Goal: Task Accomplishment & Management: Manage account settings

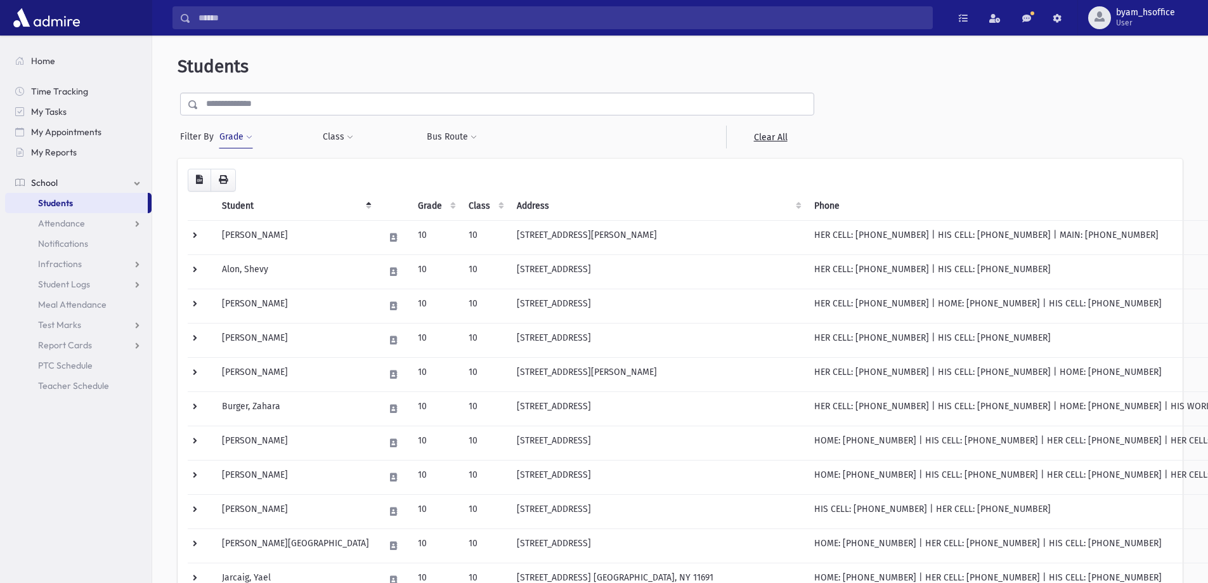
click at [72, 207] on span "Students" at bounding box center [55, 202] width 35 height 11
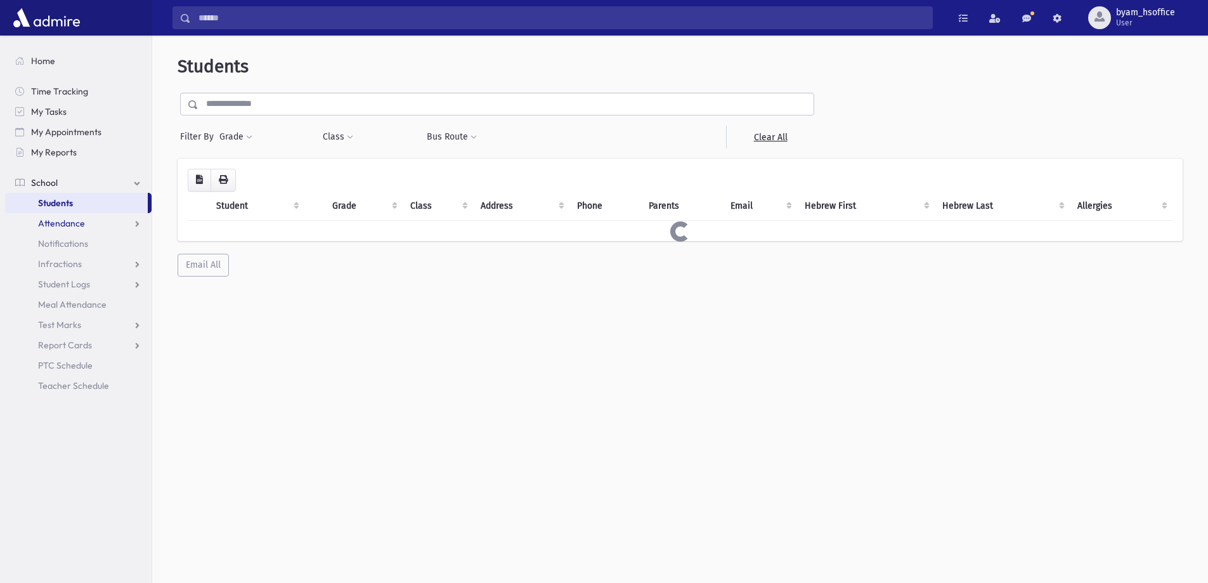
click at [69, 223] on span "Attendance" at bounding box center [61, 222] width 47 height 11
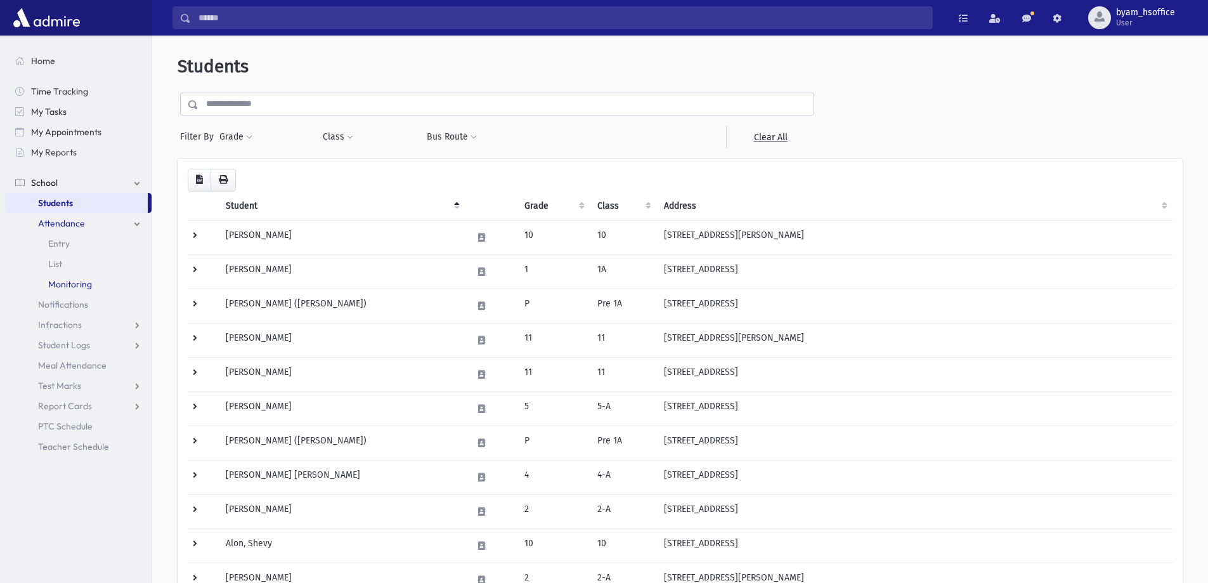
click at [79, 285] on span "Monitoring" at bounding box center [70, 283] width 44 height 11
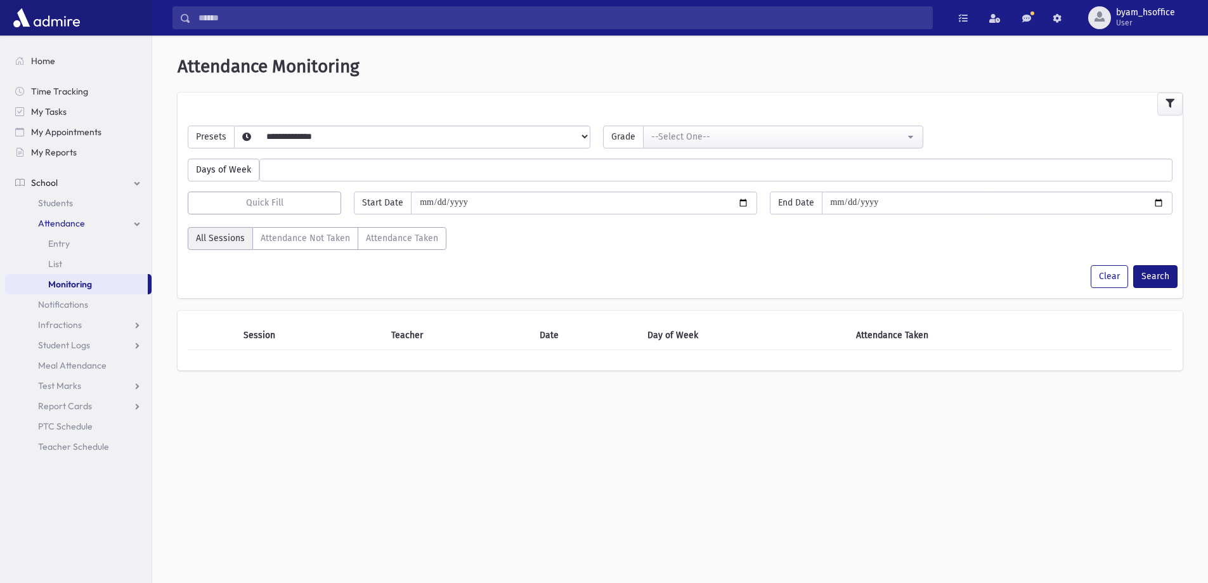
select select
click at [286, 142] on select "**********" at bounding box center [402, 153] width 335 height 22
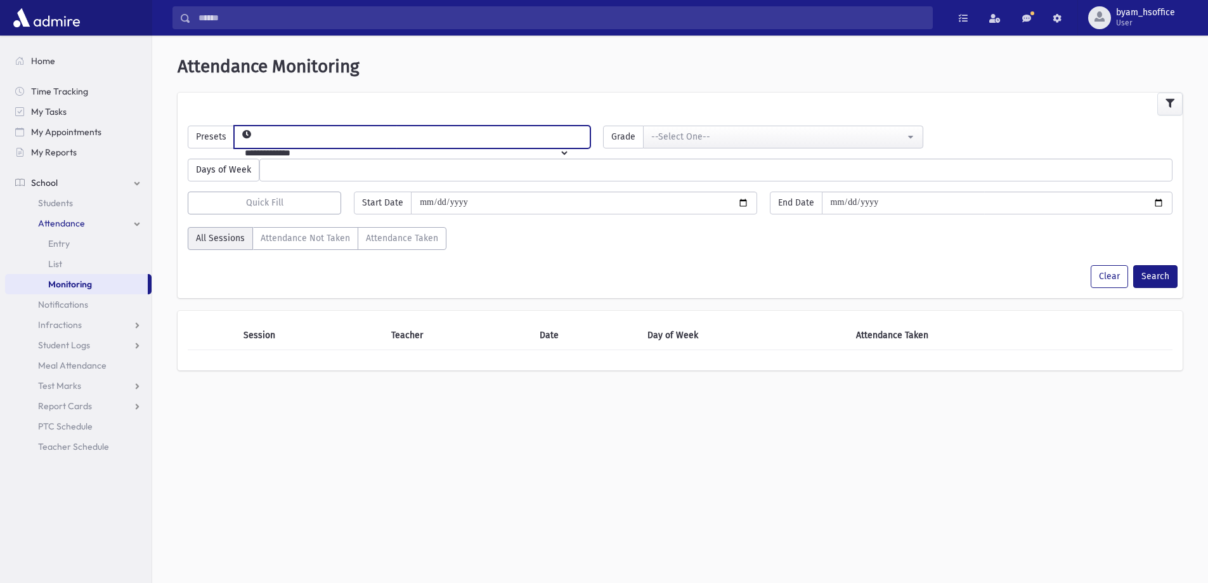
select select "*****"
click at [255, 142] on select "**********" at bounding box center [402, 153] width 335 height 22
click at [685, 145] on button "--Select One--" at bounding box center [783, 137] width 280 height 23
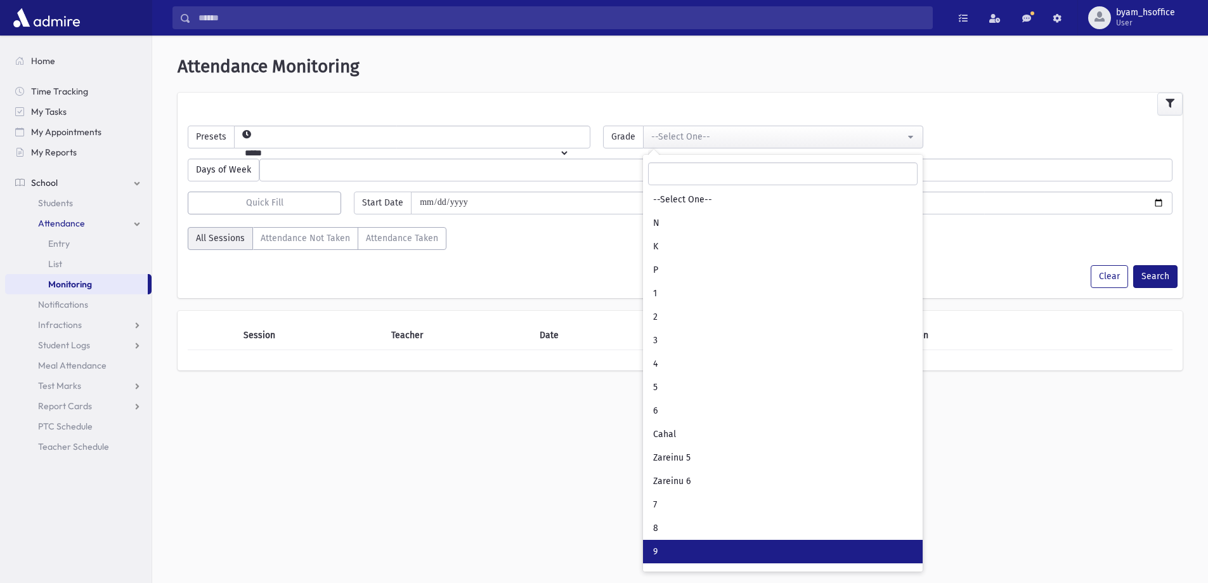
click at [686, 541] on link "9" at bounding box center [783, 551] width 280 height 23
select select "**"
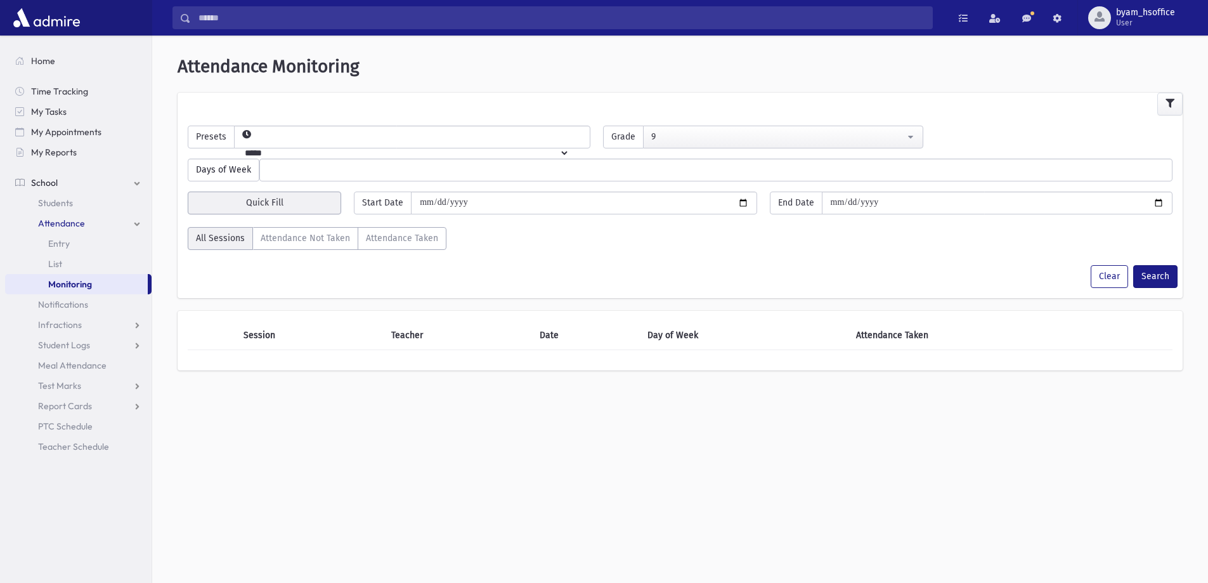
click at [324, 197] on button "Quick Fill" at bounding box center [264, 202] width 153 height 23
click at [286, 235] on div "[DATE]" at bounding box center [290, 237] width 101 height 23
type input "**********"
click at [1163, 273] on button "Search" at bounding box center [1155, 276] width 44 height 23
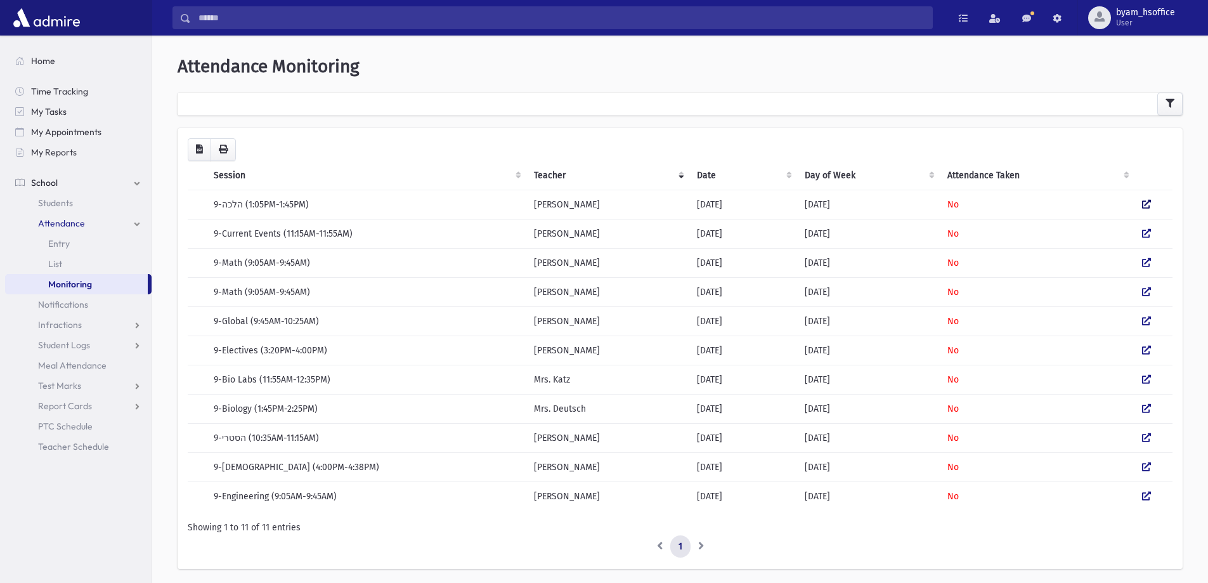
click at [1149, 206] on icon at bounding box center [1146, 204] width 9 height 9
click at [1146, 236] on icon at bounding box center [1146, 233] width 9 height 9
click at [1146, 262] on icon at bounding box center [1146, 262] width 9 height 9
click at [1148, 289] on icon at bounding box center [1146, 291] width 9 height 9
click at [1144, 323] on icon at bounding box center [1146, 320] width 9 height 9
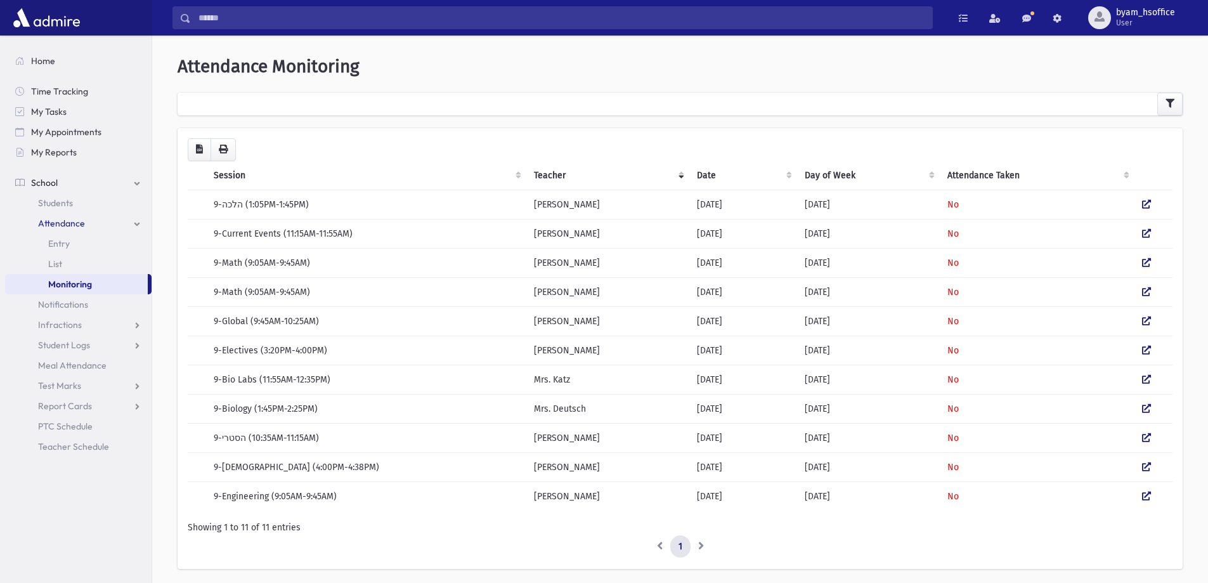
click at [1144, 356] on td at bounding box center [1153, 349] width 38 height 29
click at [1146, 351] on icon at bounding box center [1146, 350] width 9 height 9
click at [1146, 408] on icon at bounding box center [1146, 408] width 9 height 9
click at [1148, 436] on icon at bounding box center [1146, 437] width 9 height 9
click at [1143, 470] on icon at bounding box center [1146, 466] width 9 height 9
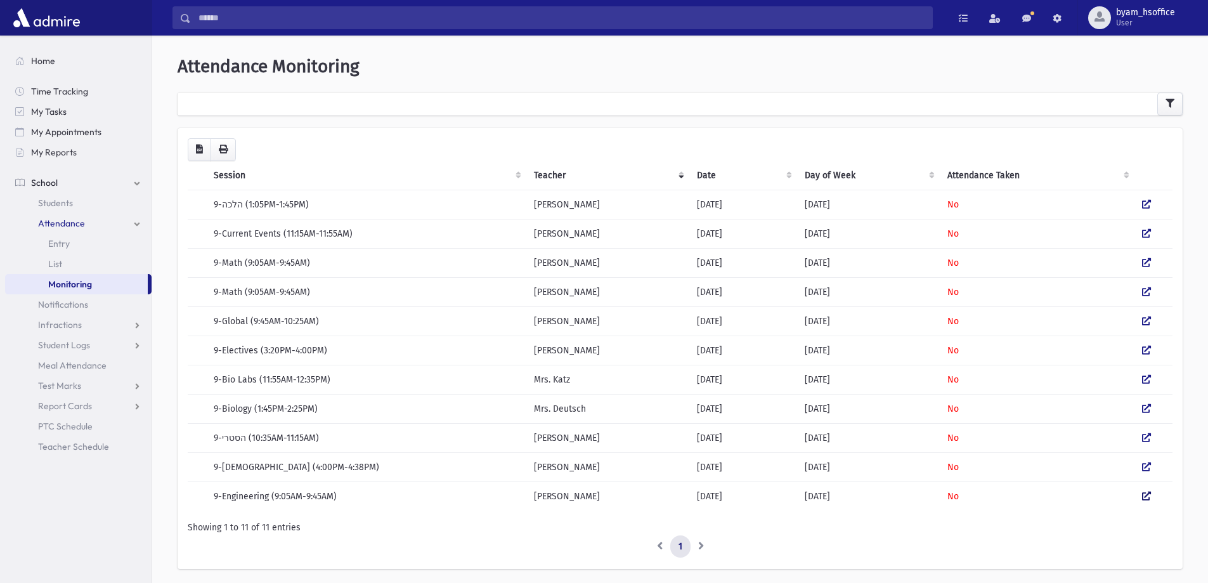
click at [1144, 501] on link at bounding box center [1146, 496] width 9 height 11
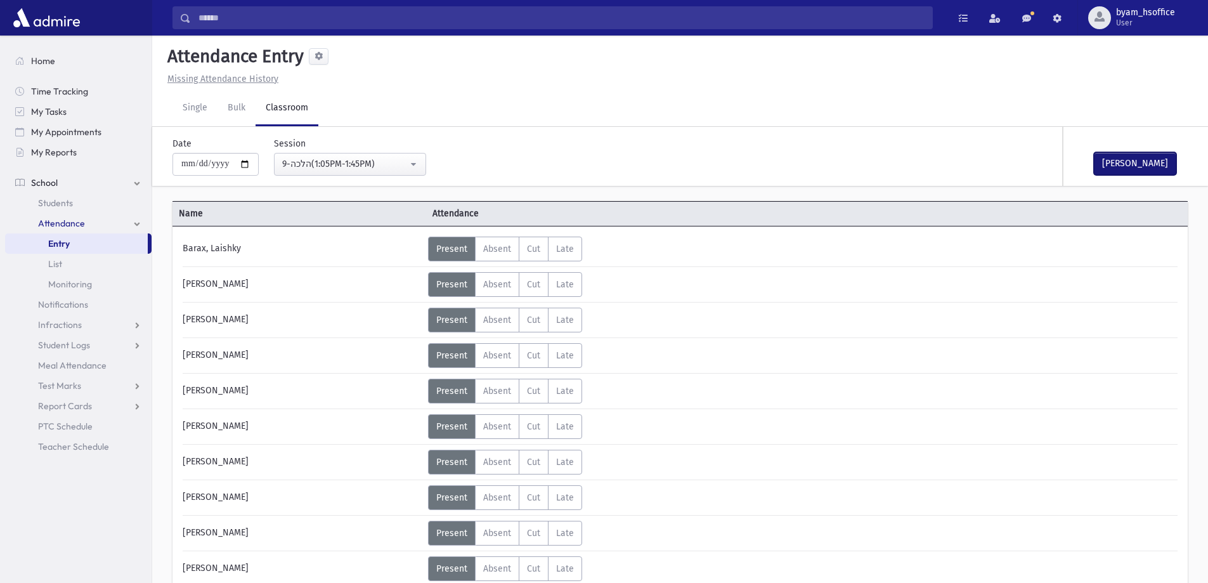
click at [1120, 169] on button "Mark Done" at bounding box center [1135, 163] width 82 height 23
click at [1134, 161] on button "Mark Done" at bounding box center [1135, 163] width 82 height 23
click at [1131, 164] on button "Mark Done" at bounding box center [1135, 163] width 82 height 23
click at [1131, 164] on button "[PERSON_NAME]" at bounding box center [1135, 163] width 82 height 23
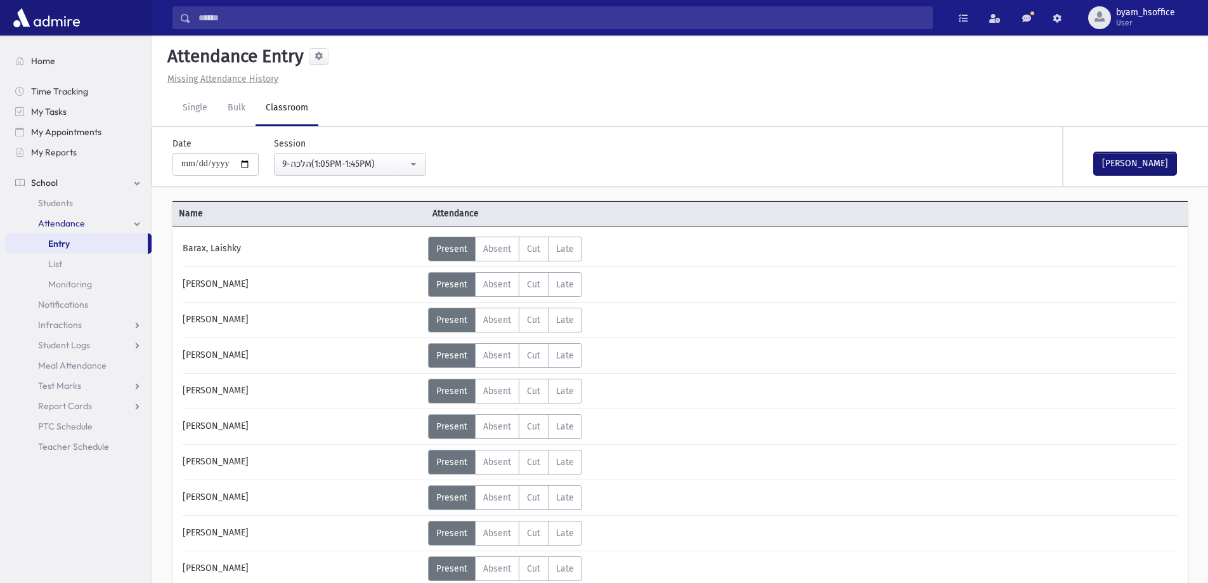
click at [1141, 162] on button "Mark Done" at bounding box center [1135, 163] width 82 height 23
click at [1117, 155] on button "Mark Done" at bounding box center [1135, 163] width 82 height 23
click at [1151, 159] on button "Mark Done" at bounding box center [1135, 163] width 82 height 23
click at [1158, 162] on button "Mark Done" at bounding box center [1135, 163] width 82 height 23
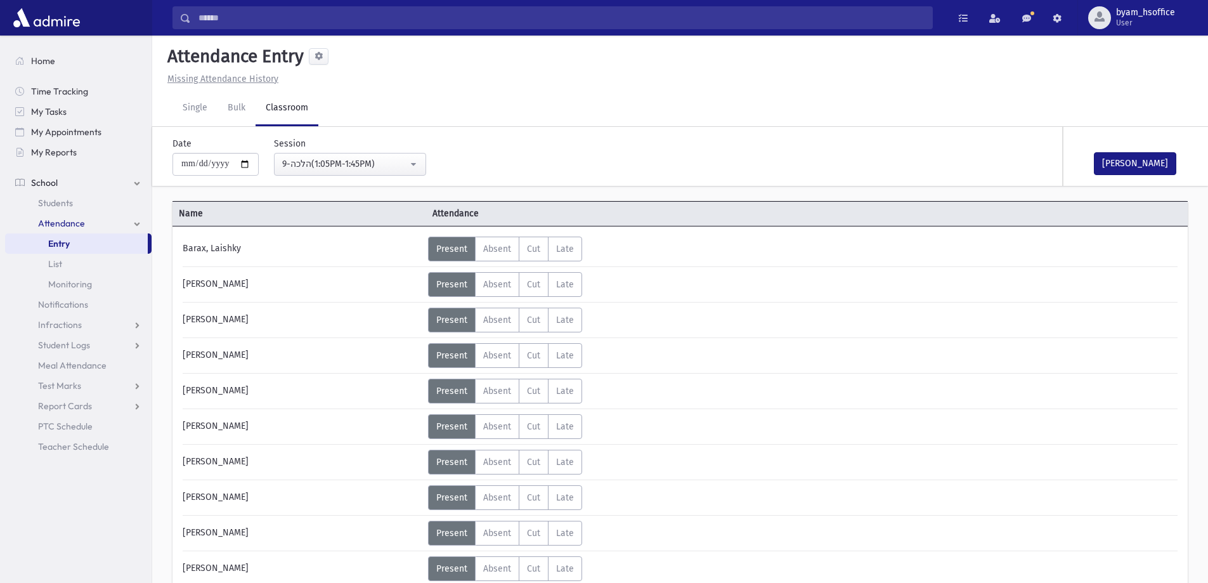
click at [1158, 162] on button "Mark Done" at bounding box center [1135, 163] width 82 height 23
click at [1130, 169] on button "[PERSON_NAME]" at bounding box center [1135, 163] width 82 height 23
click at [1134, 164] on button "[PERSON_NAME]" at bounding box center [1135, 163] width 82 height 23
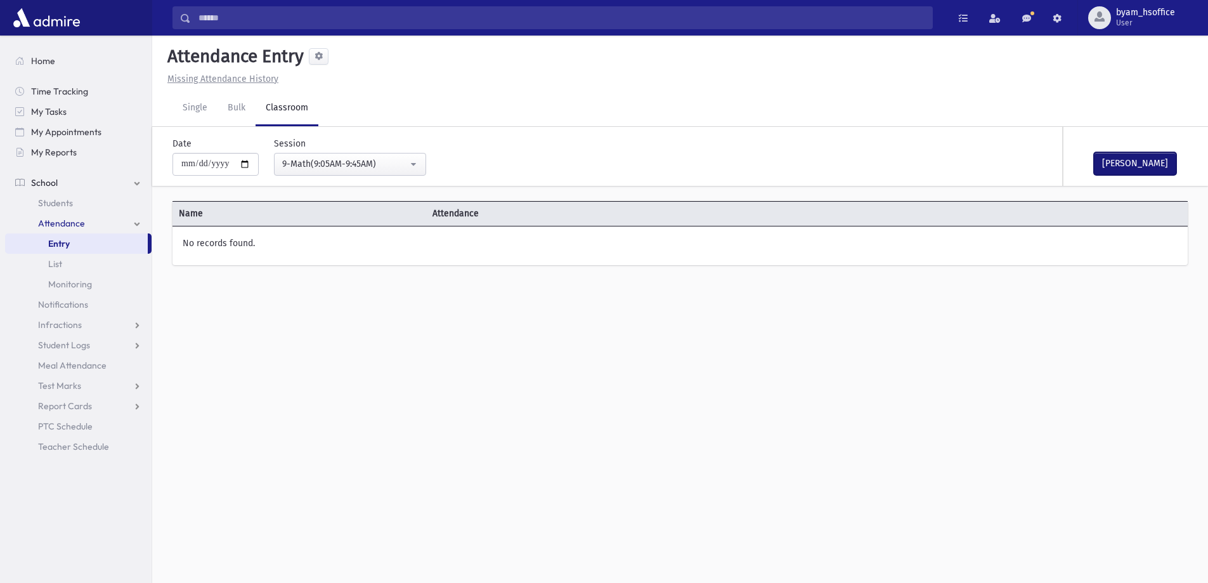
click at [1117, 158] on button "[PERSON_NAME]" at bounding box center [1135, 163] width 82 height 23
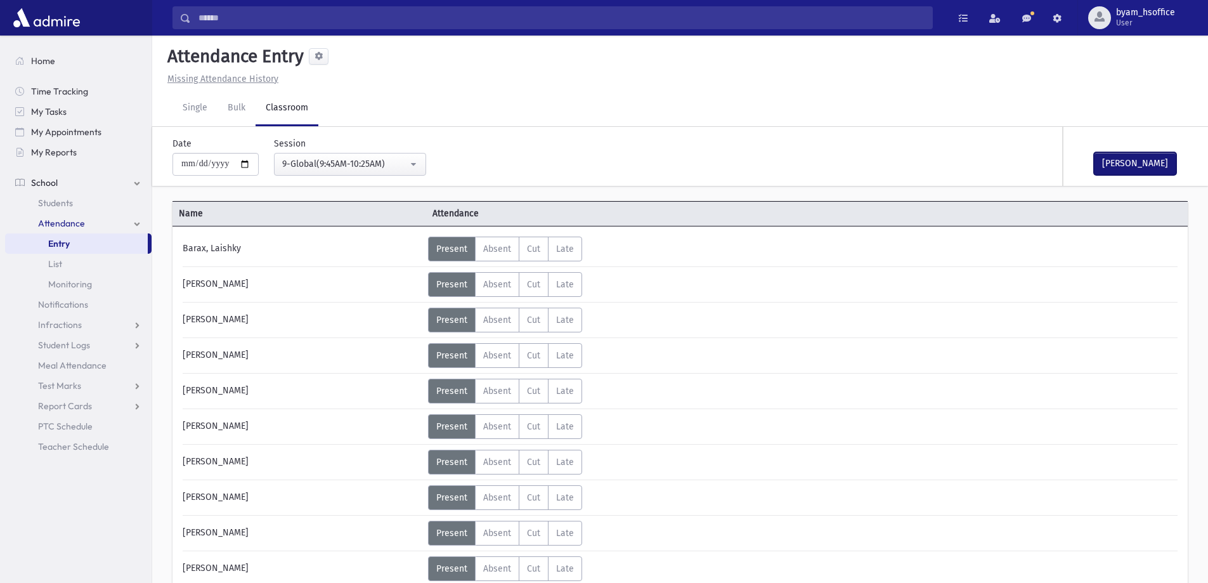
click at [1132, 166] on button "[PERSON_NAME]" at bounding box center [1135, 163] width 82 height 23
click at [1127, 155] on button "[PERSON_NAME]" at bounding box center [1135, 163] width 82 height 23
click at [1120, 160] on button "[PERSON_NAME]" at bounding box center [1135, 163] width 82 height 23
click at [1132, 165] on button "[PERSON_NAME]" at bounding box center [1135, 163] width 82 height 23
click at [1144, 171] on button "[PERSON_NAME]" at bounding box center [1135, 163] width 82 height 23
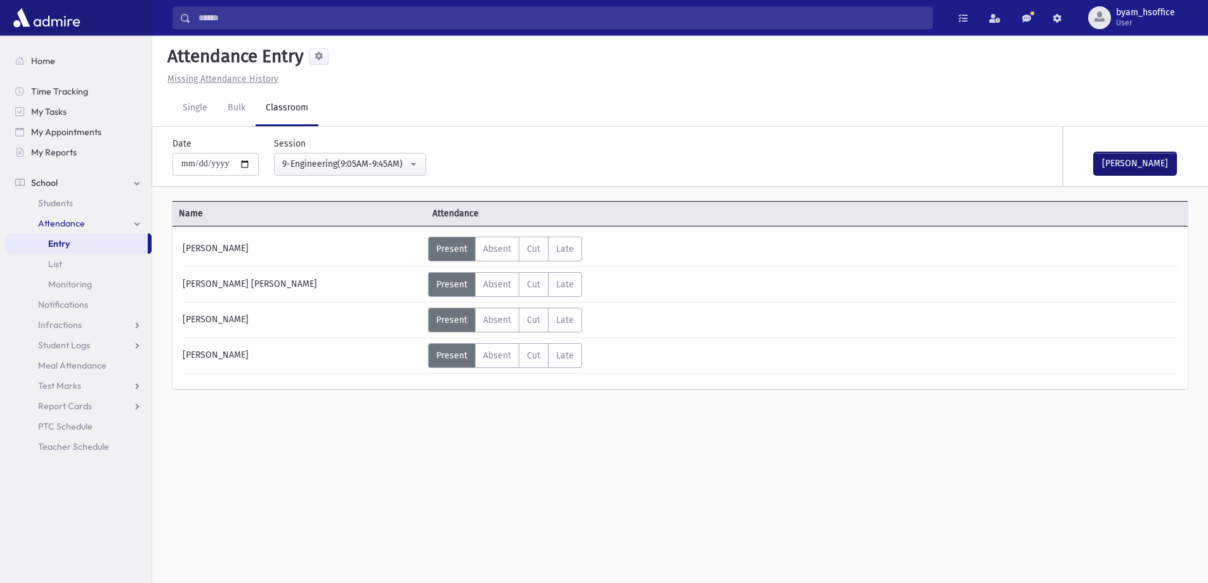
click at [1124, 167] on button "[PERSON_NAME]" at bounding box center [1135, 163] width 82 height 23
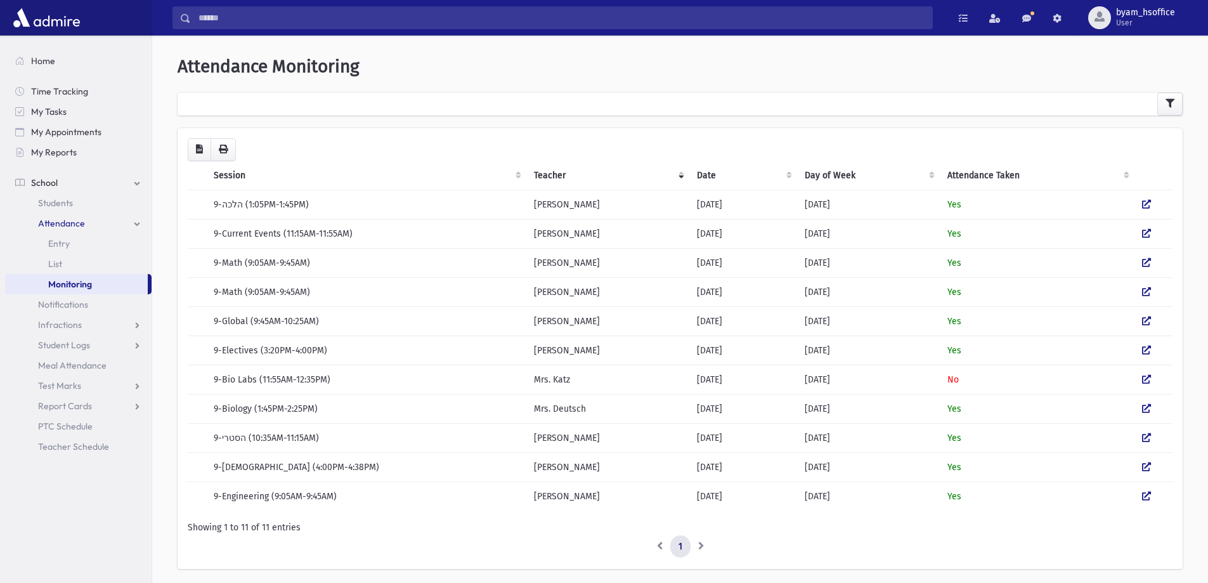
click at [1141, 377] on td at bounding box center [1153, 379] width 38 height 29
click at [1144, 380] on icon at bounding box center [1146, 379] width 9 height 9
click at [60, 243] on span "Entry" at bounding box center [59, 243] width 22 height 11
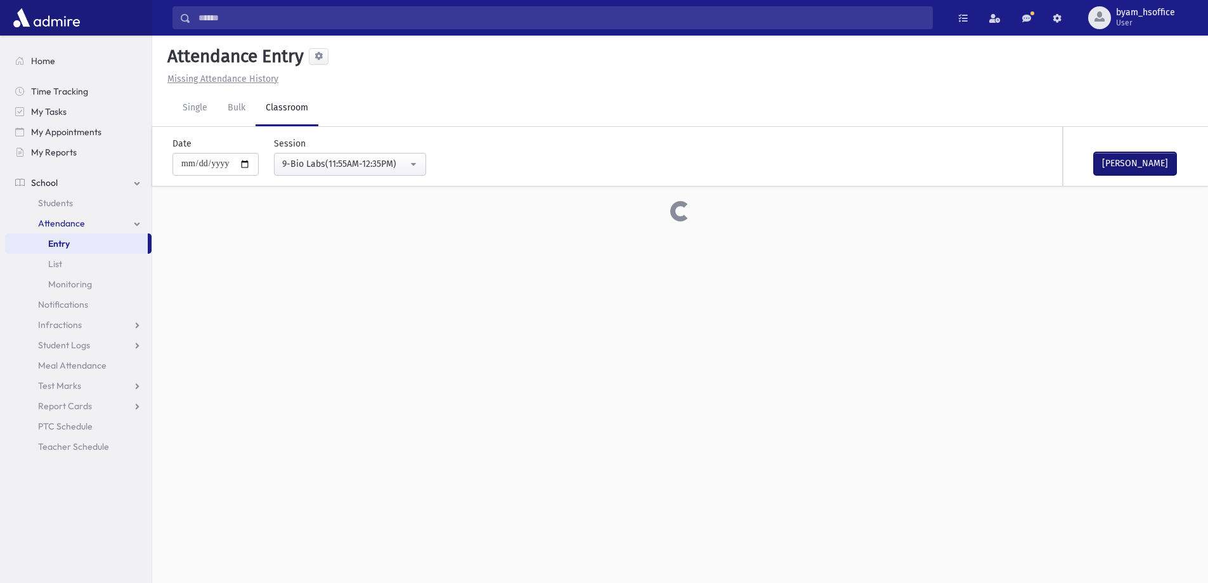
click at [1140, 171] on button "Mark Done" at bounding box center [1135, 163] width 82 height 23
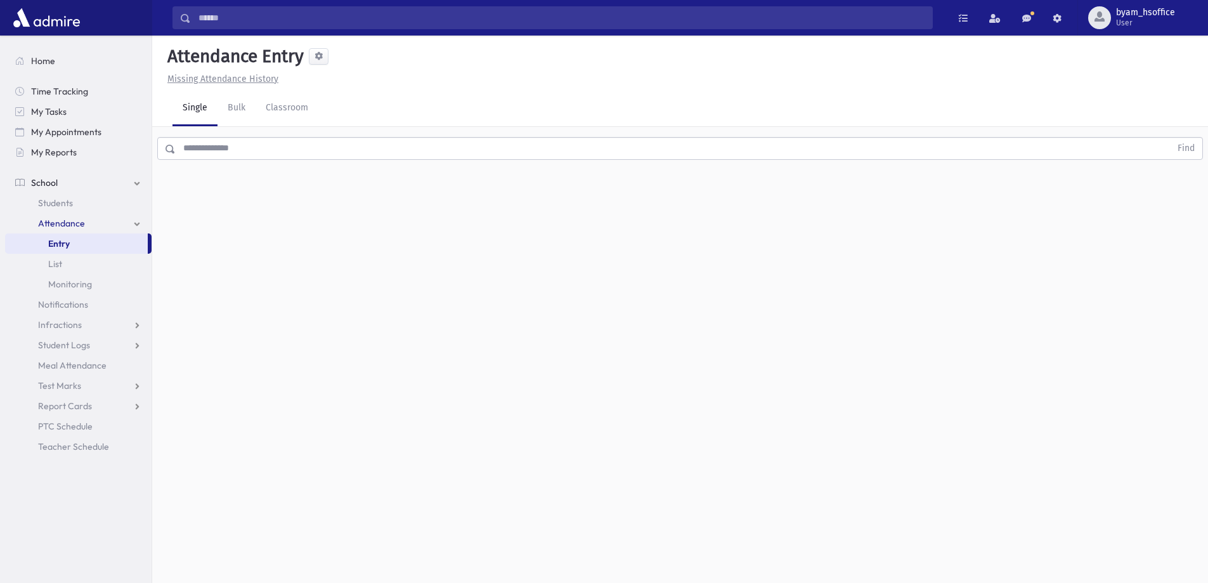
click at [271, 143] on input "text" at bounding box center [673, 148] width 995 height 23
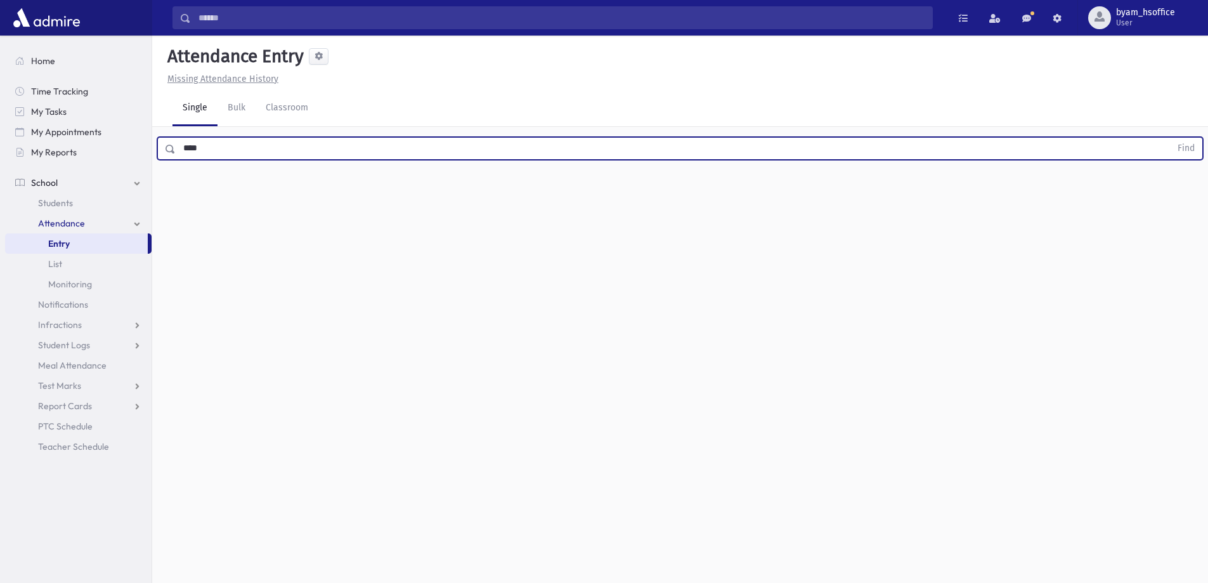
type input "****"
click at [1170, 138] on button "Find" at bounding box center [1186, 149] width 32 height 22
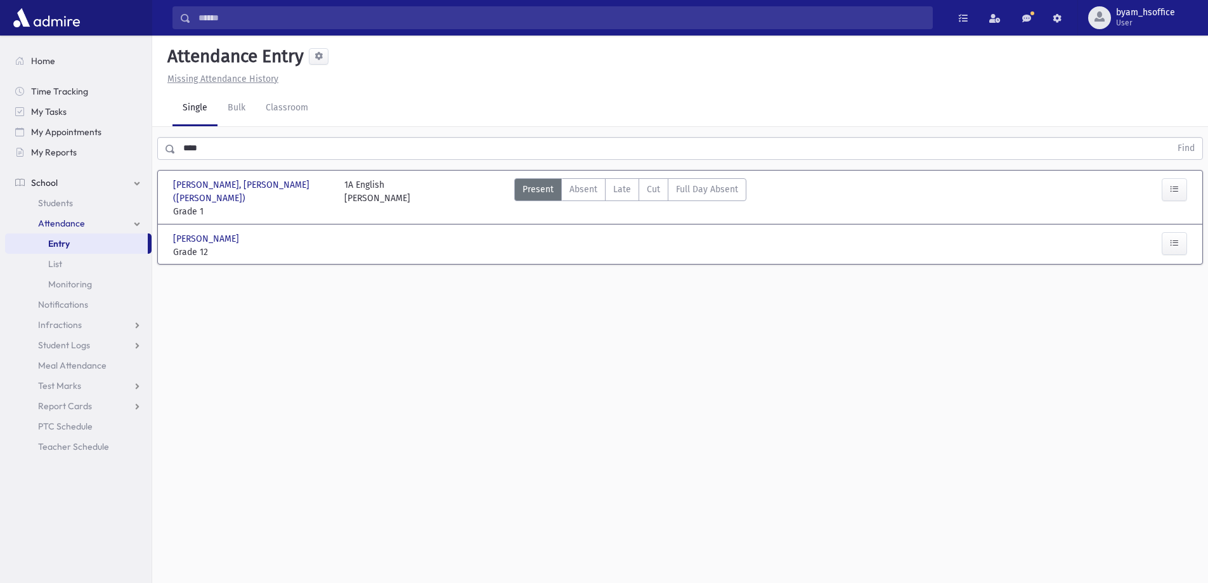
click at [555, 237] on div "Present P Absent A Late L Cut C Full Day Absent FDA" at bounding box center [808, 245] width 599 height 27
click at [1172, 238] on icon "button" at bounding box center [1174, 243] width 9 height 11
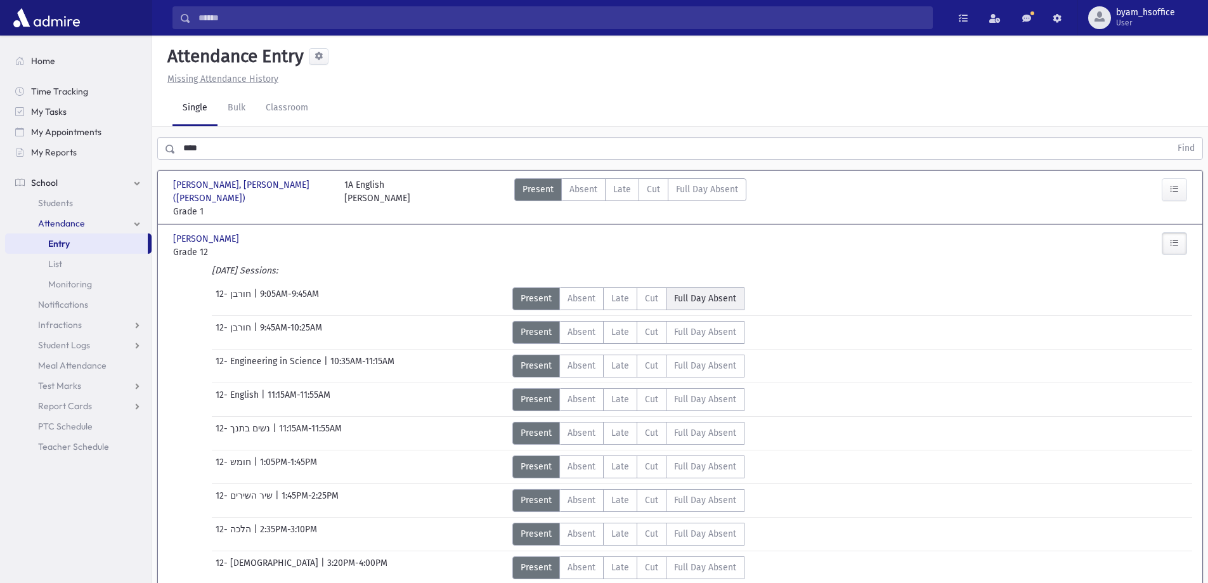
click at [728, 292] on span "Full Day Absent" at bounding box center [705, 298] width 62 height 13
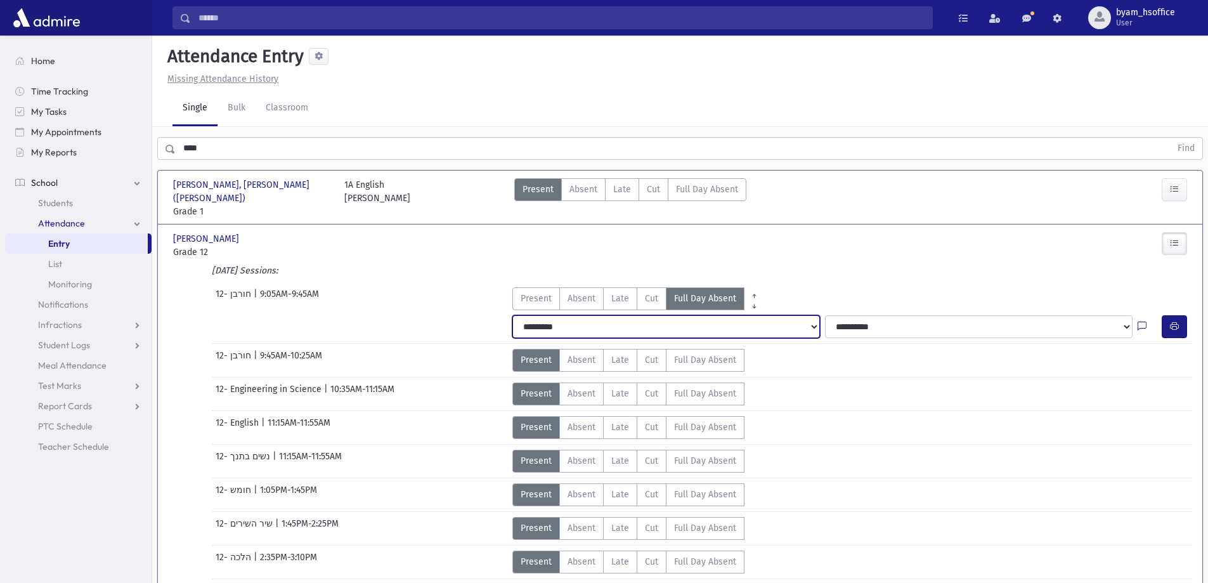
drag, startPoint x: 786, startPoint y: 318, endPoint x: 768, endPoint y: 322, distance: 18.2
click at [786, 318] on select "**********" at bounding box center [666, 326] width 308 height 23
select select "*******"
click at [512, 315] on select "**********" at bounding box center [666, 326] width 308 height 23
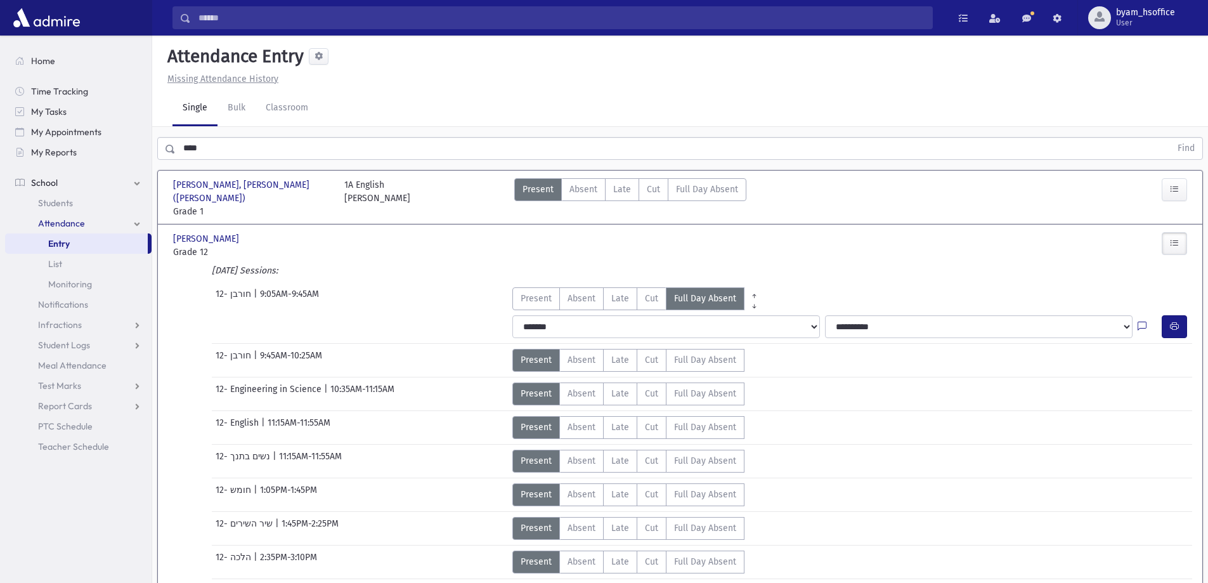
click at [906, 315] on select "**********" at bounding box center [979, 326] width 308 height 23
select select "**********"
click at [825, 315] on select "**********" at bounding box center [979, 326] width 308 height 23
click at [1148, 315] on div at bounding box center [1149, 326] width 24 height 23
click at [1144, 321] on icon at bounding box center [1141, 326] width 9 height 11
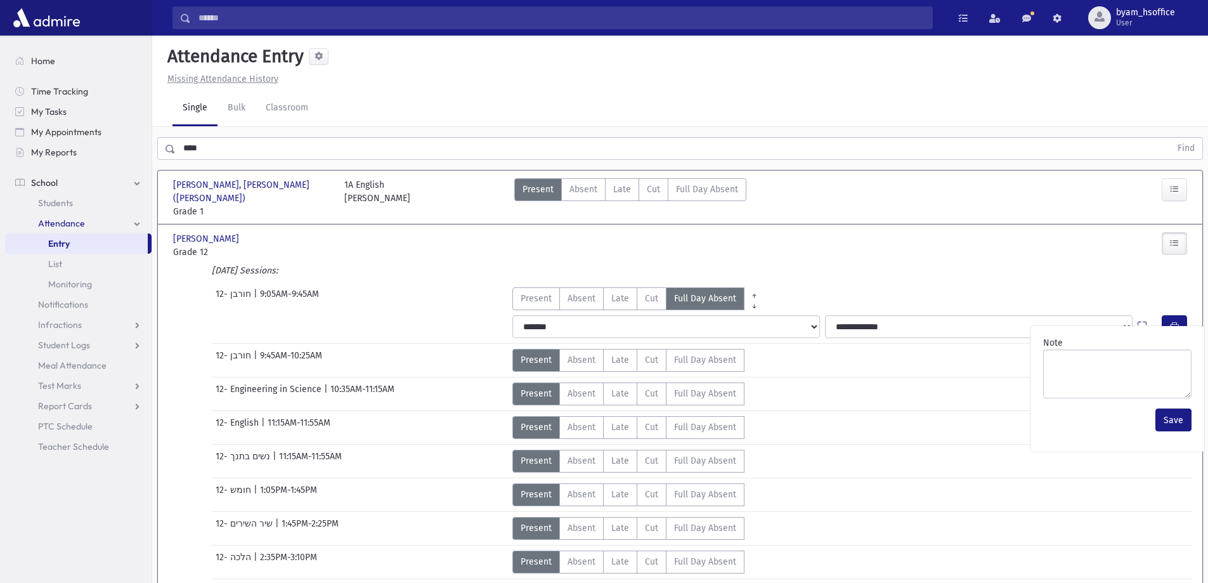
click at [1144, 321] on icon at bounding box center [1141, 326] width 9 height 11
click at [925, 282] on div "12- חורבן | 9:05AM-9:45AM Present P Absent A Late L Cut C Full Day Absent" at bounding box center [680, 296] width 1037 height 28
click at [85, 243] on link "Entry" at bounding box center [76, 243] width 143 height 20
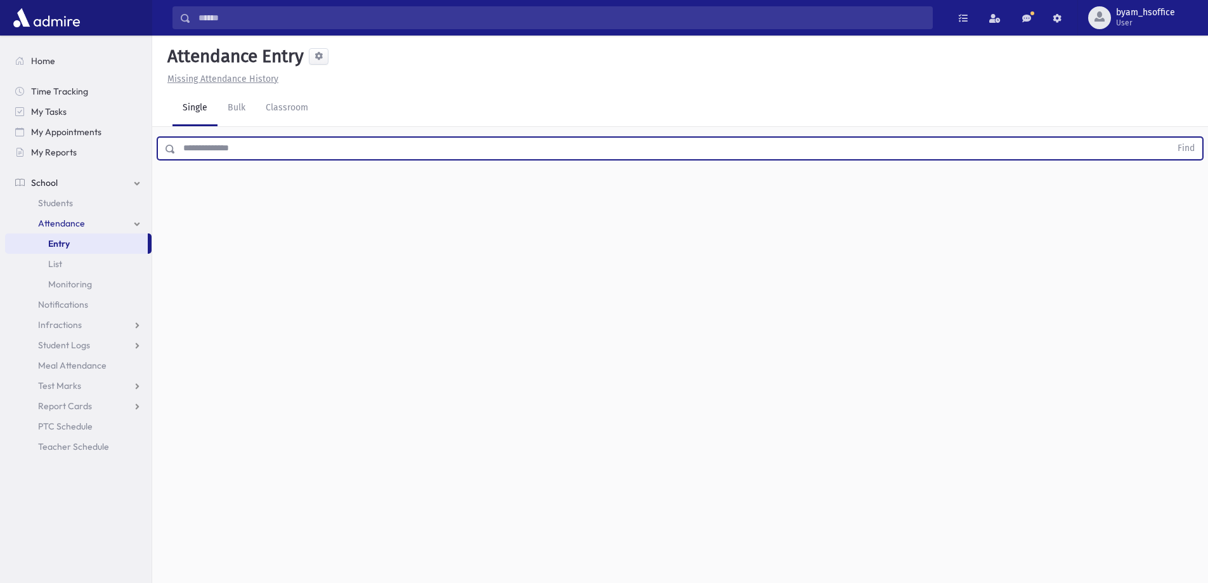
click at [239, 152] on input "text" at bounding box center [673, 148] width 995 height 23
type input "****"
click at [1170, 138] on button "Find" at bounding box center [1186, 149] width 32 height 22
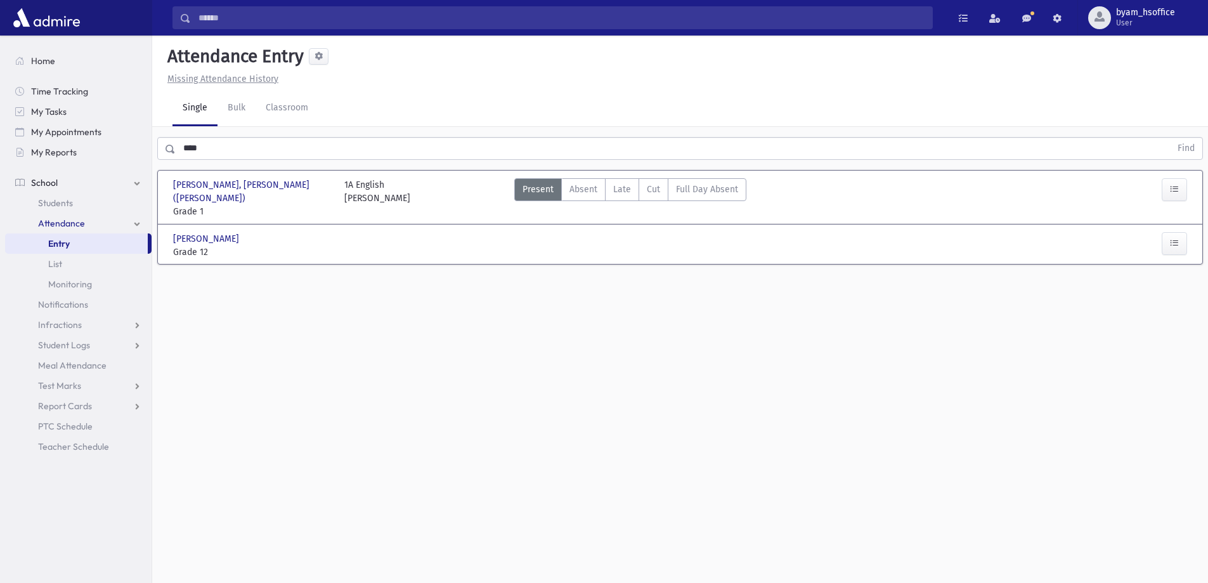
click at [278, 232] on div "[PERSON_NAME] [PERSON_NAME]" at bounding box center [252, 238] width 159 height 13
click at [1177, 238] on icon "button" at bounding box center [1174, 243] width 9 height 11
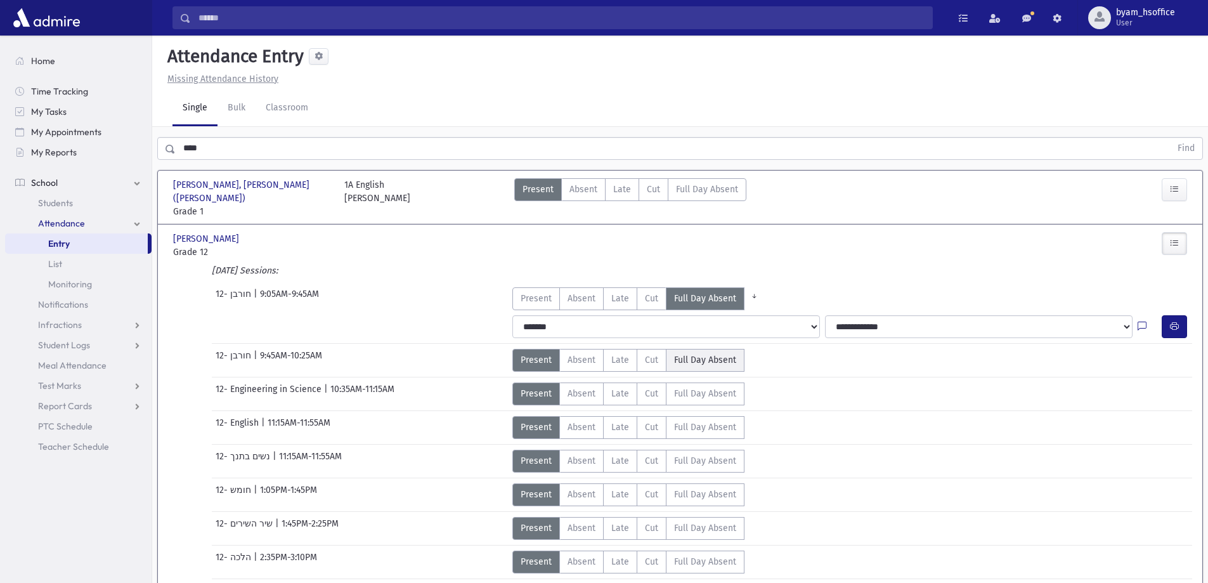
click at [711, 353] on span "Full Day Absent" at bounding box center [705, 359] width 62 height 13
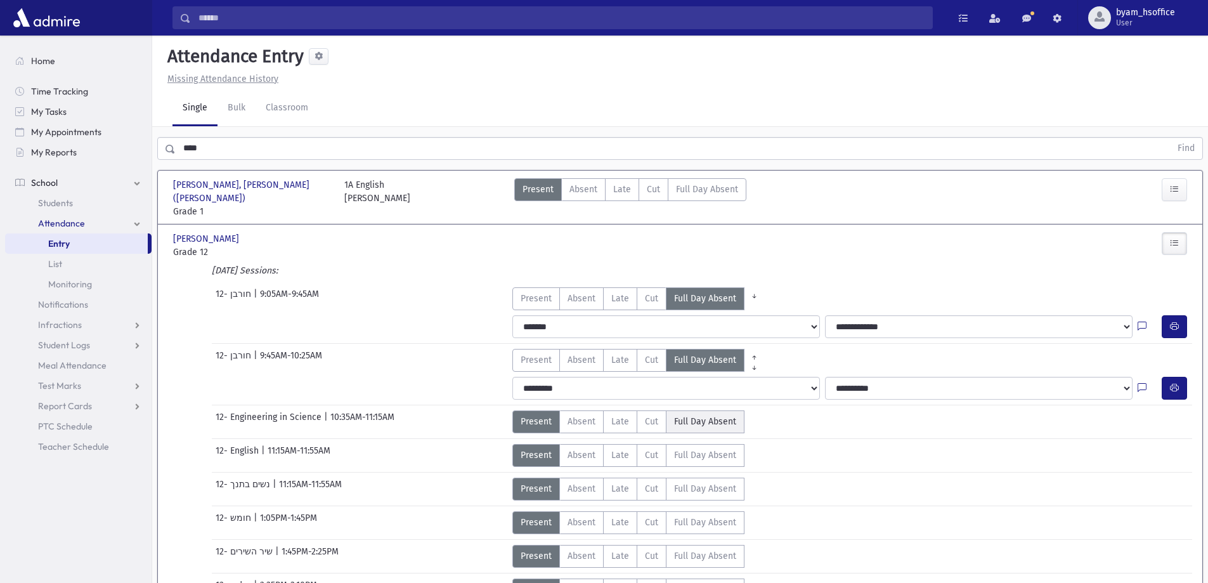
click at [709, 377] on select "**********" at bounding box center [666, 388] width 308 height 23
select select "*******"
click at [512, 377] on select "**********" at bounding box center [666, 388] width 308 height 23
click at [716, 415] on span "Full Day Absent" at bounding box center [705, 421] width 62 height 13
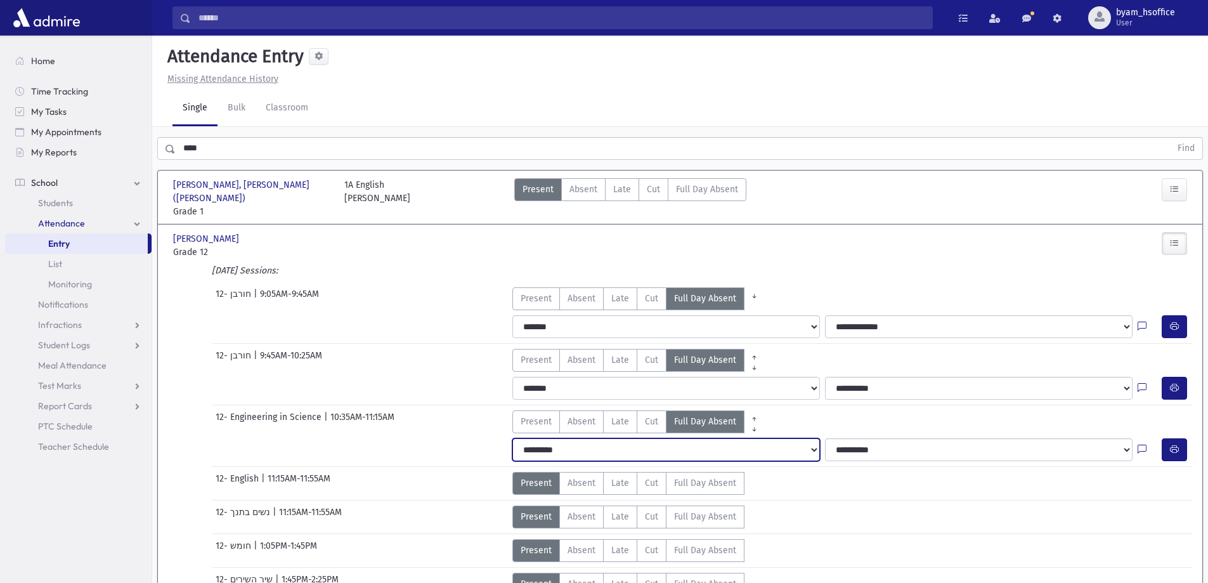
click at [716, 438] on select "**********" at bounding box center [666, 449] width 308 height 23
select select "*******"
click at [512, 438] on select "**********" at bounding box center [666, 449] width 308 height 23
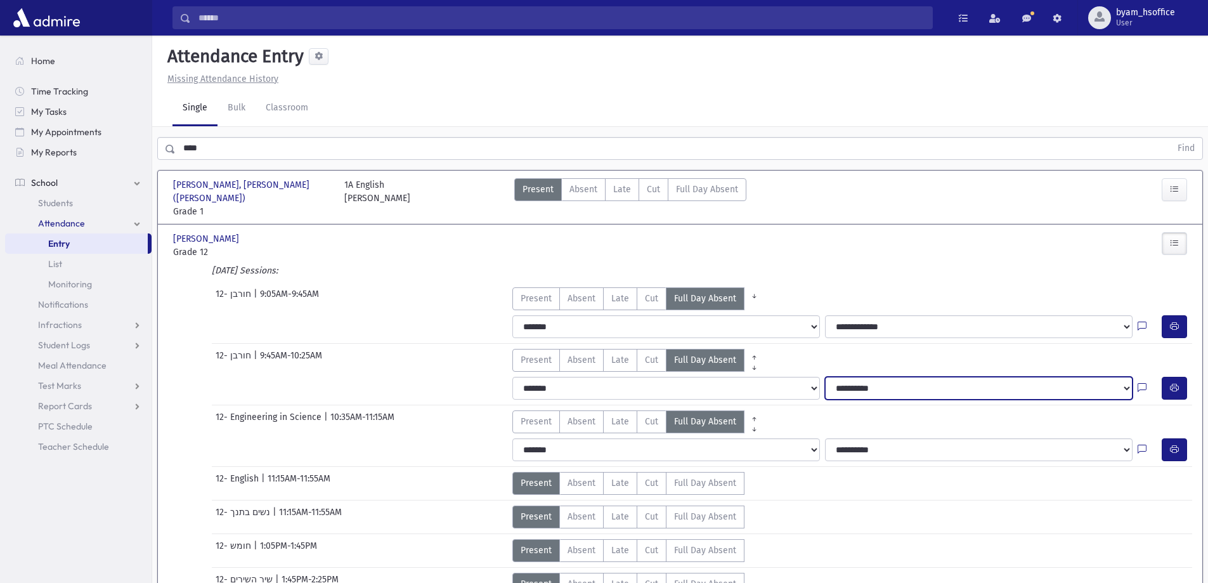
click at [882, 377] on select "**********" at bounding box center [979, 388] width 308 height 23
select select "**********"
click at [825, 377] on select "**********" at bounding box center [979, 388] width 308 height 23
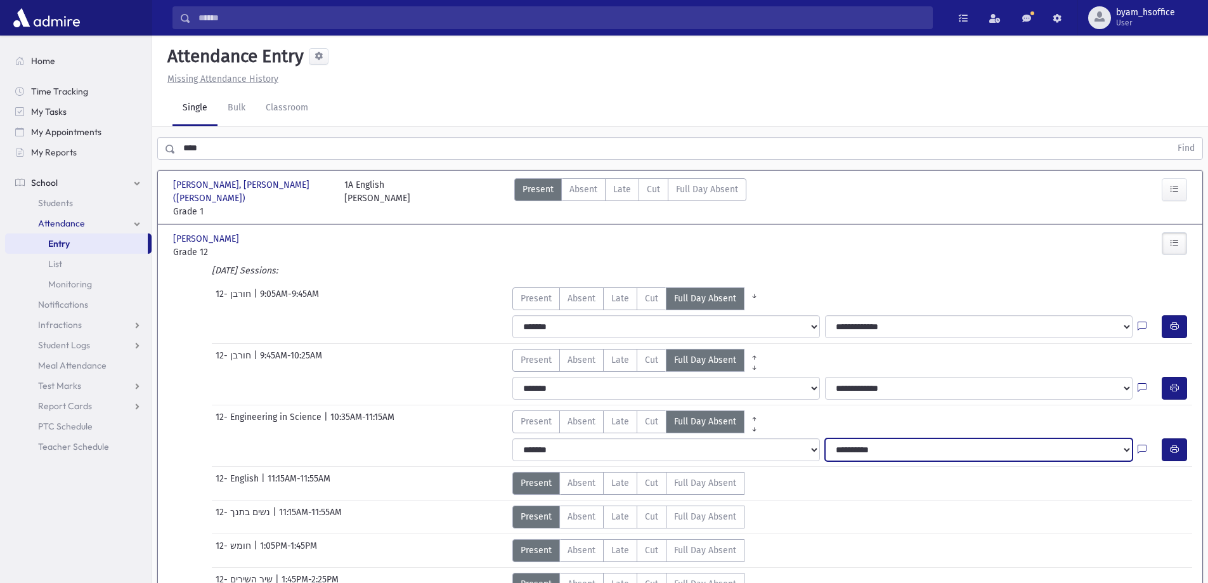
click at [895, 438] on select "**********" at bounding box center [979, 449] width 308 height 23
select select "**********"
click at [825, 438] on select "**********" at bounding box center [979, 449] width 308 height 23
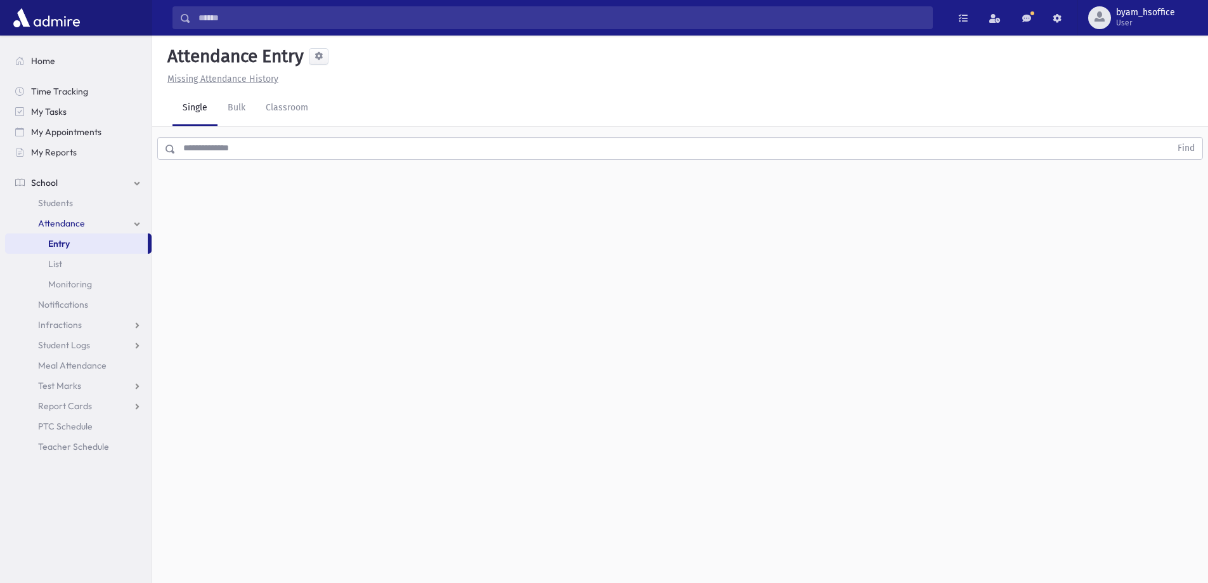
click at [276, 148] on input "text" at bounding box center [673, 148] width 995 height 23
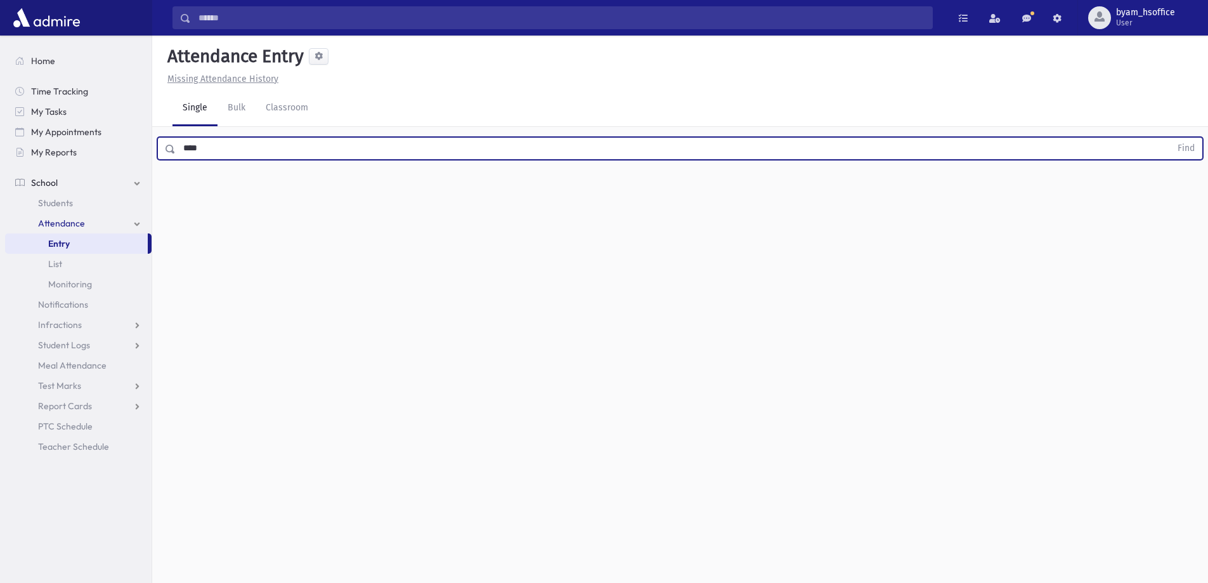
type input "****"
click at [1170, 138] on button "Find" at bounding box center [1186, 149] width 32 height 22
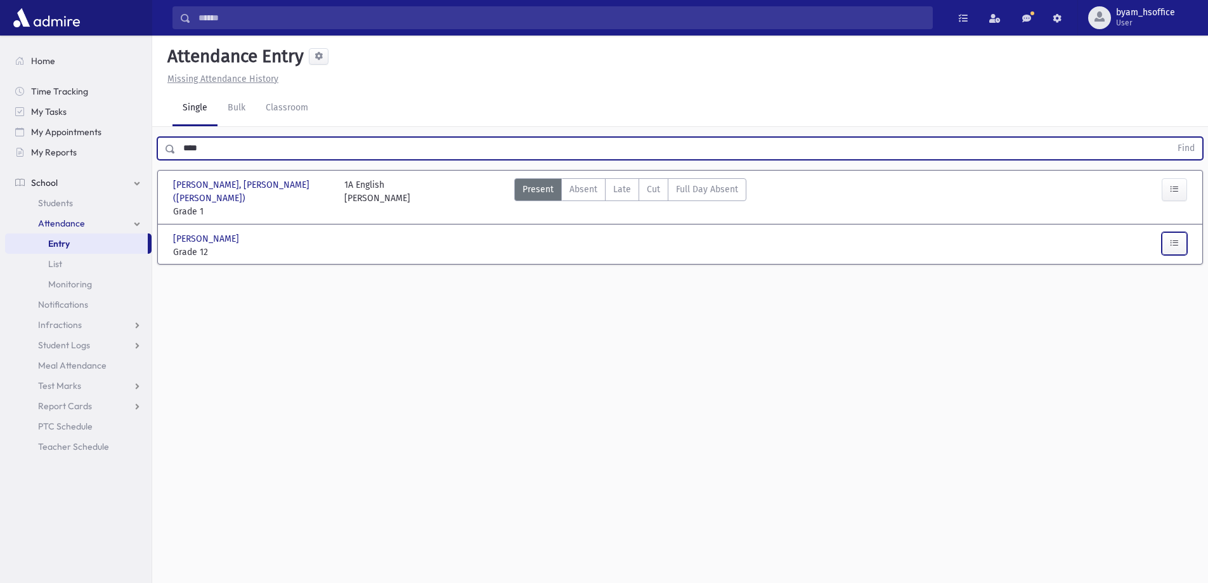
click at [1184, 238] on button "button" at bounding box center [1174, 243] width 25 height 23
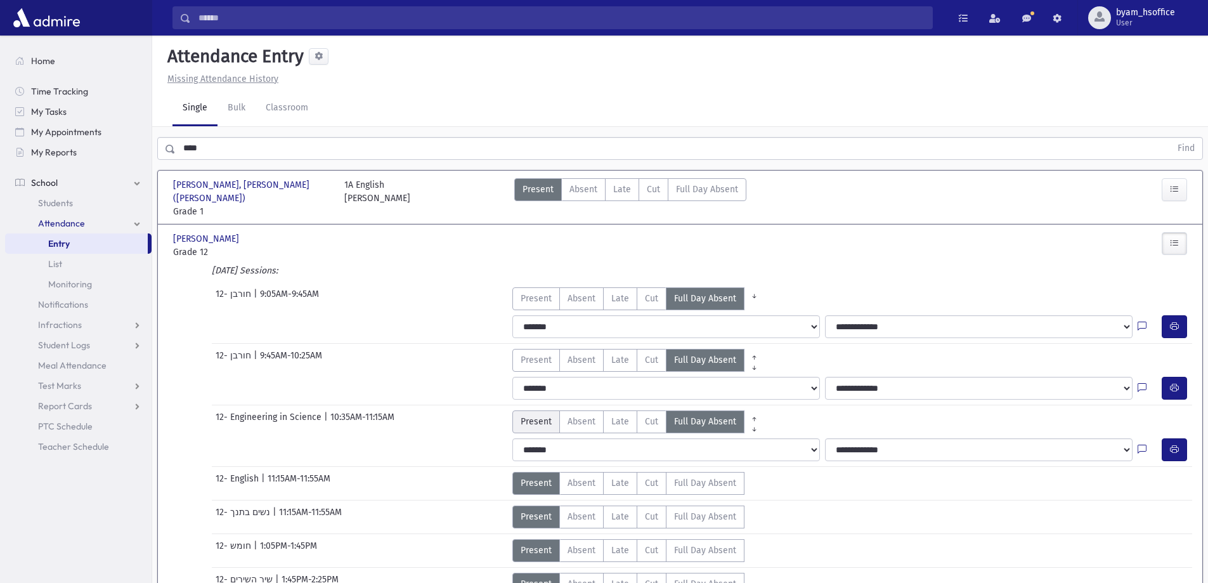
click at [546, 415] on span "Present" at bounding box center [536, 421] width 31 height 13
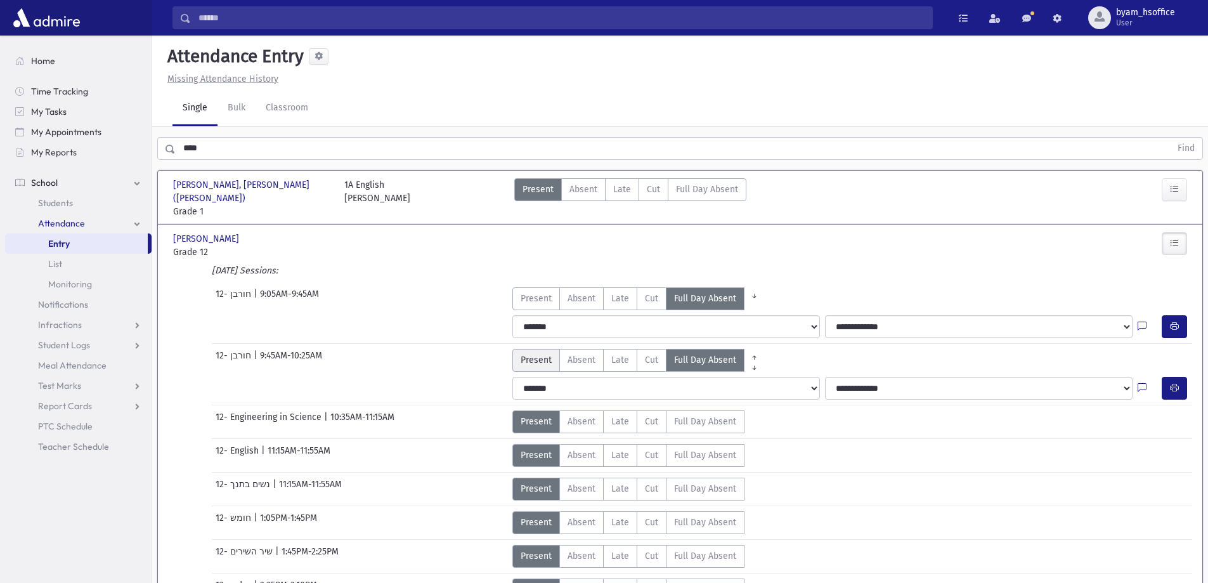
click at [543, 353] on span "Present" at bounding box center [536, 359] width 31 height 13
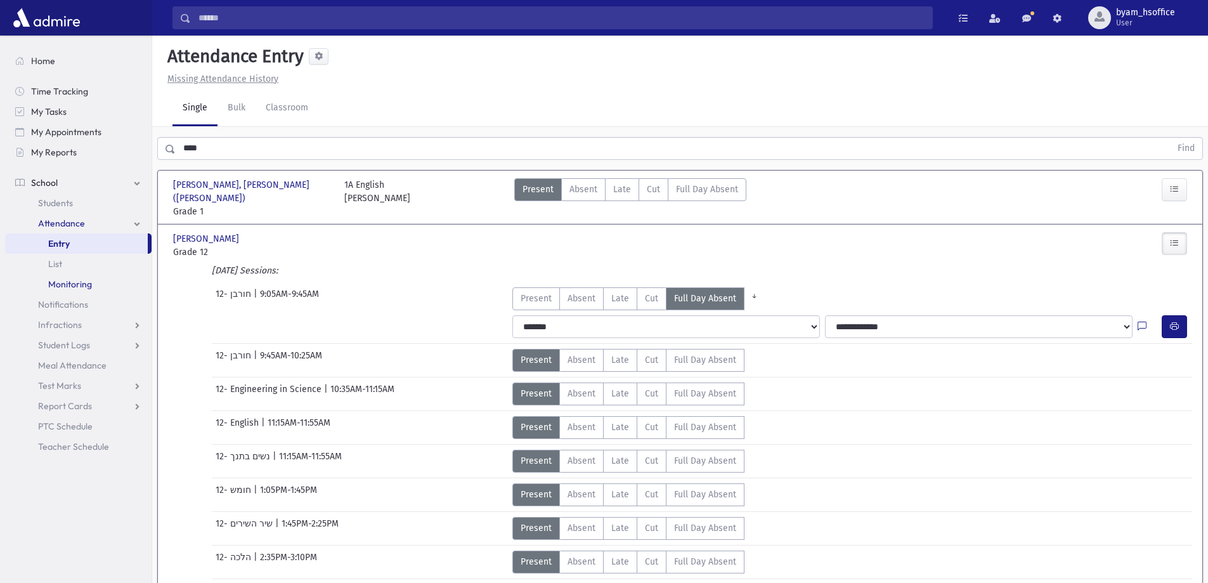
click at [83, 282] on span "Monitoring" at bounding box center [70, 283] width 44 height 11
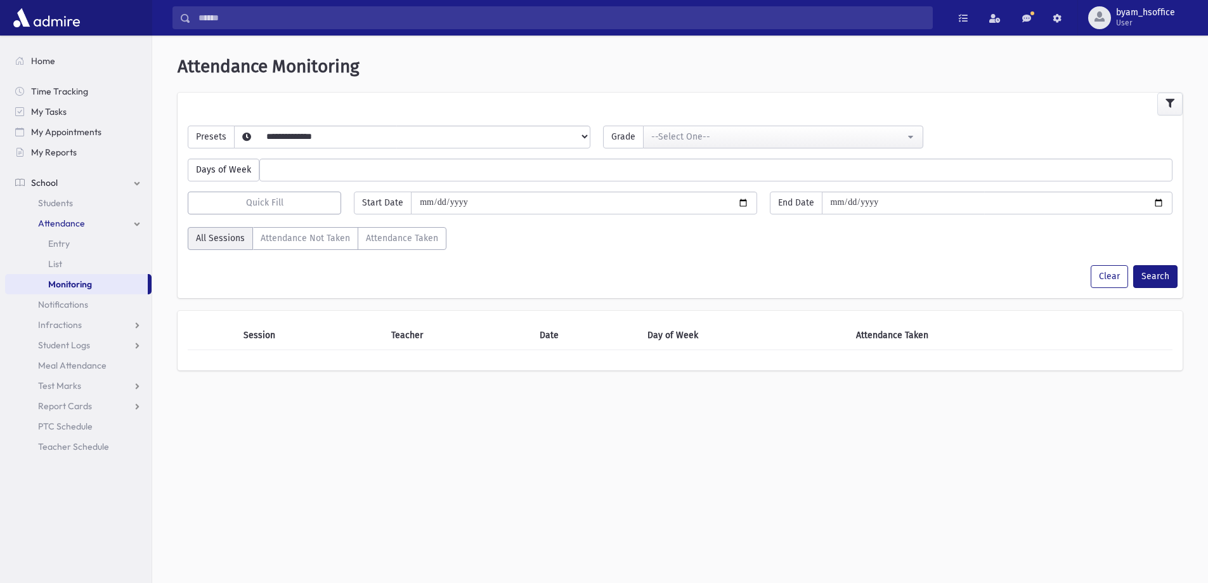
select select
click at [275, 150] on div "Days of Week ****** ****** ******* ********* ******** ****** ********" at bounding box center [679, 164] width 997 height 33
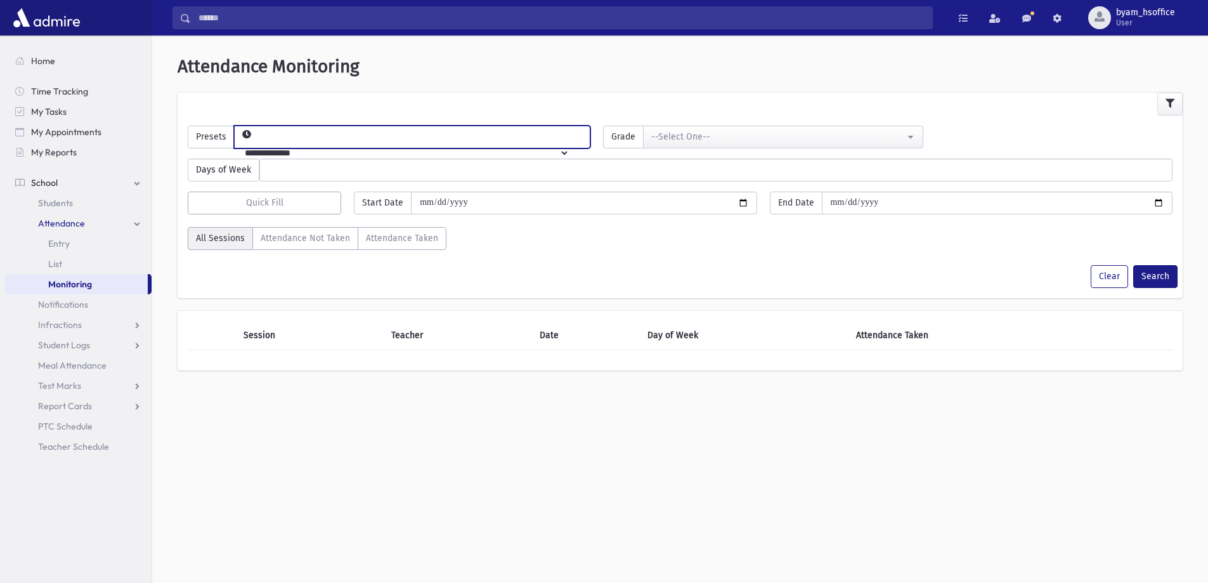
click at [303, 146] on select "**********" at bounding box center [402, 153] width 335 height 22
select select "*****"
click at [255, 142] on select "**********" at bounding box center [402, 153] width 335 height 22
click at [721, 135] on div "--Select One--" at bounding box center [777, 136] width 253 height 13
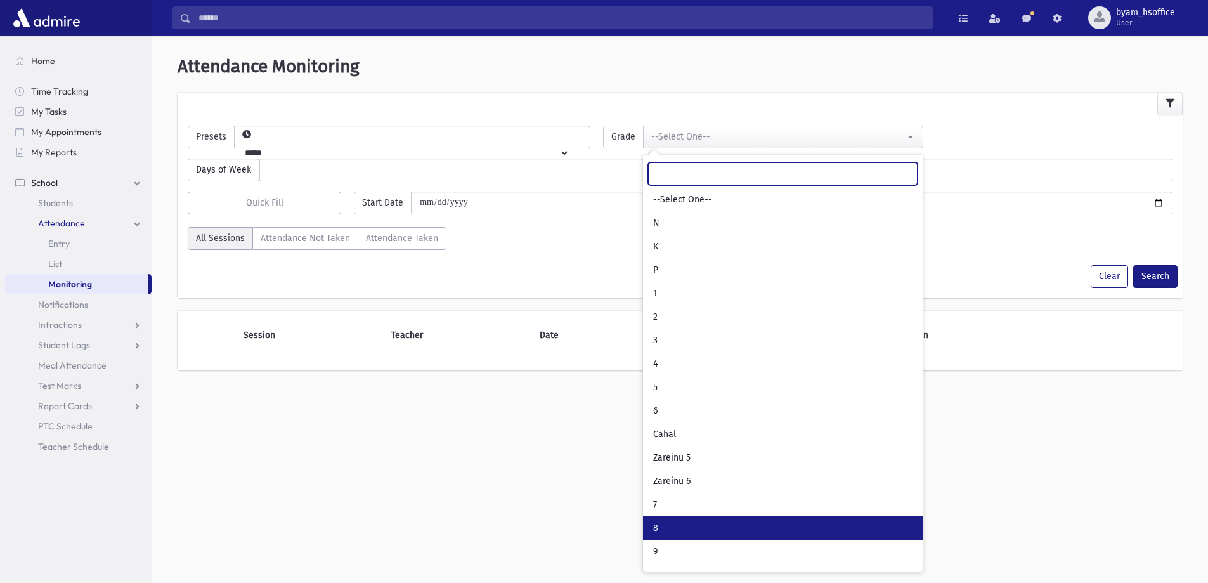
scroll to position [67, 0]
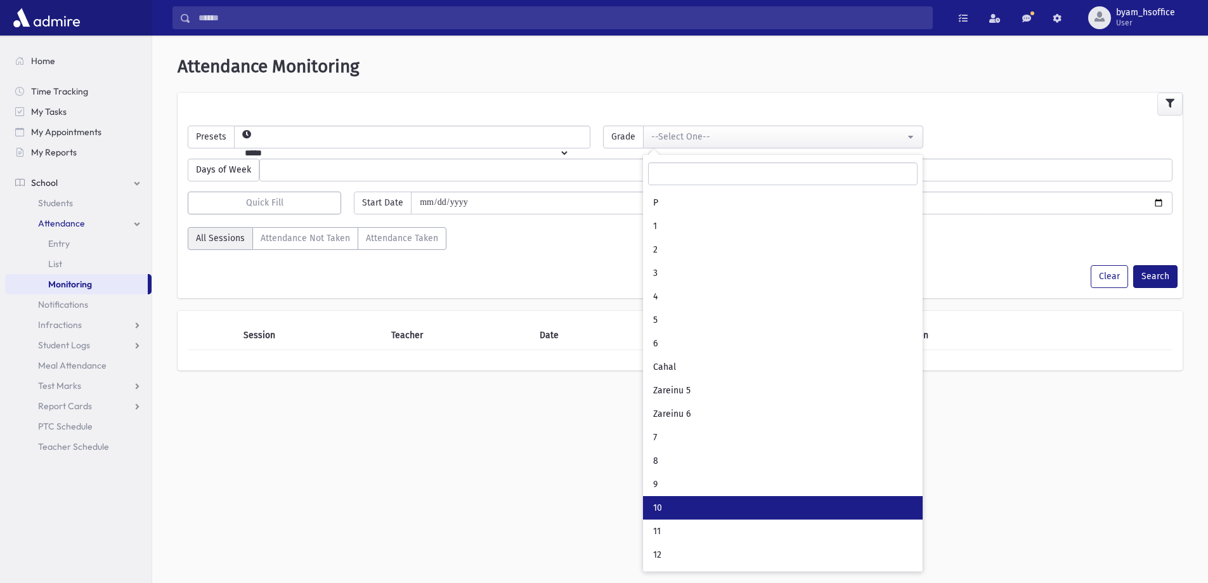
click at [667, 498] on link "10" at bounding box center [783, 507] width 280 height 23
select select "**"
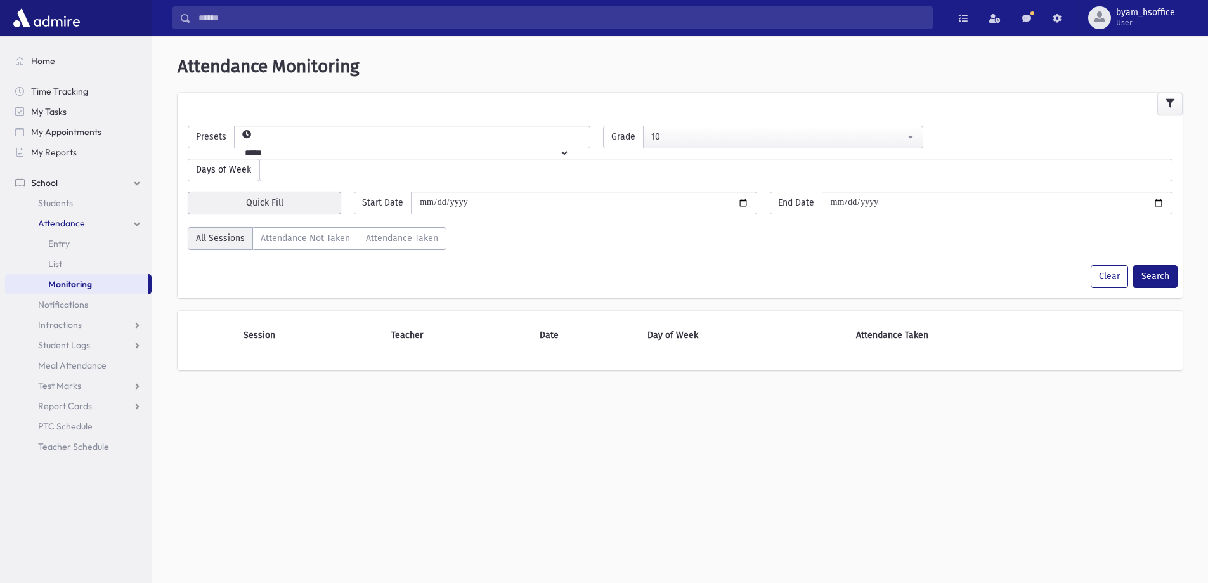
click at [318, 211] on button "Quick Fill" at bounding box center [264, 202] width 153 height 23
click at [291, 236] on div "[DATE]" at bounding box center [290, 237] width 101 height 23
type input "**********"
click at [1146, 285] on button "Search" at bounding box center [1155, 276] width 44 height 23
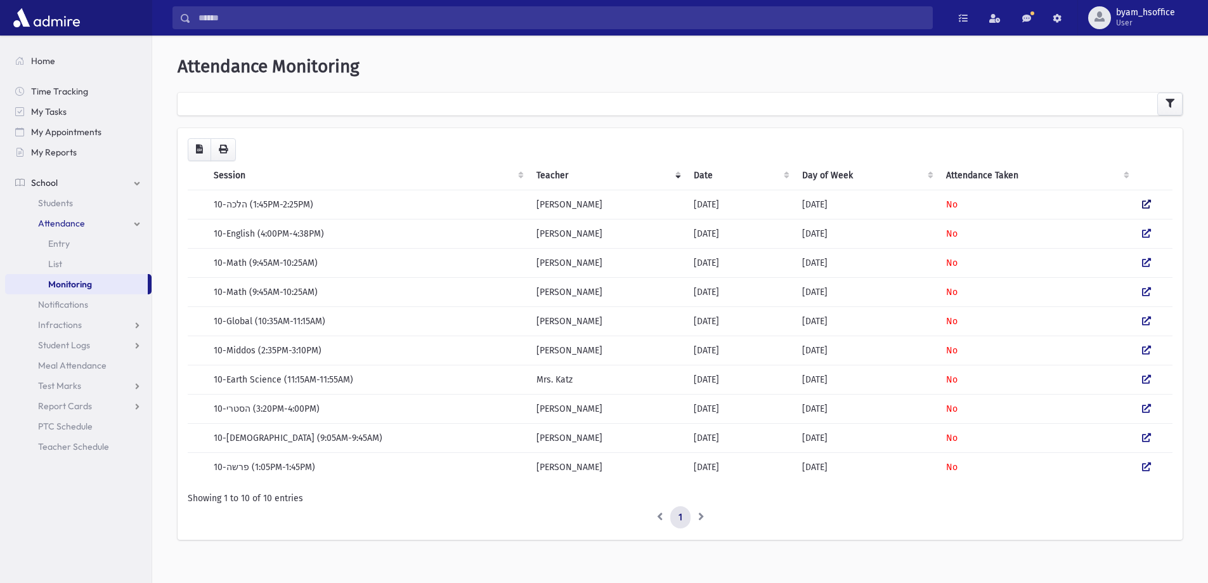
click at [1146, 205] on icon at bounding box center [1146, 204] width 9 height 9
click at [1142, 235] on icon at bounding box center [1146, 233] width 9 height 9
click at [1146, 264] on icon at bounding box center [1146, 262] width 9 height 9
click at [1144, 292] on icon at bounding box center [1146, 291] width 9 height 9
click at [1146, 320] on icon at bounding box center [1146, 320] width 9 height 9
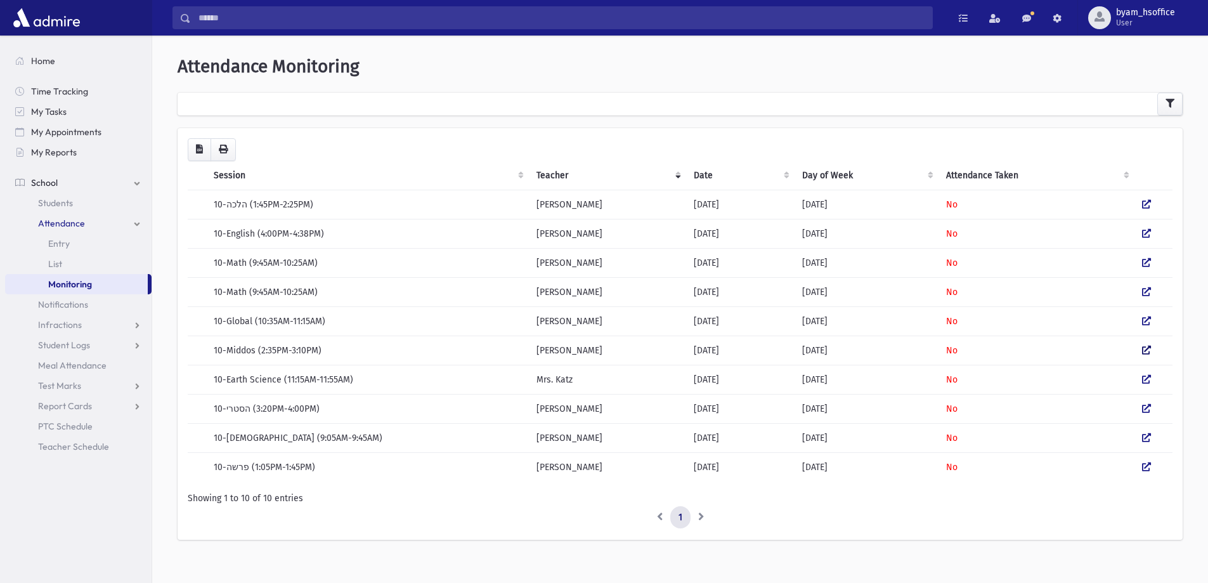
click at [1150, 350] on icon at bounding box center [1146, 350] width 9 height 9
click at [1148, 408] on icon at bounding box center [1146, 408] width 9 height 9
click at [1149, 379] on icon at bounding box center [1146, 379] width 9 height 9
click at [1147, 468] on icon at bounding box center [1146, 466] width 9 height 9
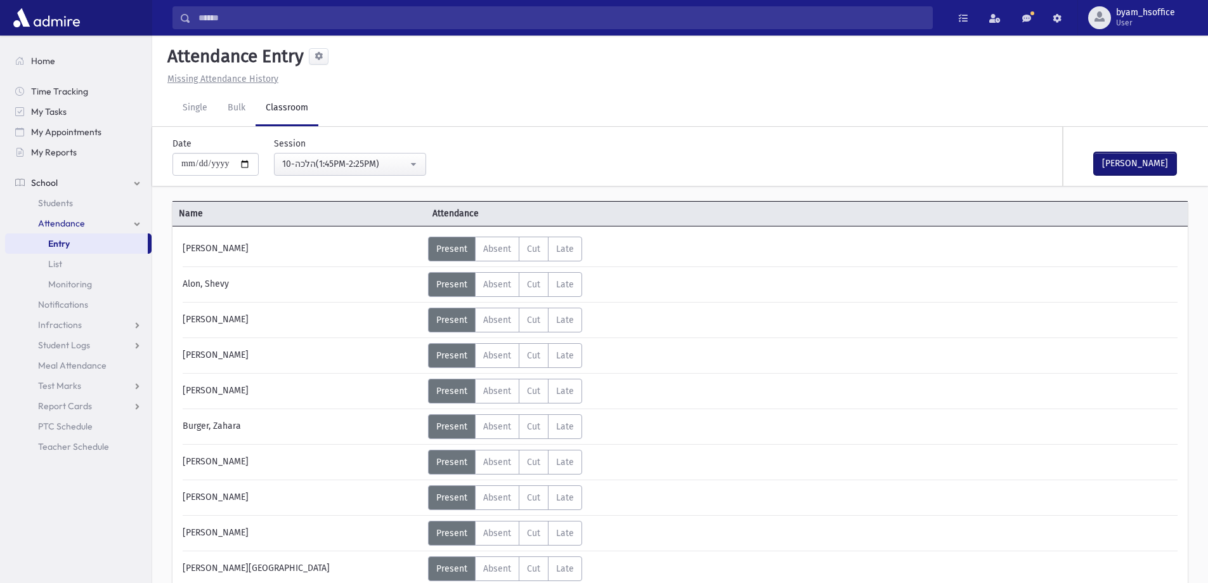
click at [1136, 160] on button "[PERSON_NAME]" at bounding box center [1135, 163] width 82 height 23
click at [1131, 174] on button "[PERSON_NAME]" at bounding box center [1135, 163] width 82 height 23
click at [1126, 165] on button "[PERSON_NAME]" at bounding box center [1135, 163] width 82 height 23
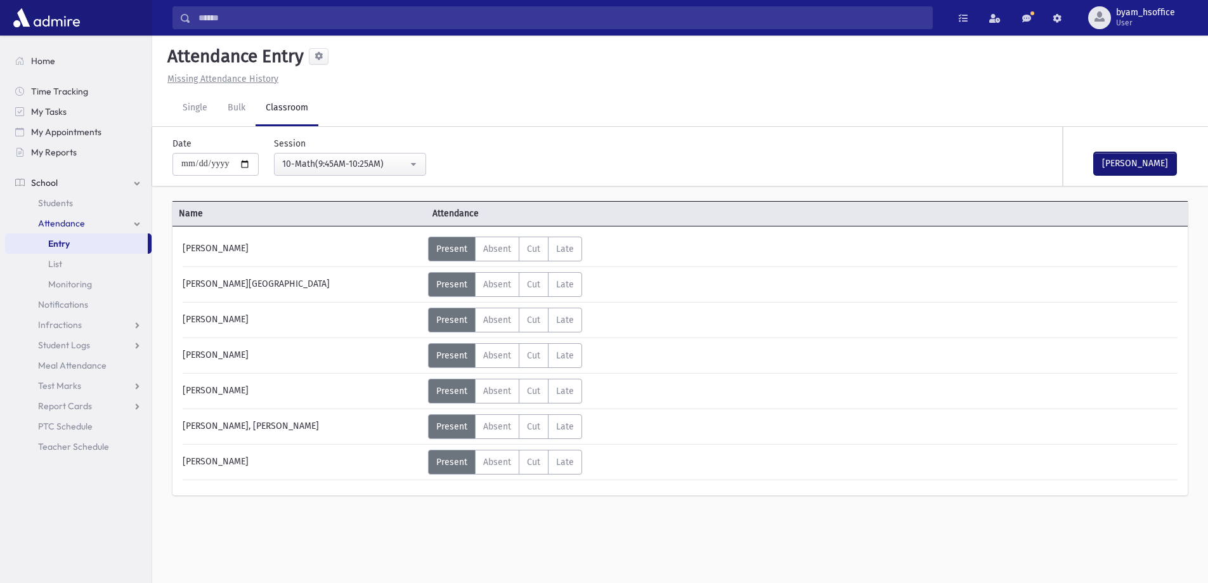
click at [1139, 169] on button "[PERSON_NAME]" at bounding box center [1135, 163] width 82 height 23
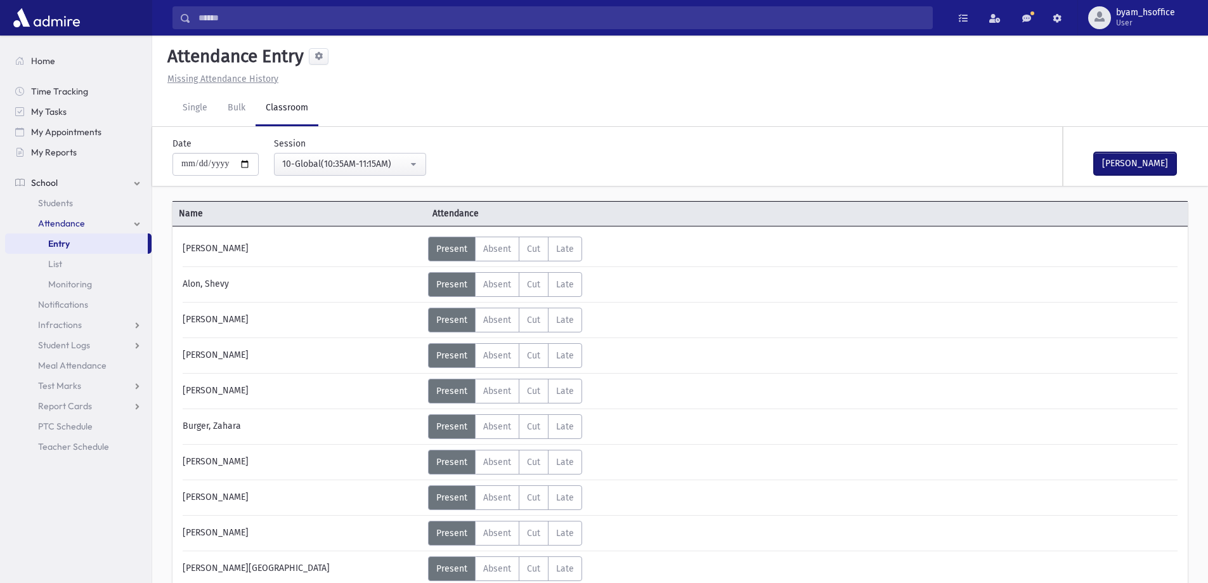
click at [1134, 174] on button "[PERSON_NAME]" at bounding box center [1135, 163] width 82 height 23
click at [1151, 178] on div "[PERSON_NAME]" at bounding box center [1126, 156] width 127 height 59
click at [1140, 170] on button "[PERSON_NAME]" at bounding box center [1135, 163] width 82 height 23
click at [1125, 162] on button "[PERSON_NAME]" at bounding box center [1135, 163] width 82 height 23
click at [1137, 167] on button "[PERSON_NAME]" at bounding box center [1135, 163] width 82 height 23
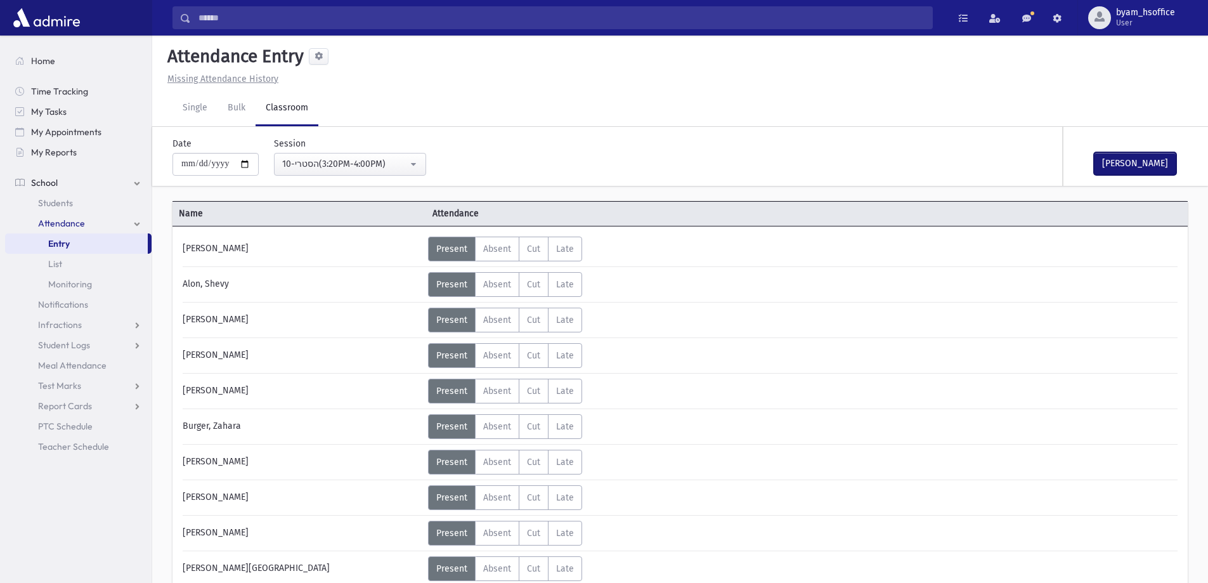
click at [1117, 164] on button "[PERSON_NAME]" at bounding box center [1135, 163] width 82 height 23
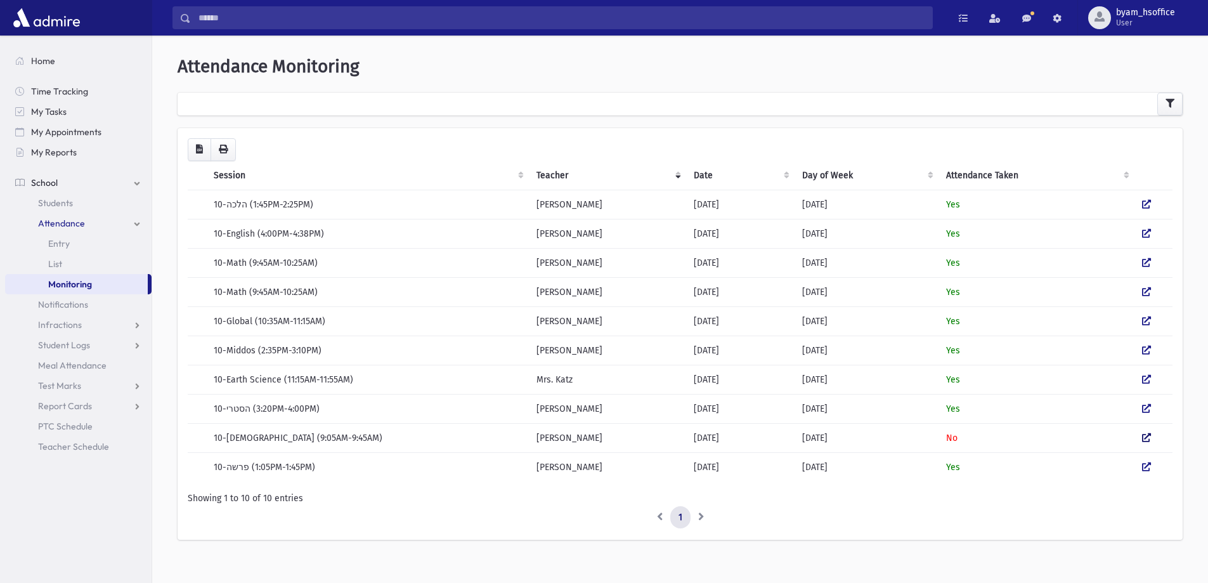
click at [1150, 440] on icon at bounding box center [1146, 437] width 9 height 9
click at [80, 290] on link "Monitoring" at bounding box center [76, 284] width 143 height 20
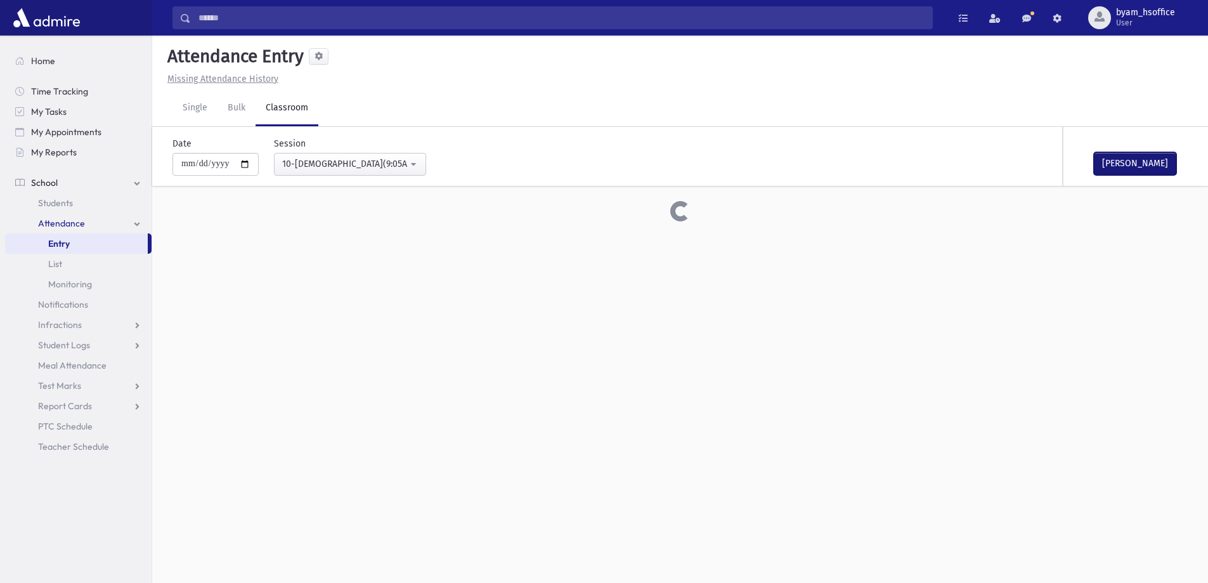
click at [1155, 156] on button "Mark Done" at bounding box center [1135, 163] width 82 height 23
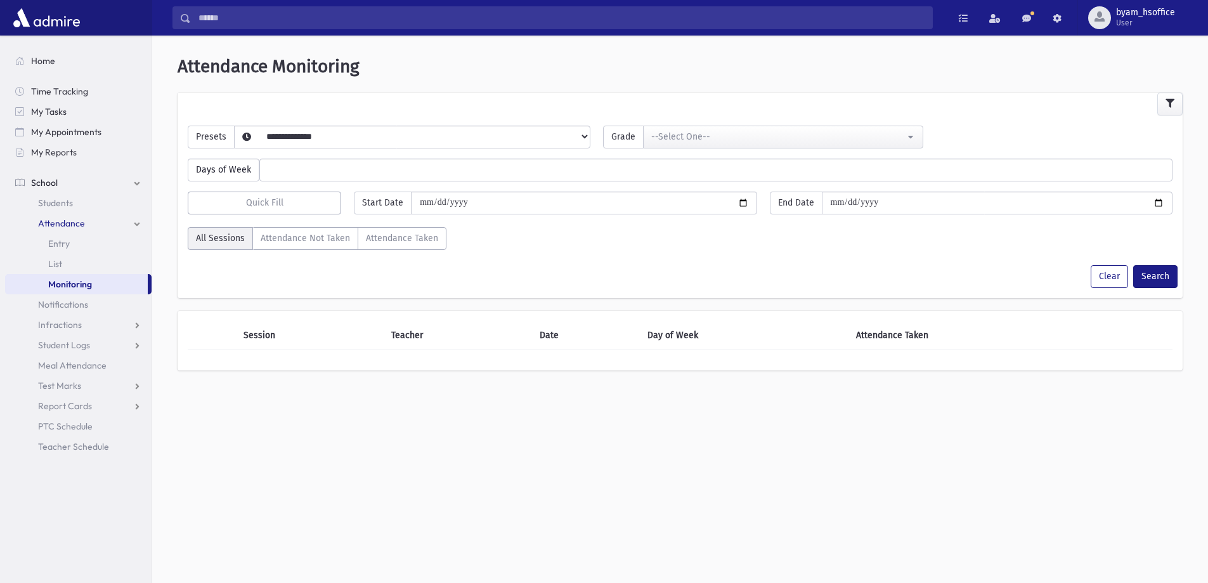
select select
drag, startPoint x: 301, startPoint y: 138, endPoint x: 301, endPoint y: 145, distance: 7.0
click at [301, 142] on select "**********" at bounding box center [402, 153] width 335 height 22
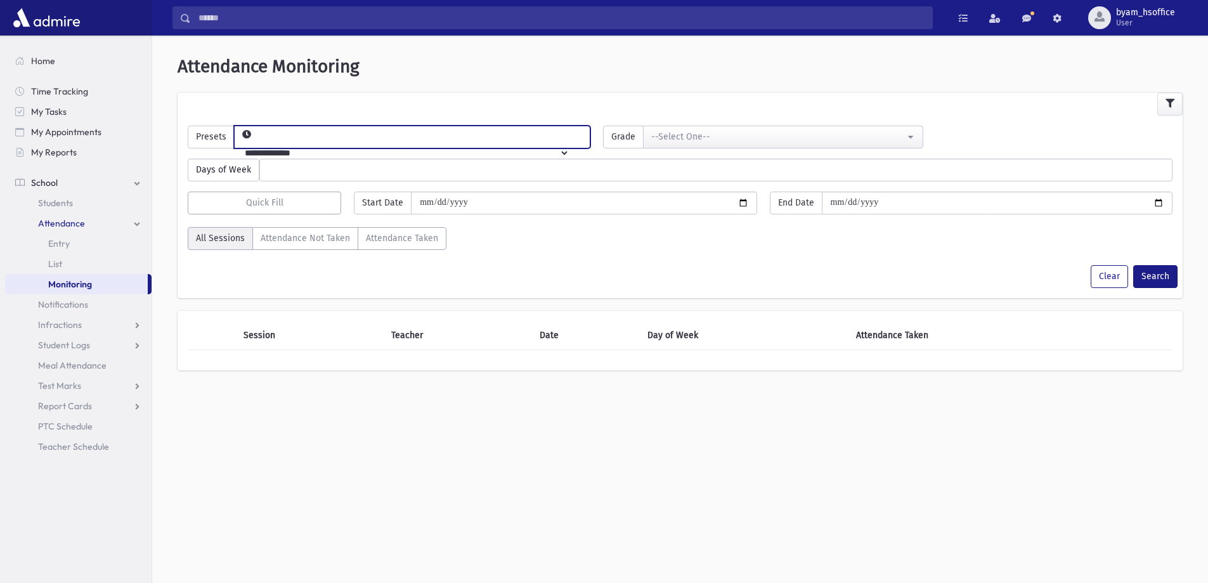
select select "*****"
click at [255, 142] on select "**********" at bounding box center [402, 153] width 335 height 22
click at [697, 142] on div "--Select One--" at bounding box center [777, 136] width 253 height 13
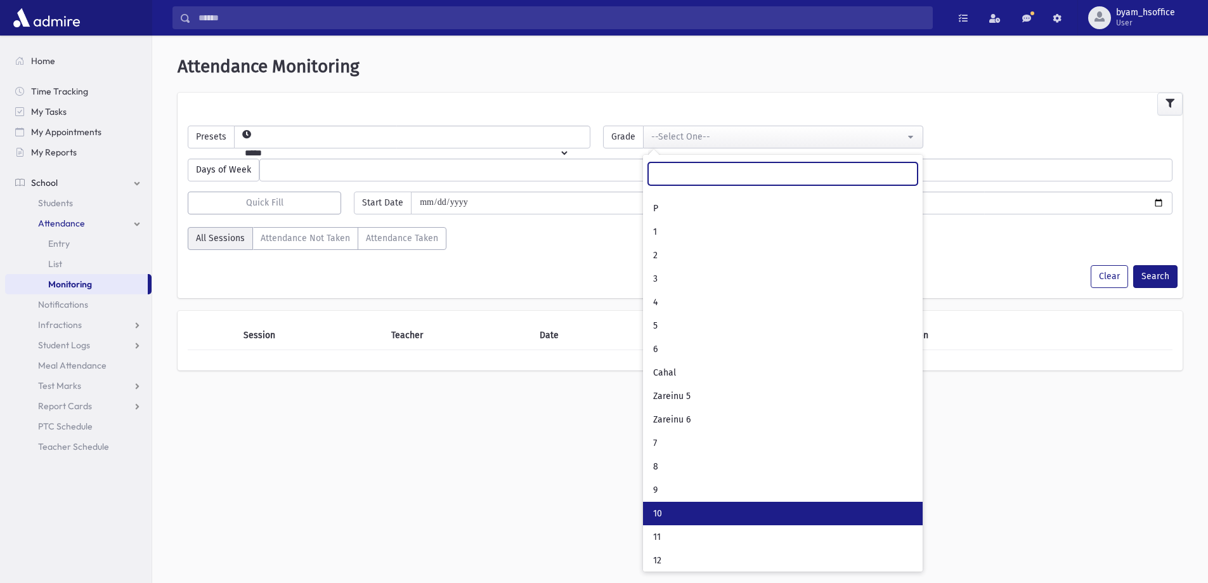
scroll to position [67, 0]
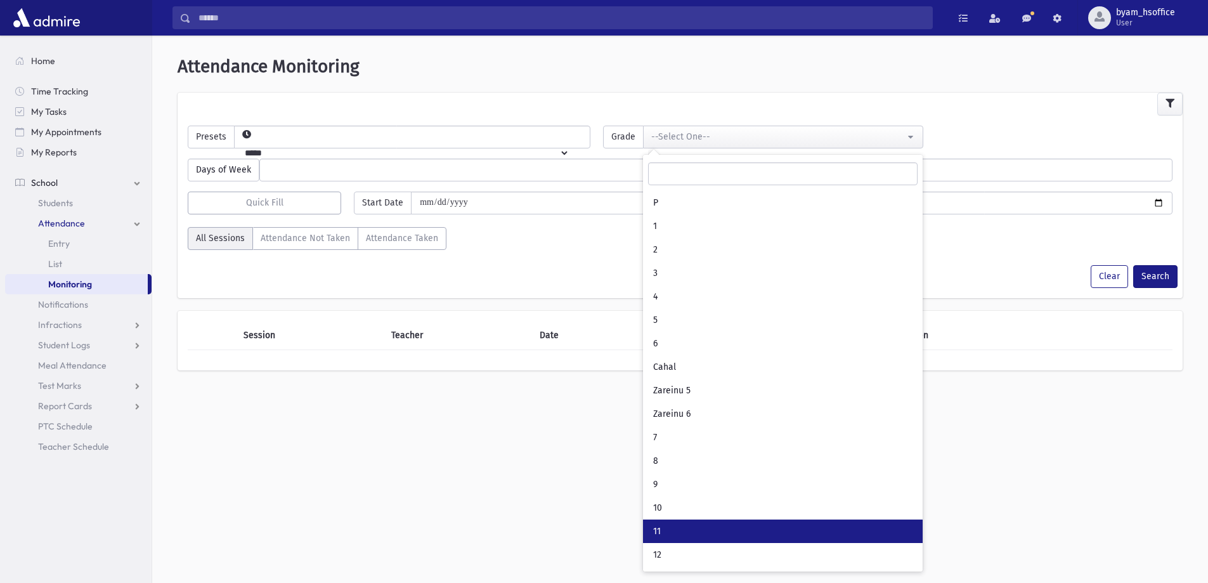
click at [680, 528] on link "11" at bounding box center [783, 530] width 280 height 23
select select "**"
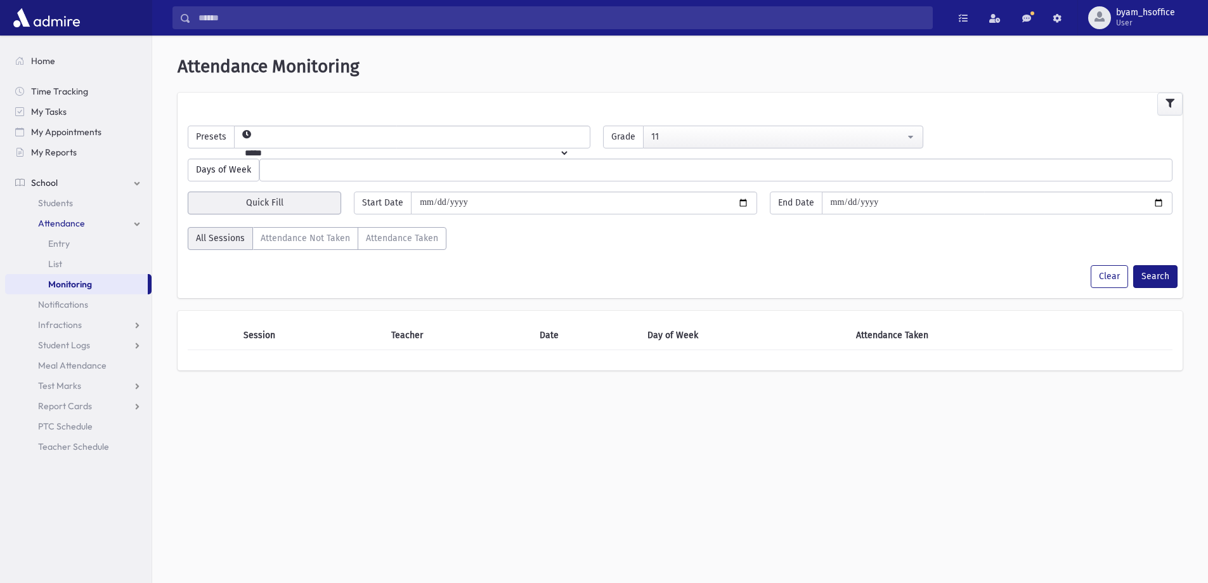
click at [267, 199] on span "Quick Fill" at bounding box center [264, 202] width 37 height 11
click at [294, 240] on div "Today" at bounding box center [290, 237] width 101 height 23
type input "**********"
click at [1146, 282] on button "Search" at bounding box center [1155, 276] width 44 height 23
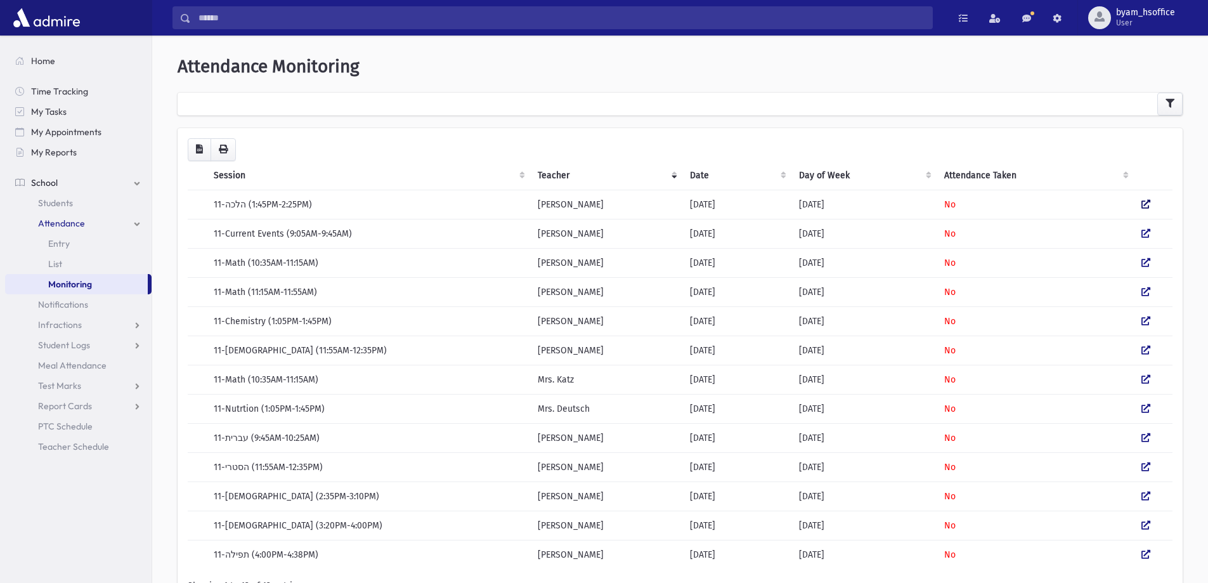
click at [1146, 205] on icon at bounding box center [1145, 204] width 9 height 9
click at [1139, 230] on td at bounding box center [1153, 233] width 39 height 29
click at [1142, 235] on icon at bounding box center [1145, 233] width 9 height 9
click at [1144, 267] on link at bounding box center [1145, 262] width 9 height 11
click at [1147, 298] on td at bounding box center [1153, 291] width 39 height 29
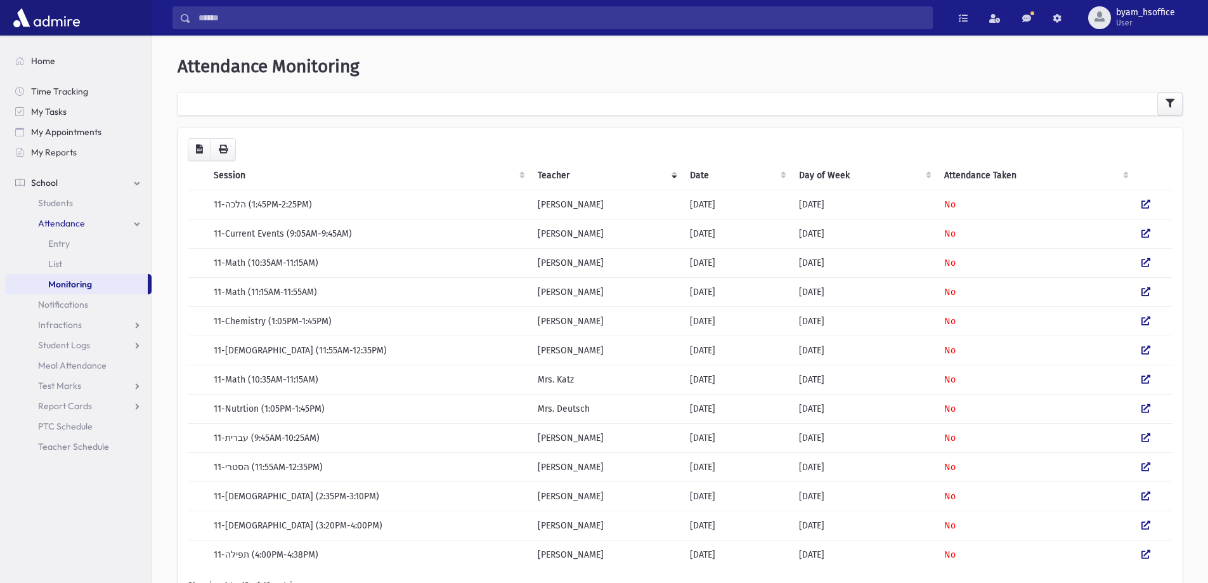
click at [1144, 292] on icon at bounding box center [1145, 291] width 9 height 9
click at [1145, 318] on icon at bounding box center [1145, 320] width 9 height 9
click at [1150, 353] on td at bounding box center [1153, 349] width 39 height 29
click at [1141, 352] on icon at bounding box center [1145, 350] width 9 height 9
click at [1146, 381] on icon at bounding box center [1145, 379] width 9 height 9
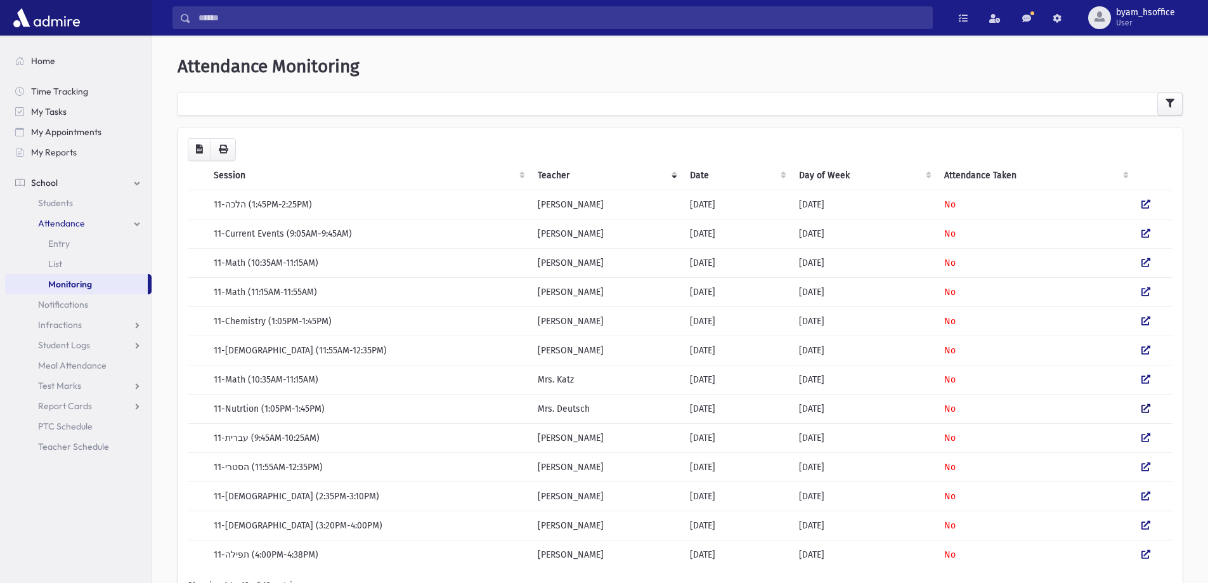
click at [1150, 412] on icon at bounding box center [1145, 408] width 9 height 9
click at [1146, 437] on icon at bounding box center [1145, 437] width 9 height 9
click at [1148, 468] on icon at bounding box center [1145, 466] width 9 height 9
click at [1143, 498] on icon at bounding box center [1145, 495] width 9 height 9
click at [1149, 524] on icon at bounding box center [1145, 525] width 9 height 9
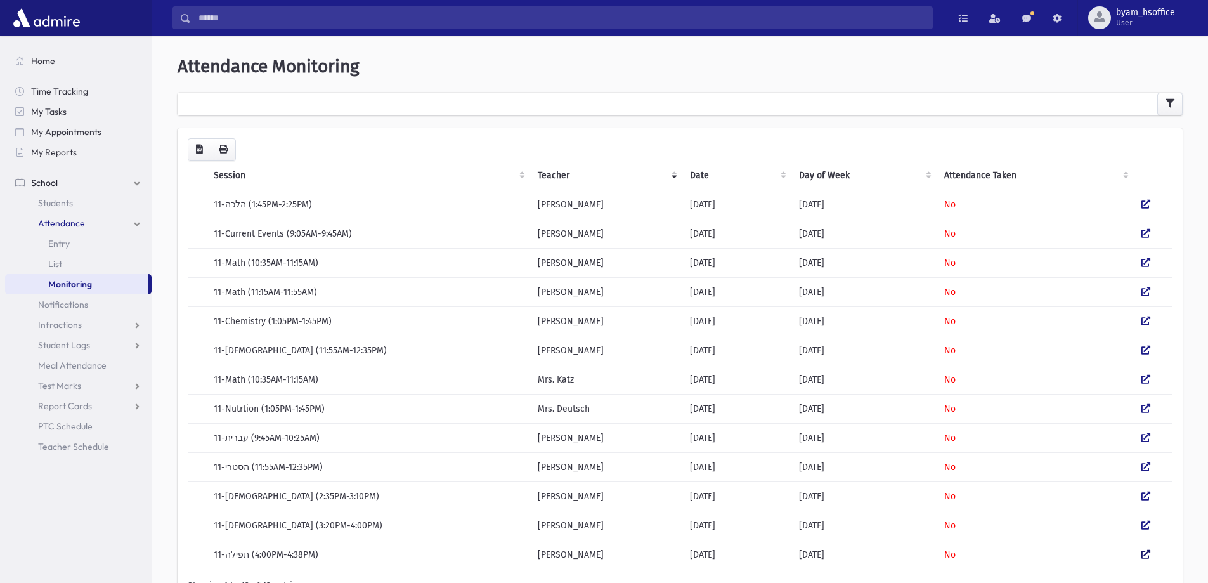
click at [1146, 558] on icon at bounding box center [1145, 554] width 9 height 9
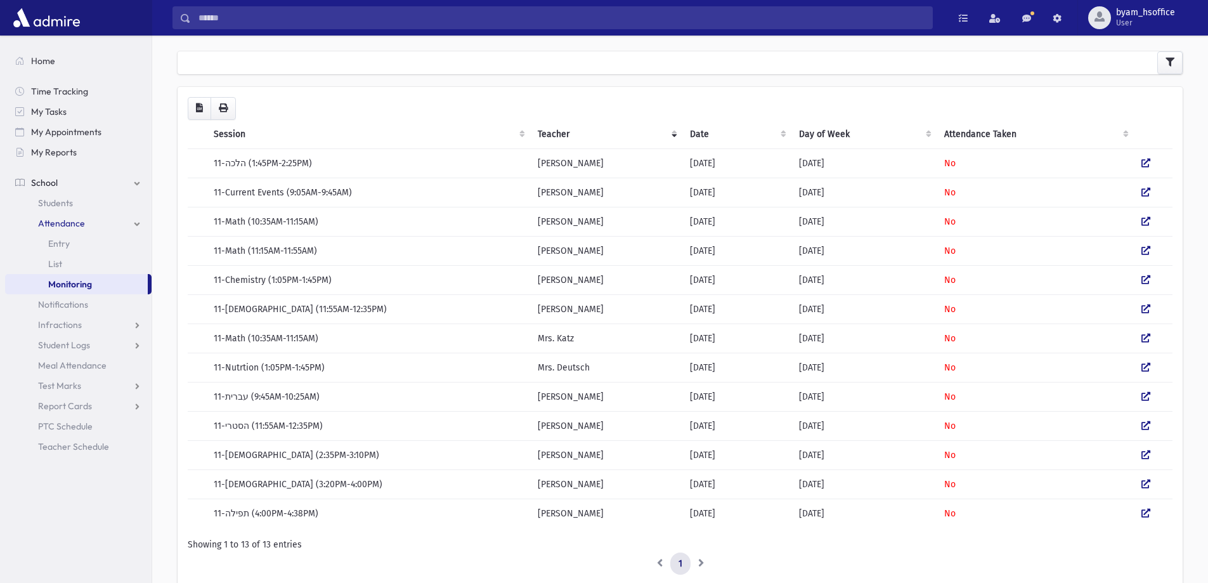
scroll to position [63, 0]
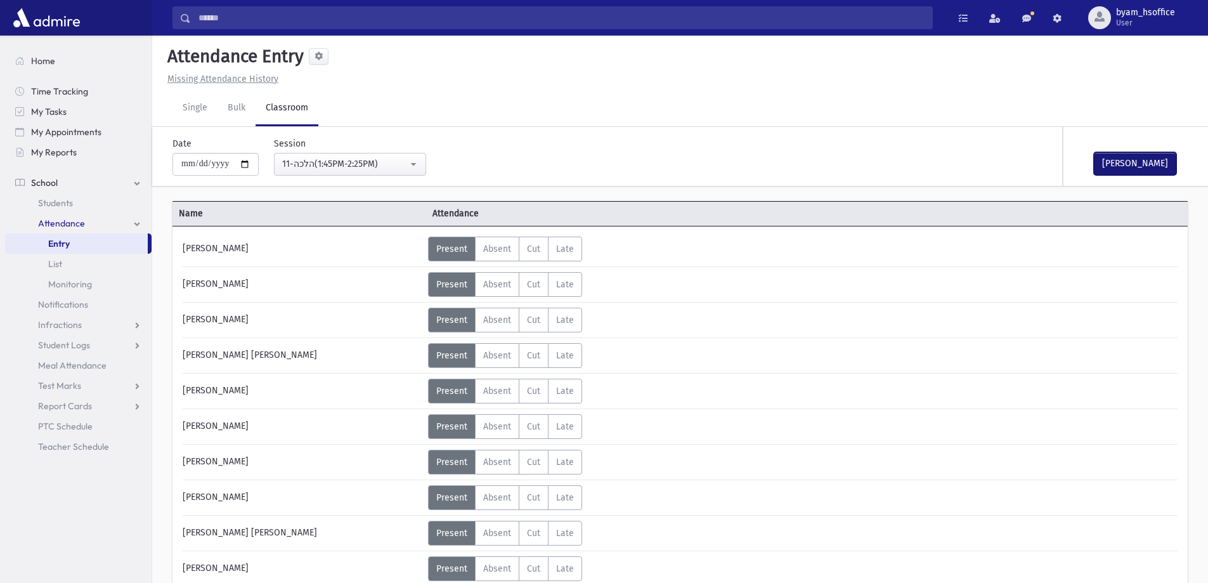
click at [1135, 165] on button "[PERSON_NAME]" at bounding box center [1135, 163] width 82 height 23
click at [1118, 170] on button "[PERSON_NAME]" at bounding box center [1135, 163] width 82 height 23
click at [1130, 162] on button "[PERSON_NAME]" at bounding box center [1135, 163] width 82 height 23
click at [1134, 169] on button "[PERSON_NAME]" at bounding box center [1135, 163] width 82 height 23
click at [1129, 159] on button "[PERSON_NAME]" at bounding box center [1135, 163] width 82 height 23
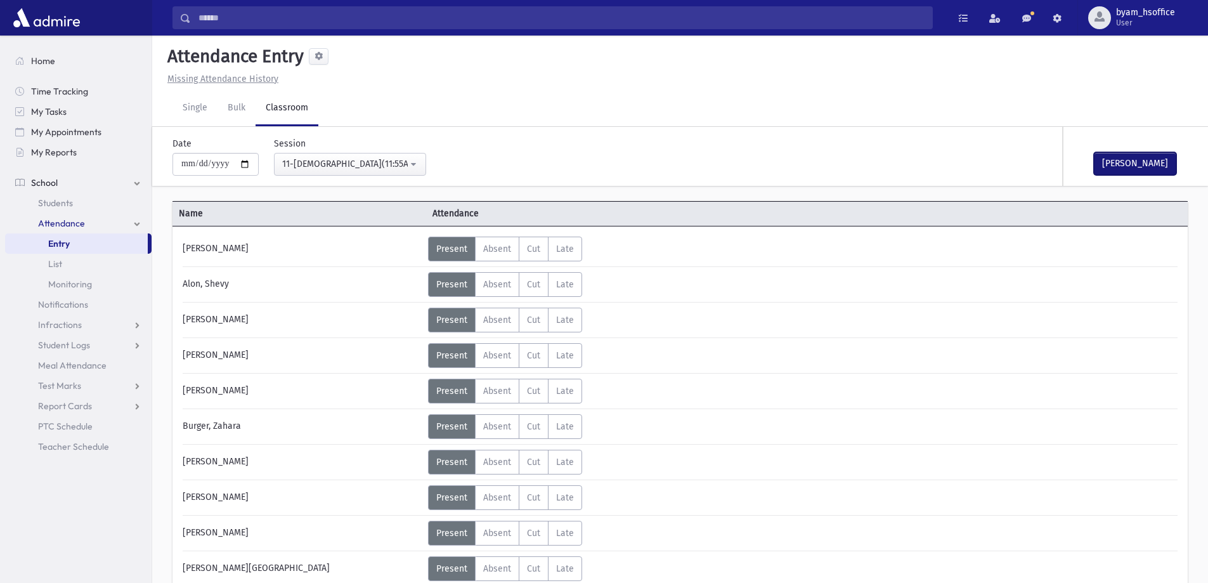
click at [1134, 161] on button "[PERSON_NAME]" at bounding box center [1135, 163] width 82 height 23
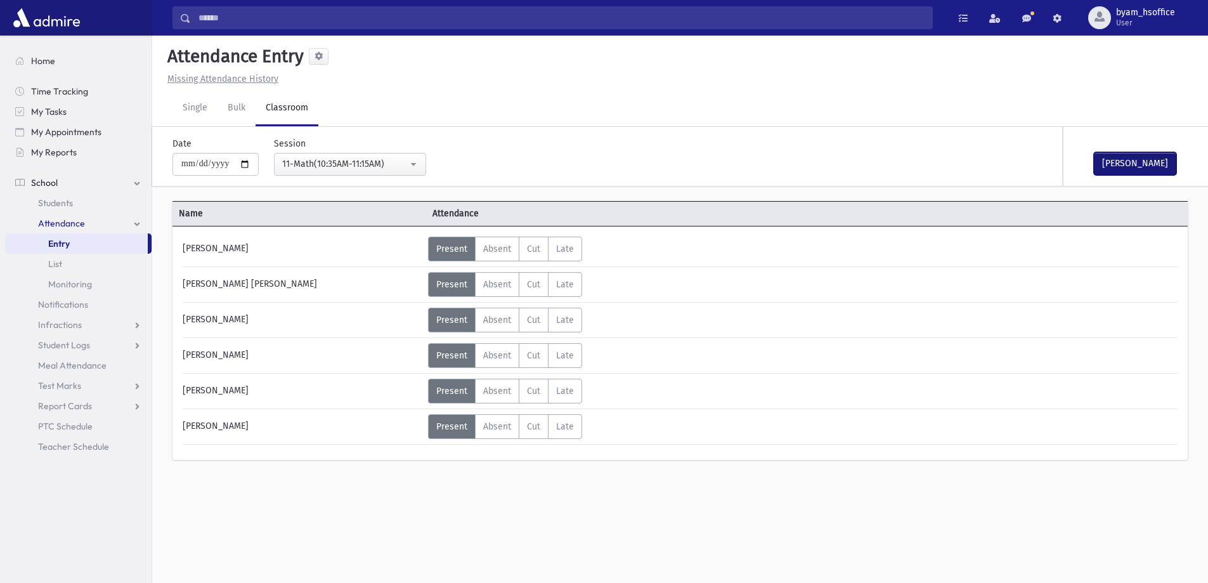
click at [1133, 162] on button "[PERSON_NAME]" at bounding box center [1135, 163] width 82 height 23
click at [1139, 164] on button "[PERSON_NAME]" at bounding box center [1135, 163] width 82 height 23
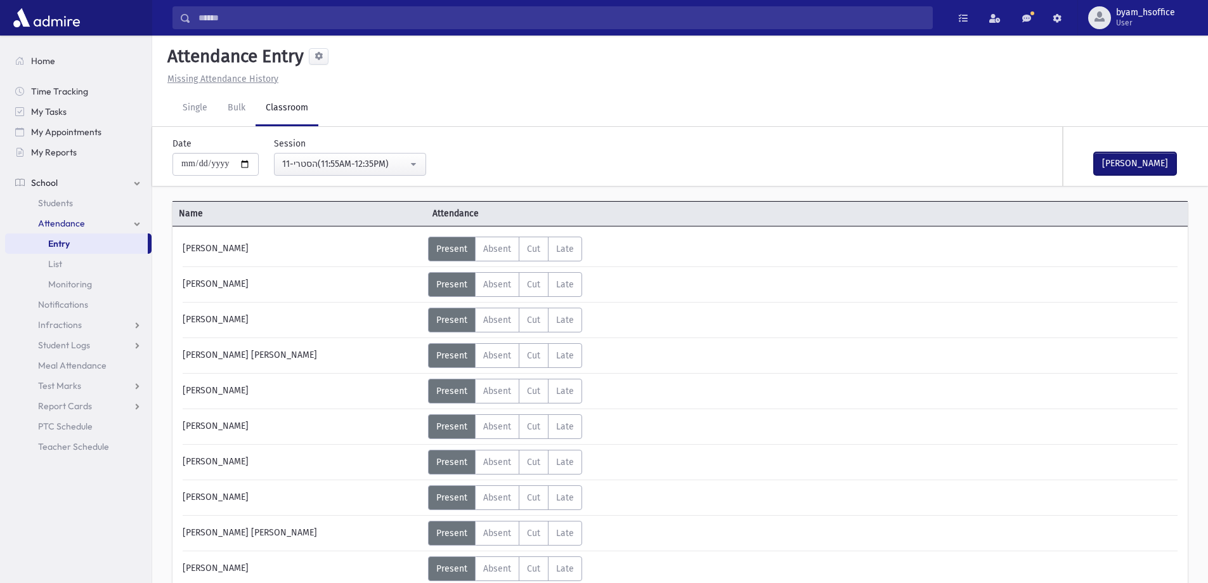
click at [1142, 159] on button "[PERSON_NAME]" at bounding box center [1135, 163] width 82 height 23
click at [1136, 173] on button "[PERSON_NAME]" at bounding box center [1135, 163] width 82 height 23
click at [1142, 163] on button "[PERSON_NAME]" at bounding box center [1135, 163] width 82 height 23
click at [1132, 179] on div "[PERSON_NAME]" at bounding box center [1126, 156] width 127 height 59
click at [1138, 169] on button "[PERSON_NAME]" at bounding box center [1135, 163] width 82 height 23
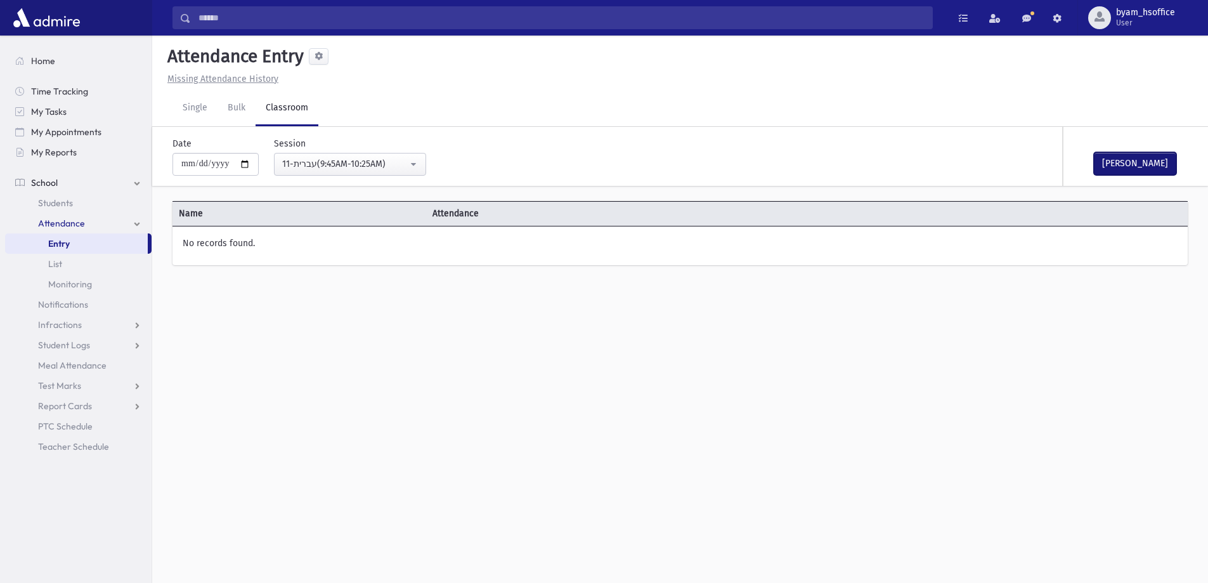
click at [1129, 159] on button "[PERSON_NAME]" at bounding box center [1135, 163] width 82 height 23
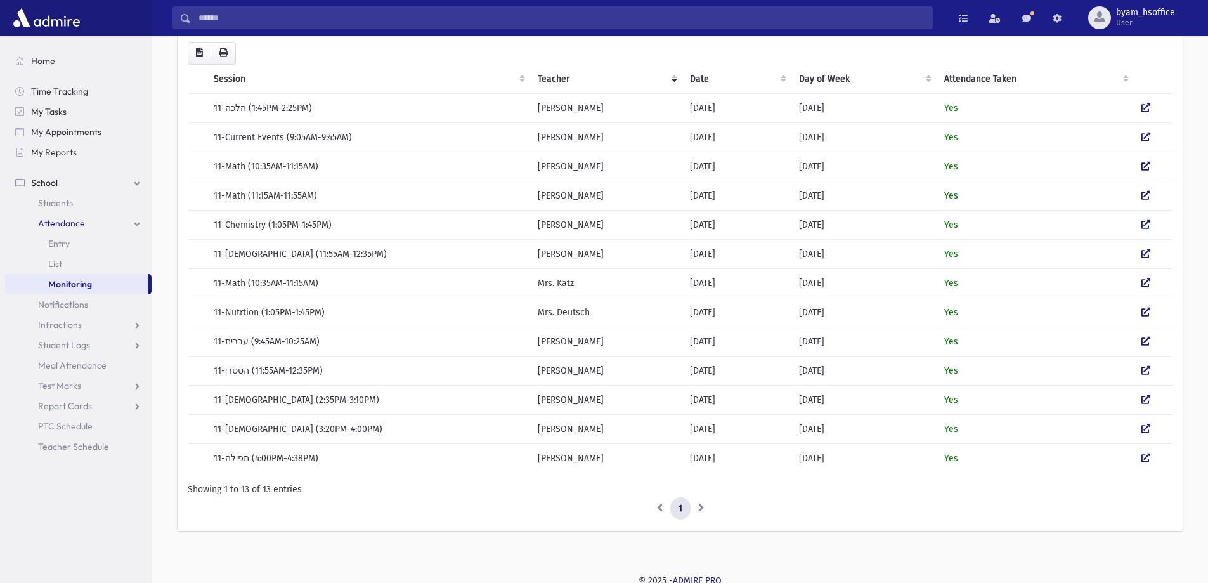
scroll to position [97, 0]
click at [38, 287] on link "Monitoring" at bounding box center [76, 284] width 143 height 20
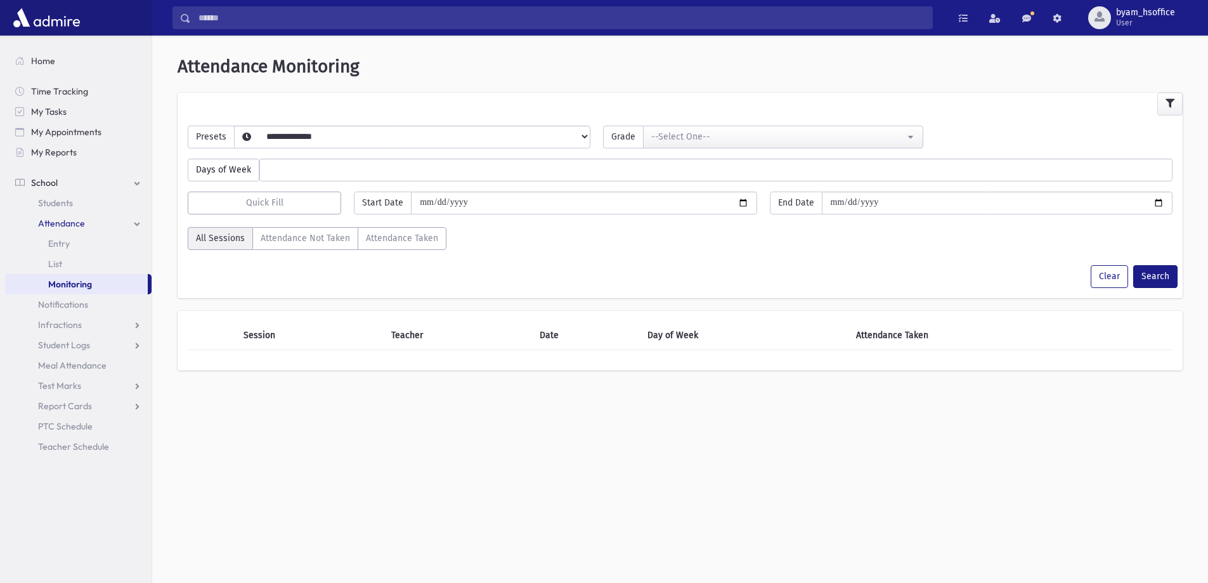
select select
click at [440, 142] on select "**********" at bounding box center [402, 153] width 335 height 22
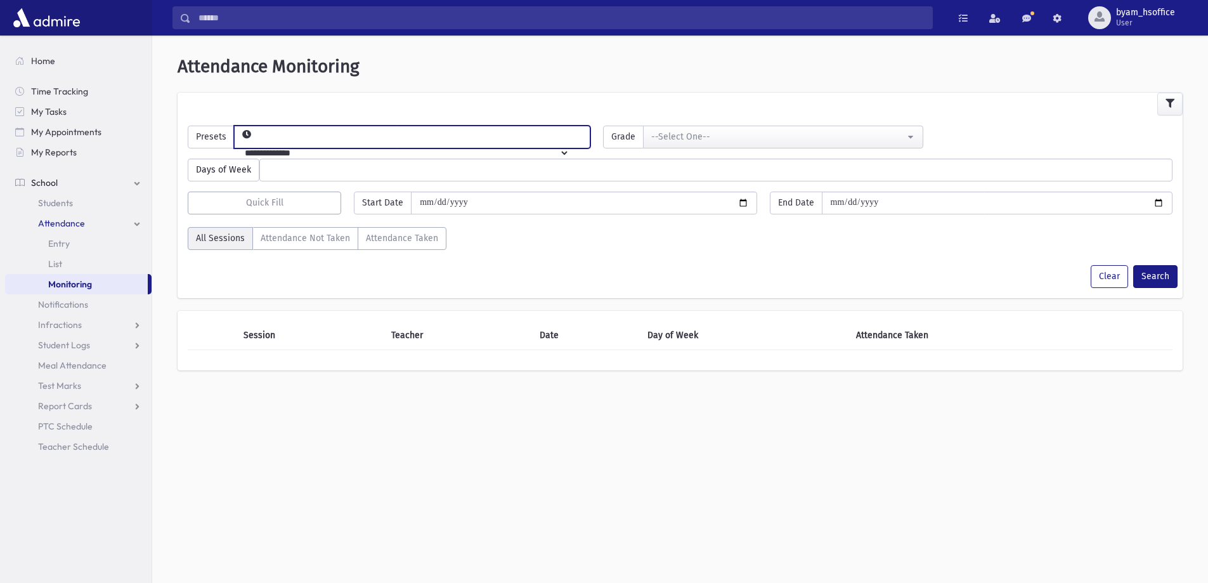
select select "*****"
click at [255, 142] on select "**********" at bounding box center [402, 153] width 335 height 22
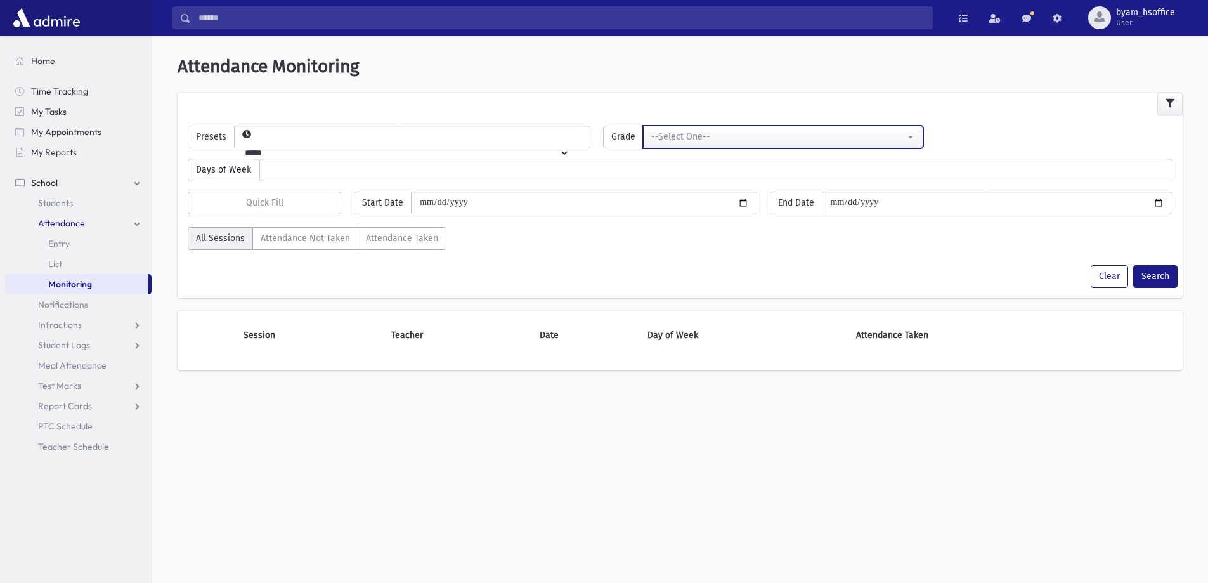
click at [723, 145] on button "--Select One--" at bounding box center [783, 137] width 280 height 23
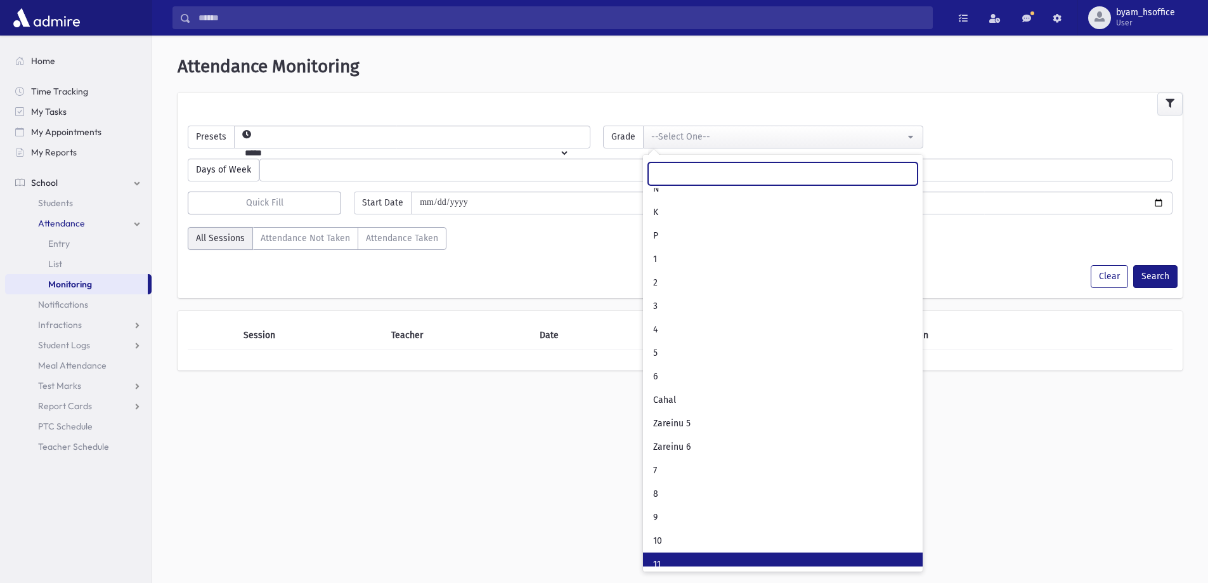
scroll to position [67, 0]
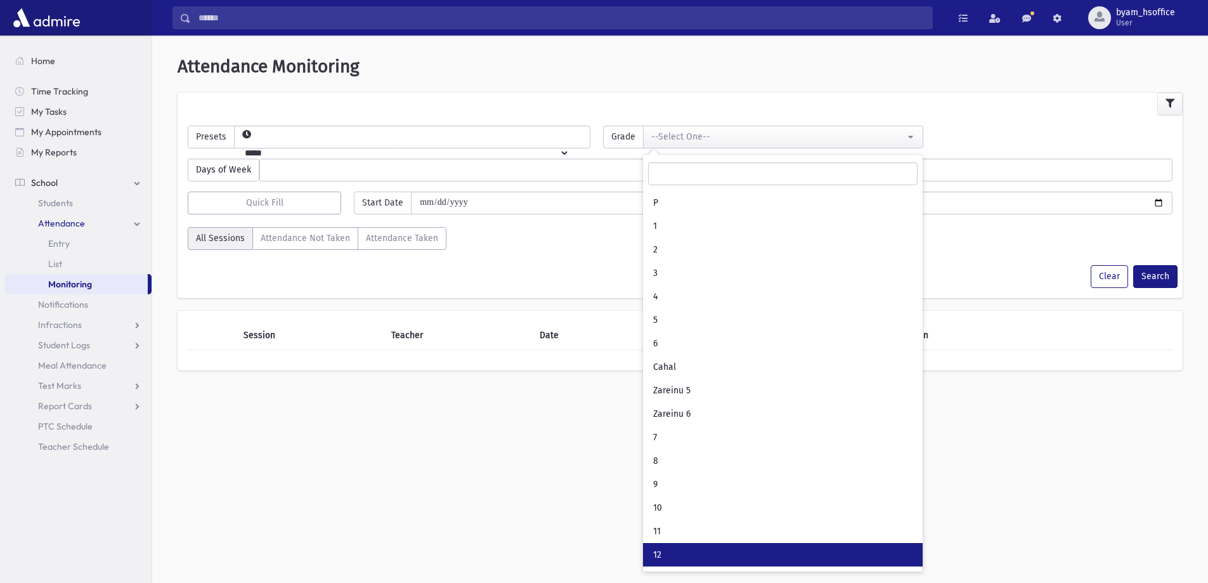
click at [684, 546] on link "12" at bounding box center [783, 554] width 280 height 23
select select "**"
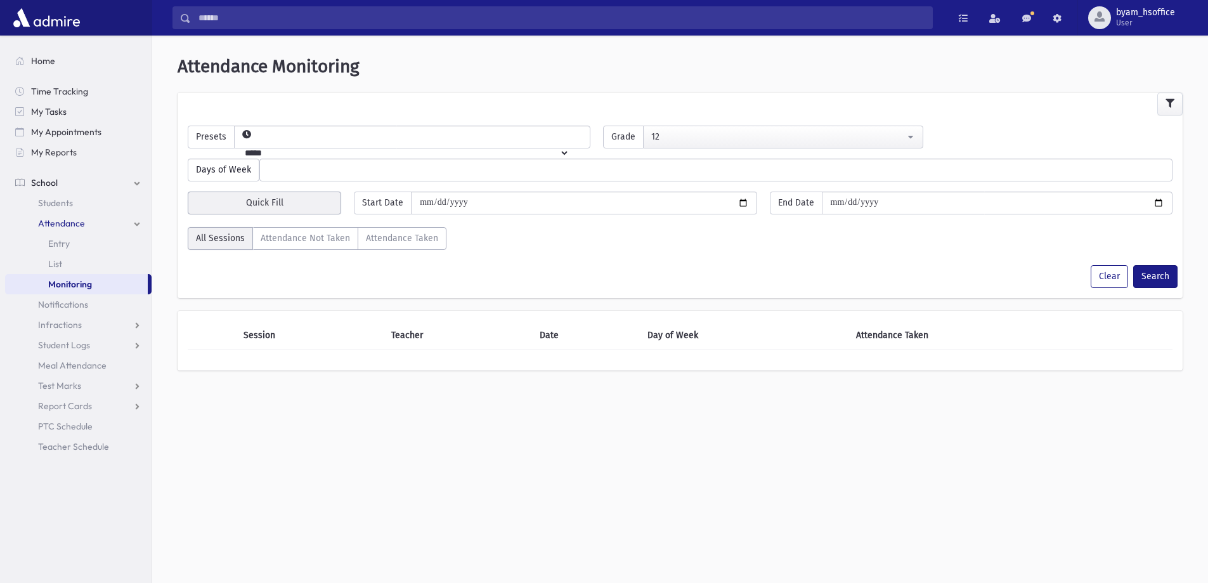
click at [292, 191] on button "Quick Fill" at bounding box center [264, 202] width 153 height 23
click at [283, 240] on div "Today" at bounding box center [290, 237] width 101 height 23
type input "**********"
click at [1148, 280] on button "Search" at bounding box center [1155, 276] width 44 height 23
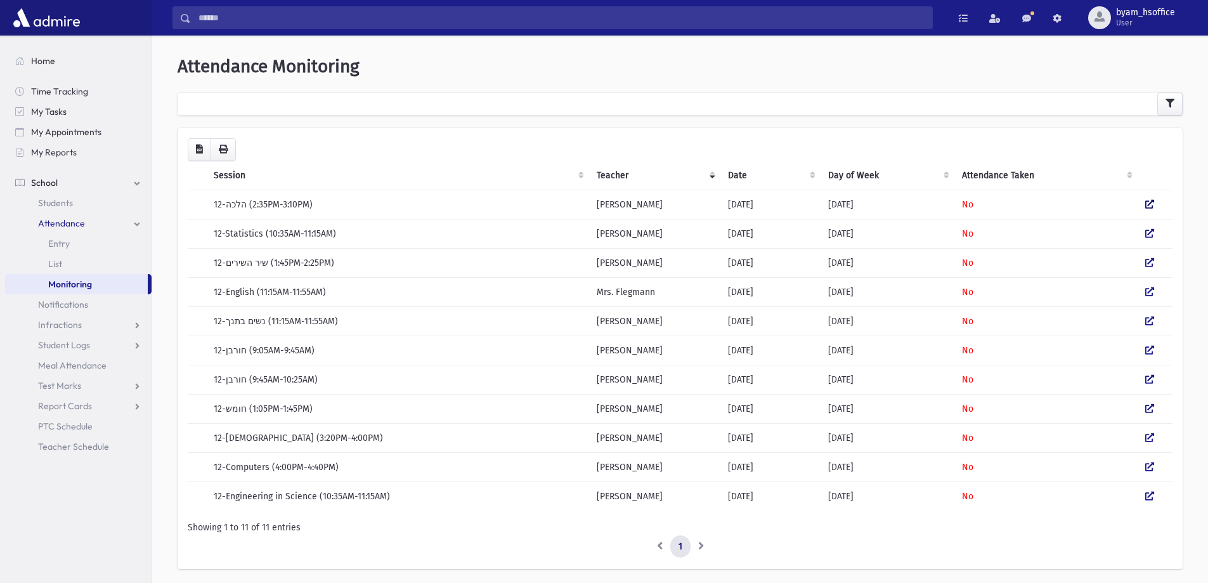
click at [1150, 205] on icon at bounding box center [1149, 204] width 9 height 9
click at [1145, 236] on icon at bounding box center [1149, 233] width 9 height 9
click at [1148, 269] on td at bounding box center [1154, 262] width 35 height 29
click at [1148, 266] on icon at bounding box center [1149, 262] width 9 height 9
click at [1152, 321] on icon at bounding box center [1149, 320] width 9 height 9
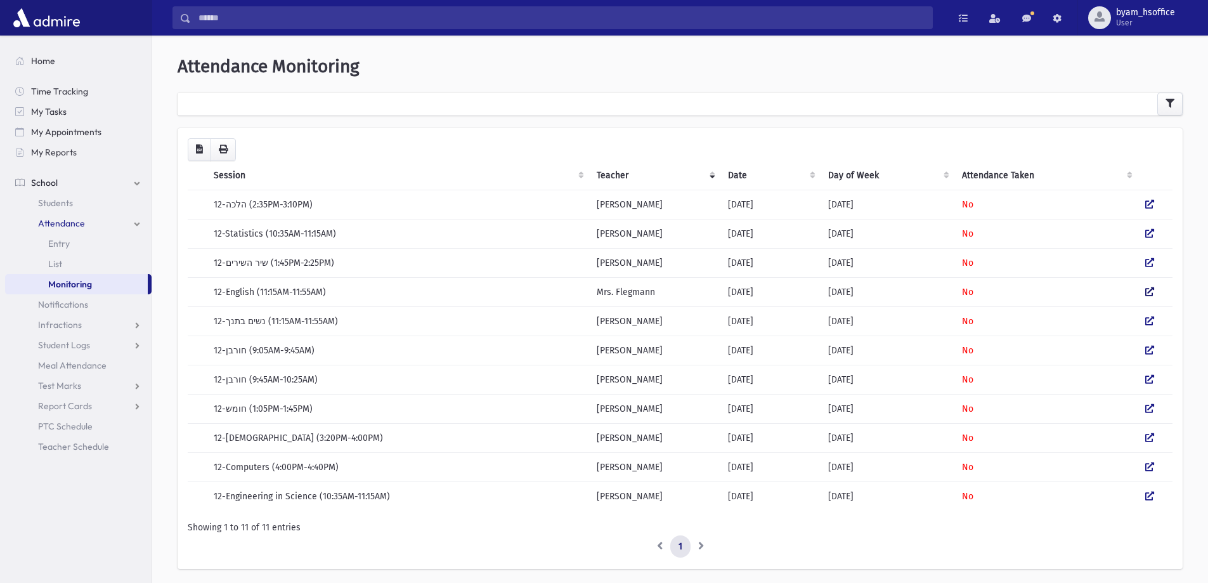
click at [1148, 294] on icon at bounding box center [1149, 291] width 9 height 9
click at [1150, 377] on icon at bounding box center [1149, 379] width 9 height 9
click at [1153, 436] on icon at bounding box center [1149, 437] width 9 height 9
click at [1151, 412] on icon at bounding box center [1149, 408] width 9 height 9
click at [1147, 495] on icon at bounding box center [1149, 495] width 9 height 9
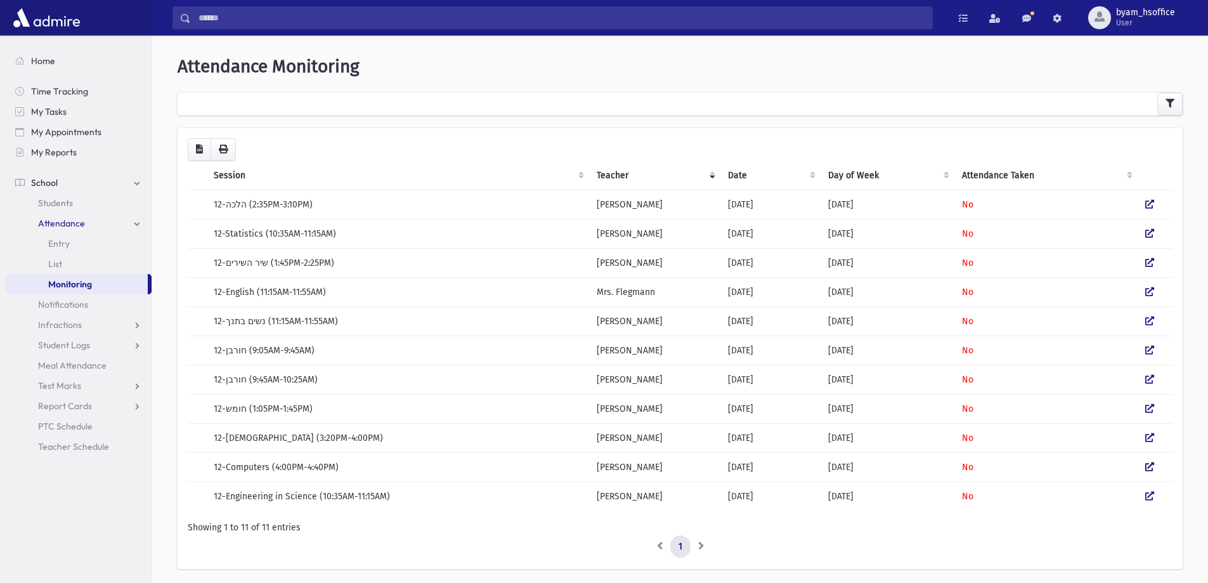
click at [1148, 469] on icon at bounding box center [1149, 466] width 9 height 9
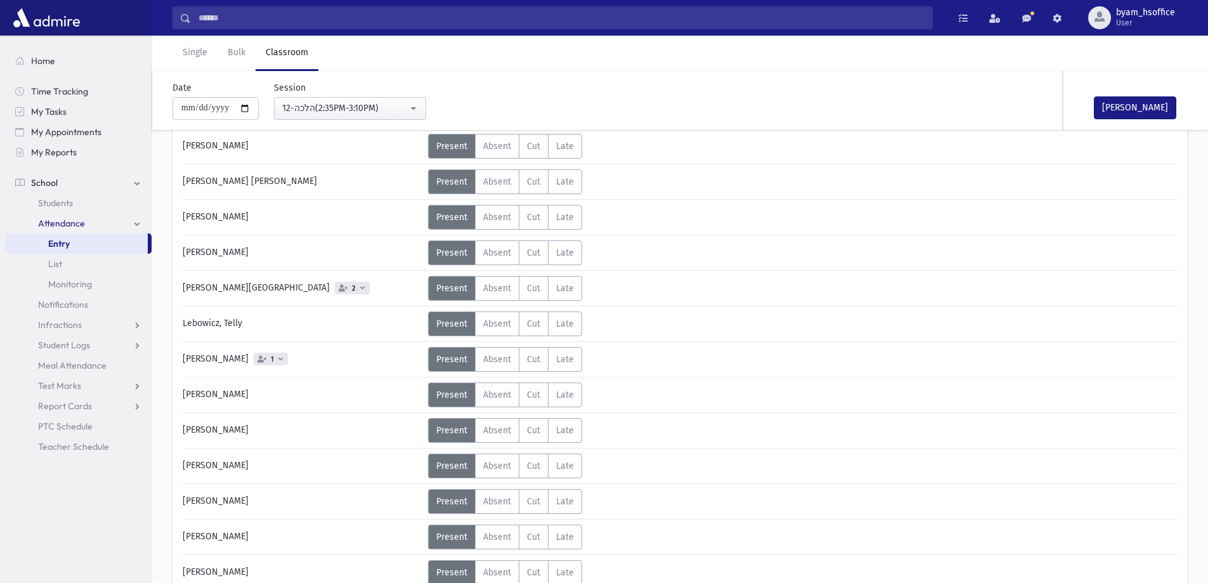
scroll to position [127, 0]
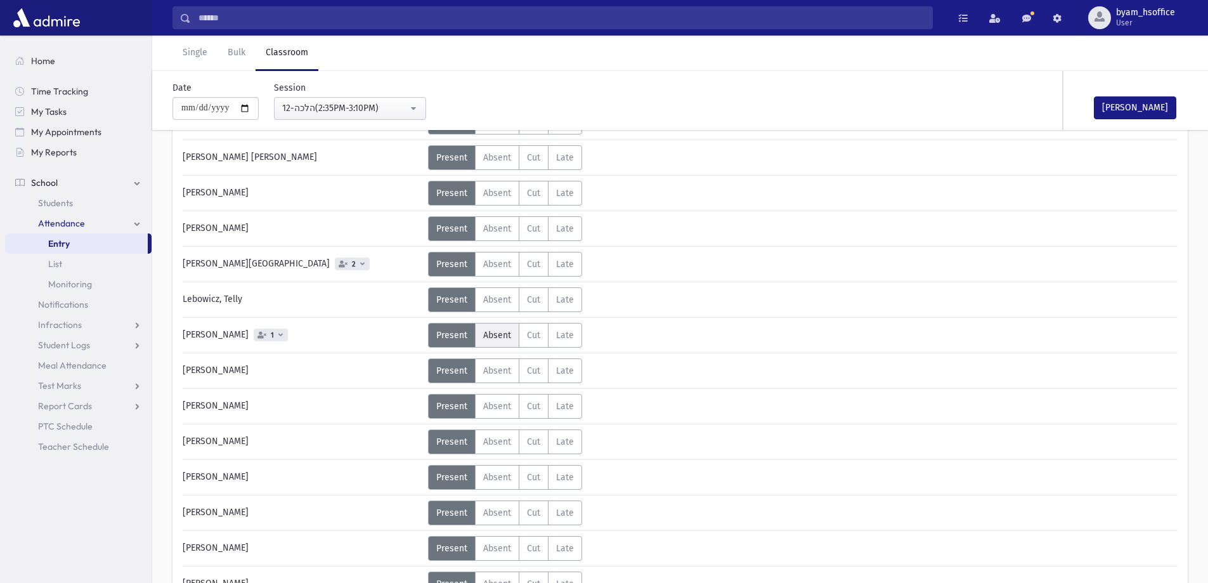
click at [486, 338] on span "Absent" at bounding box center [497, 335] width 28 height 11
click at [647, 340] on icon at bounding box center [650, 340] width 7 height 7
click at [642, 344] on span "Unexcused" at bounding box center [621, 340] width 49 height 13
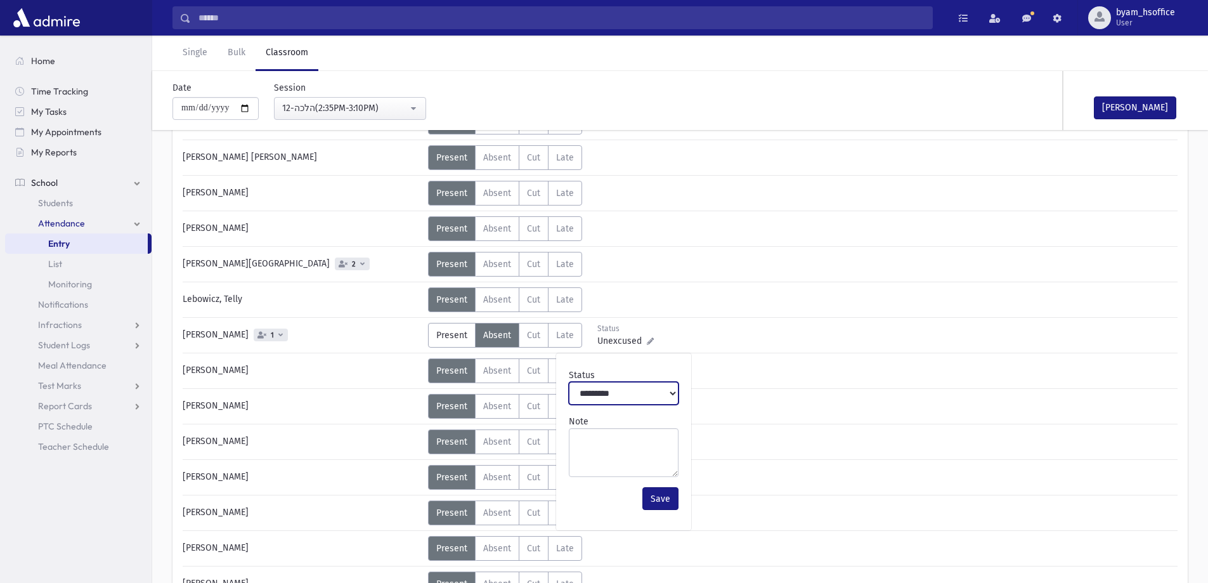
click at [633, 395] on select "**********" at bounding box center [624, 393] width 110 height 23
select select "*******"
click at [569, 382] on select "**********" at bounding box center [624, 393] width 110 height 23
click at [1131, 107] on button "[PERSON_NAME]" at bounding box center [1135, 107] width 82 height 23
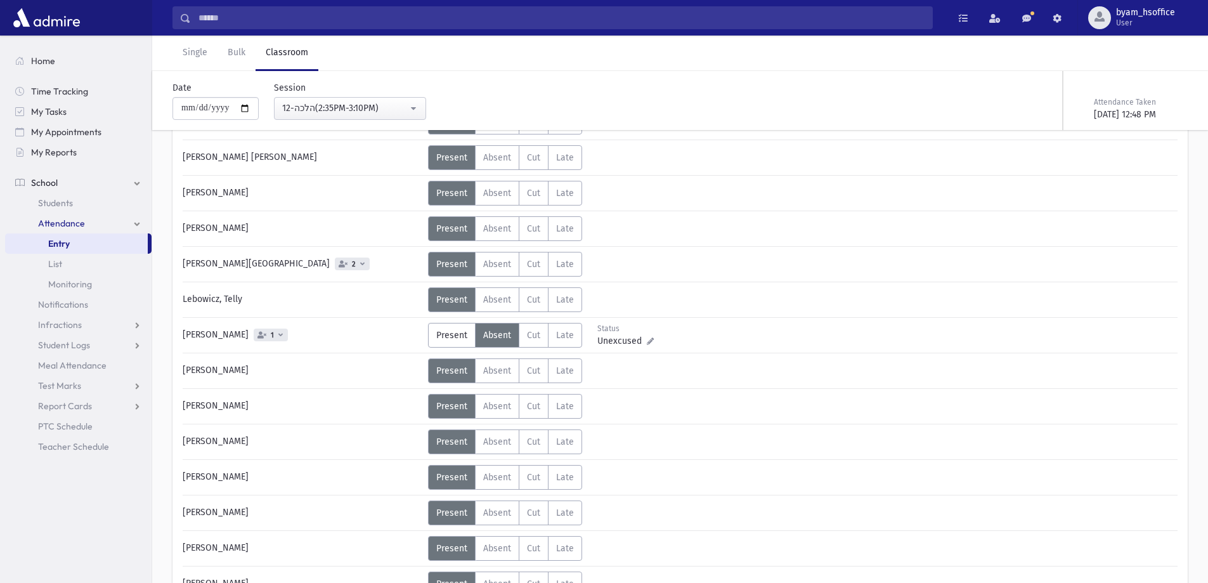
click at [647, 343] on icon at bounding box center [650, 340] width 7 height 7
drag, startPoint x: 640, startPoint y: 391, endPoint x: 636, endPoint y: 398, distance: 7.7
click at [640, 392] on select "**********" at bounding box center [624, 393] width 110 height 23
select select "*******"
click at [569, 382] on select "**********" at bounding box center [624, 393] width 110 height 23
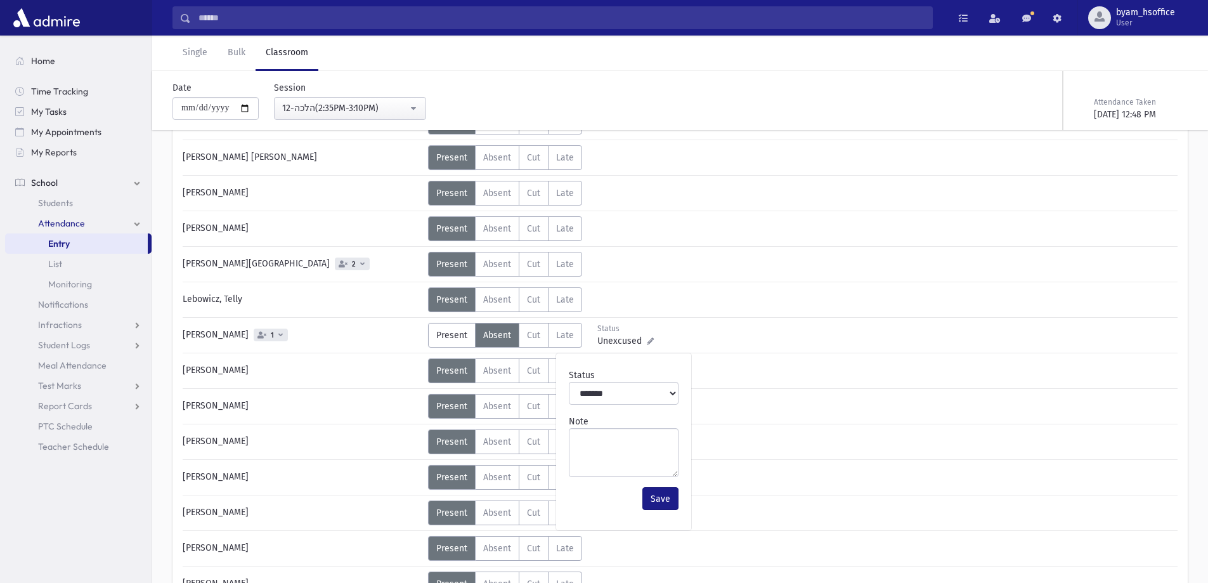
click at [278, 334] on icon at bounding box center [280, 334] width 4 height 7
click at [264, 340] on span "1" at bounding box center [271, 334] width 34 height 13
click at [272, 340] on span "1" at bounding box center [271, 334] width 34 height 13
click at [455, 332] on span "Present" at bounding box center [451, 335] width 31 height 11
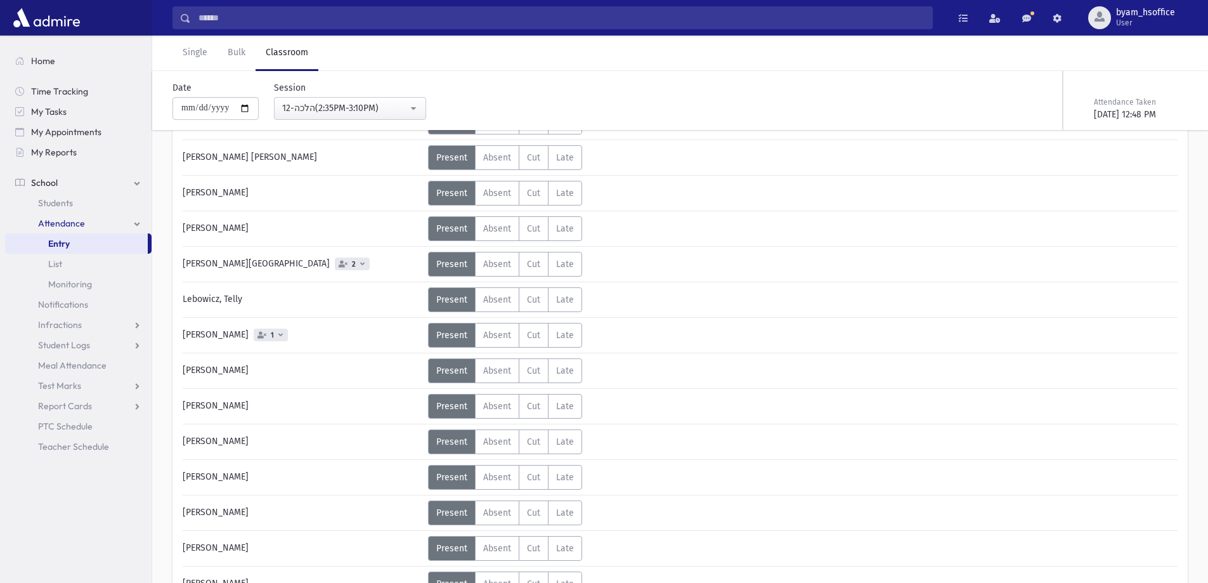
click at [278, 337] on icon at bounding box center [280, 334] width 4 height 7
click at [360, 266] on icon at bounding box center [362, 263] width 4 height 7
click at [401, 336] on span "Absent" at bounding box center [409, 334] width 30 height 12
click at [349, 265] on span "2" at bounding box center [353, 264] width 9 height 8
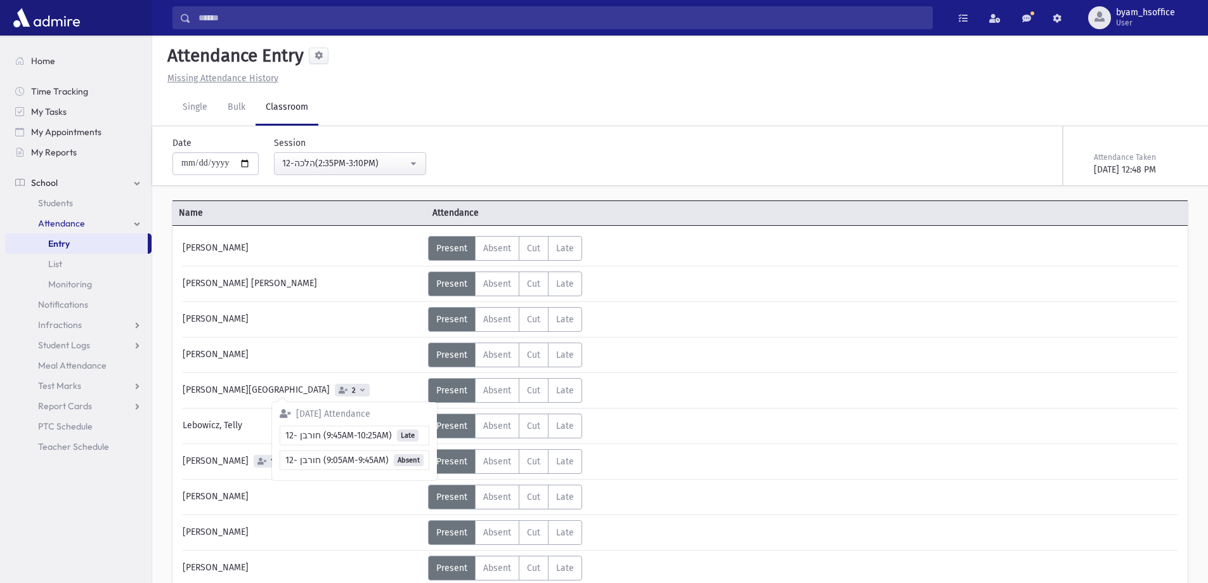
scroll to position [0, 0]
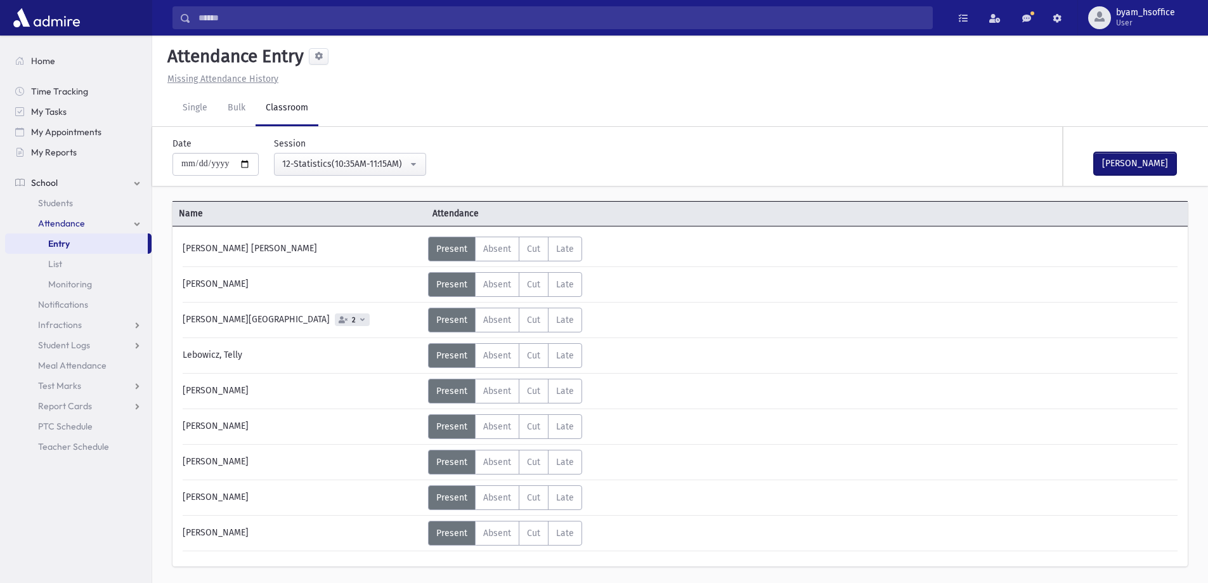
click at [1141, 171] on button "[PERSON_NAME]" at bounding box center [1135, 163] width 82 height 23
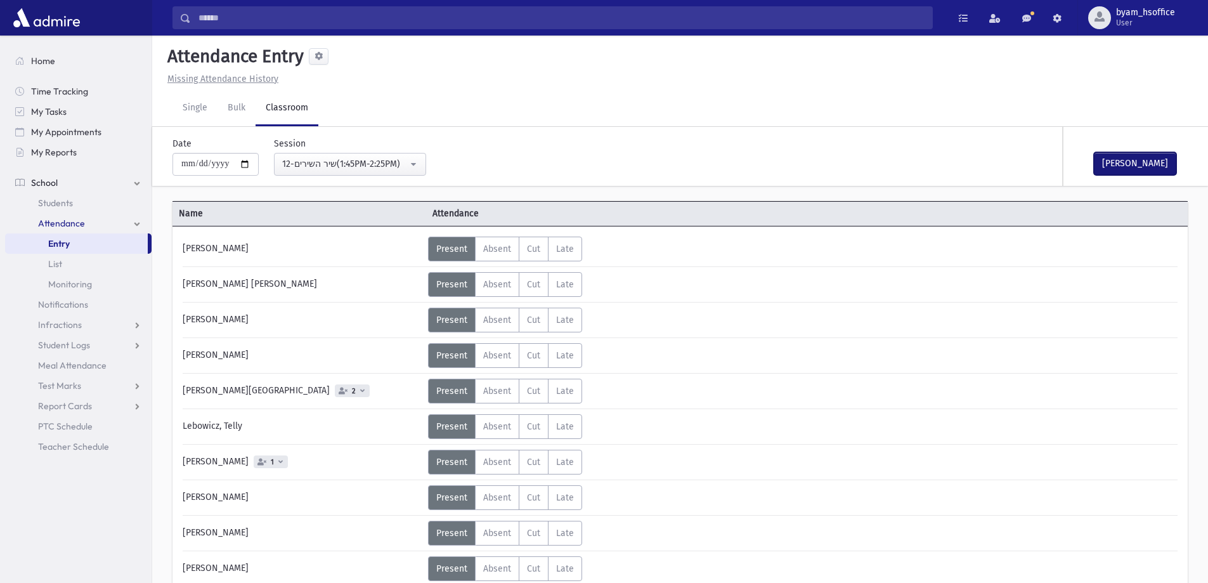
click at [1122, 167] on button "[PERSON_NAME]" at bounding box center [1135, 163] width 82 height 23
click at [1128, 169] on button "[PERSON_NAME]" at bounding box center [1135, 163] width 82 height 23
click at [360, 392] on icon at bounding box center [362, 390] width 4 height 7
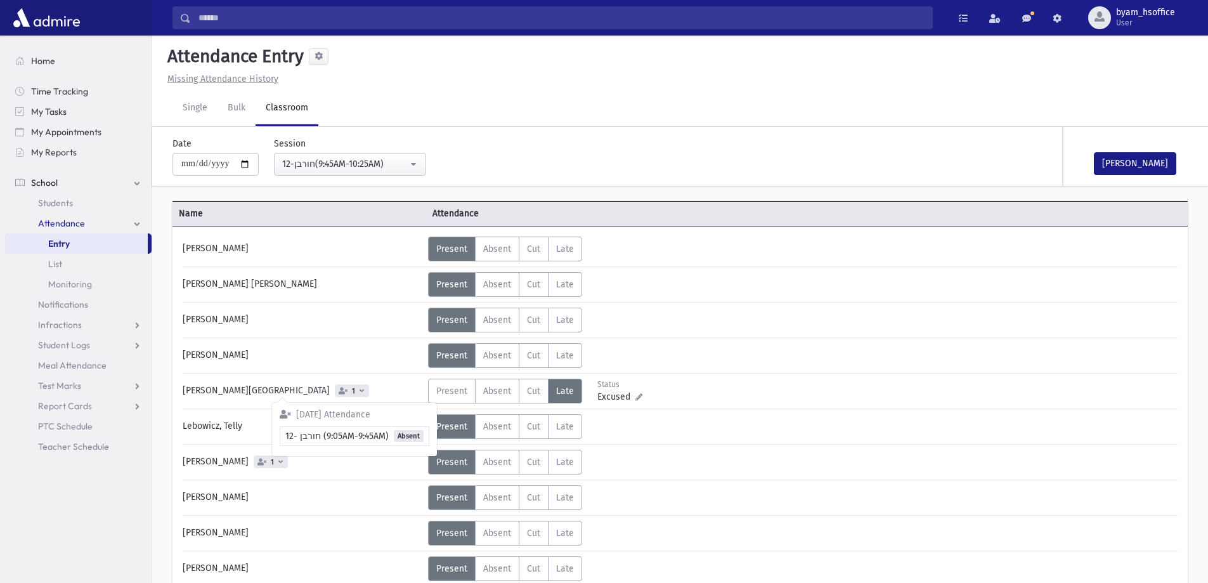
click at [360, 392] on icon at bounding box center [362, 390] width 4 height 7
click at [645, 168] on div "**********" at bounding box center [509, 151] width 687 height 49
click at [268, 460] on span "1" at bounding box center [272, 462] width 8 height 8
click at [268, 462] on span "1" at bounding box center [272, 462] width 8 height 8
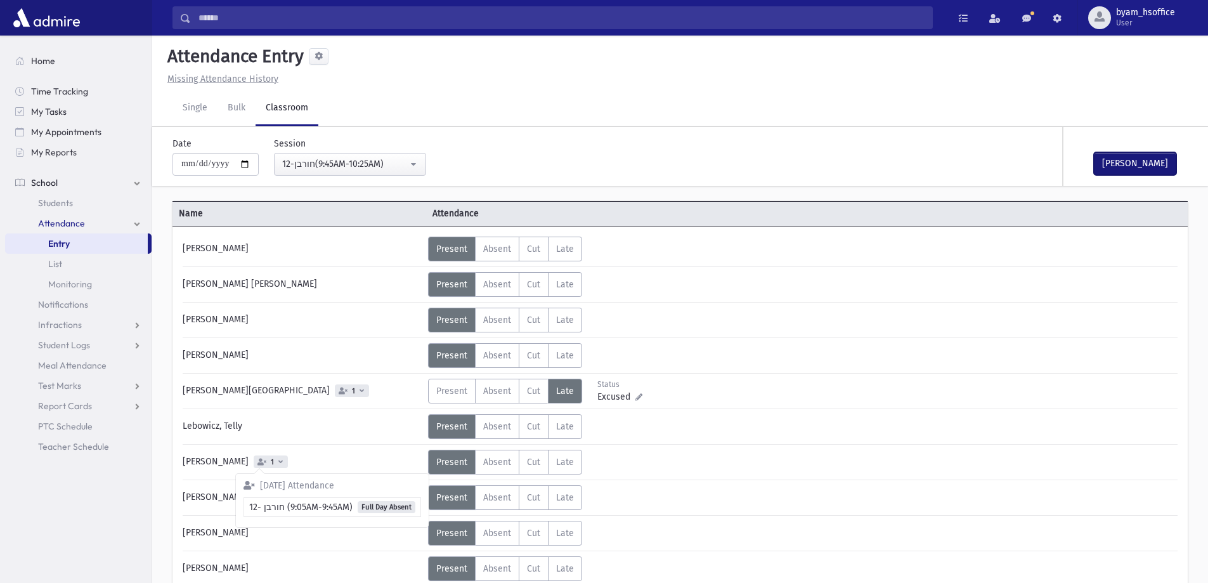
click at [1136, 166] on button "[PERSON_NAME]" at bounding box center [1135, 163] width 82 height 23
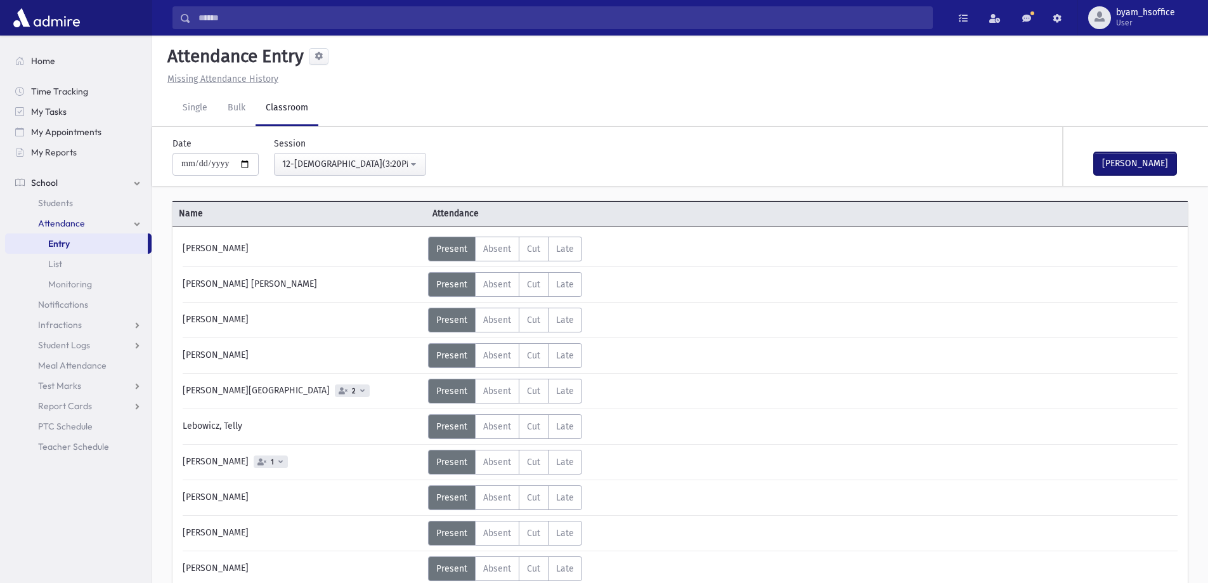
click at [1134, 160] on button "[PERSON_NAME]" at bounding box center [1135, 163] width 82 height 23
click at [1153, 171] on button "[PERSON_NAME]" at bounding box center [1135, 163] width 82 height 23
click at [335, 391] on span "2" at bounding box center [352, 390] width 35 height 13
click at [1131, 169] on button "[PERSON_NAME]" at bounding box center [1135, 163] width 82 height 23
click at [1134, 165] on button "Mark Done" at bounding box center [1135, 163] width 82 height 23
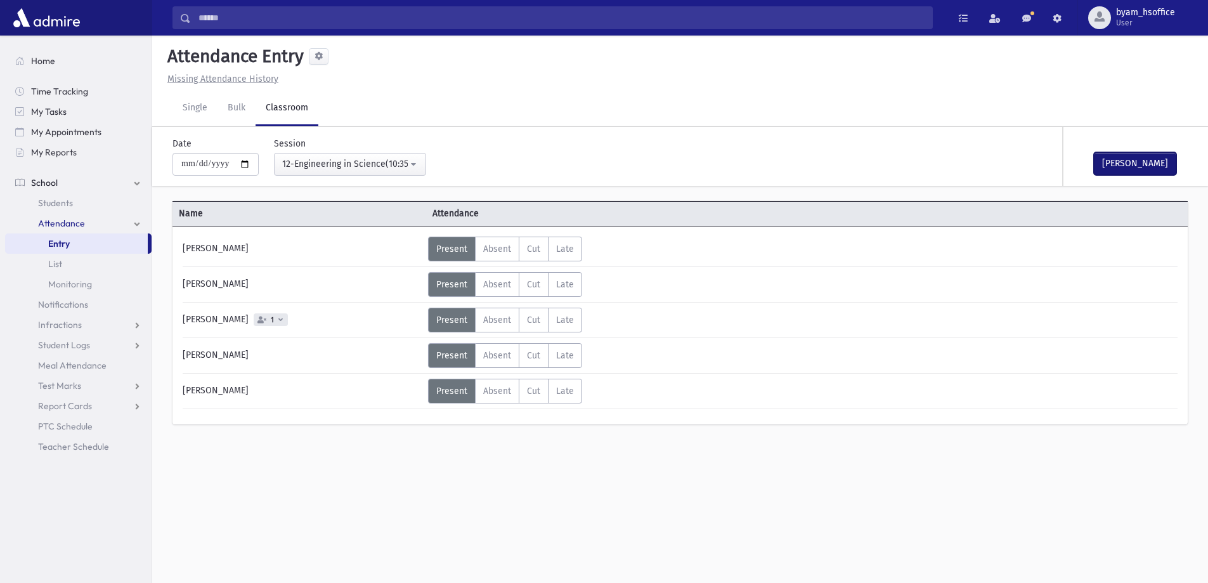
click at [1132, 166] on button "[PERSON_NAME]" at bounding box center [1135, 163] width 82 height 23
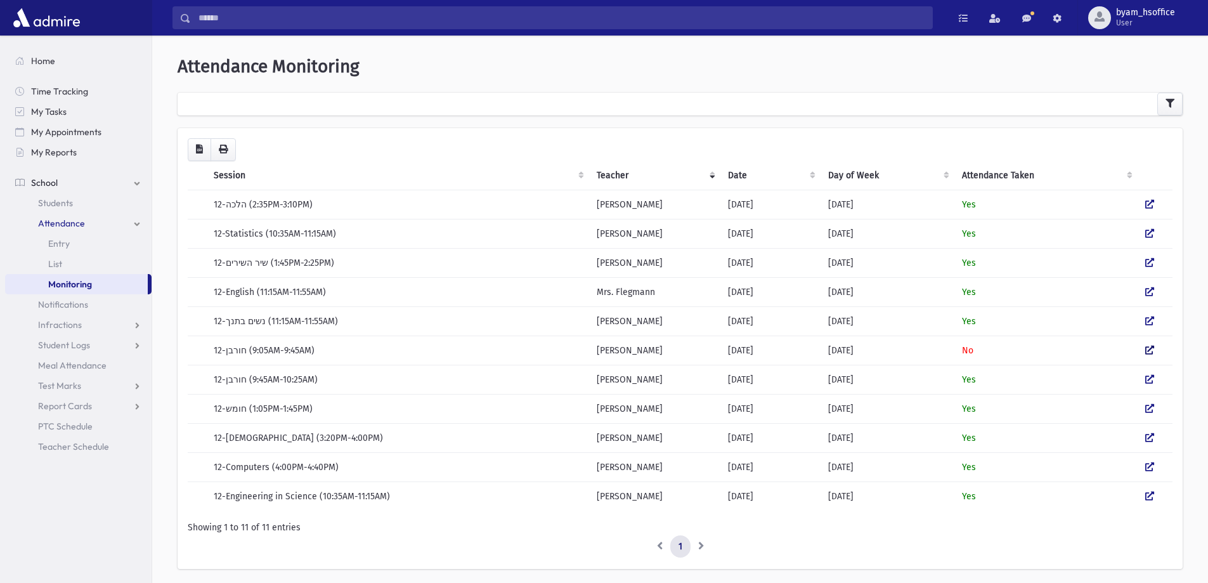
click at [1150, 348] on icon at bounding box center [1149, 350] width 9 height 9
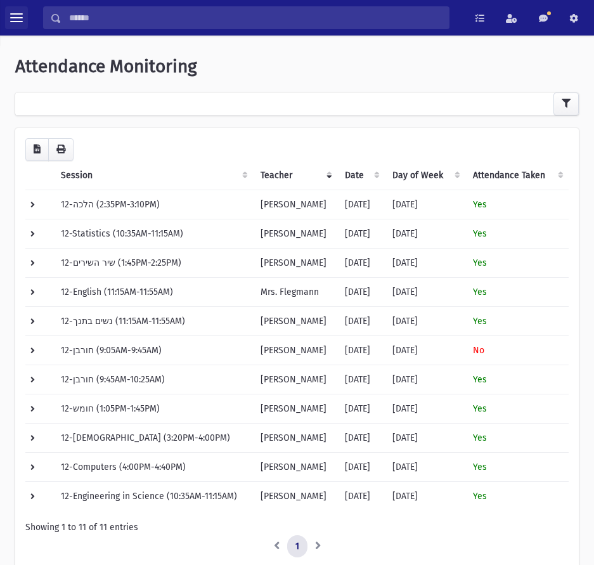
drag, startPoint x: 22, startPoint y: 14, endPoint x: 51, endPoint y: 41, distance: 39.0
click at [22, 15] on span "toggle menu" at bounding box center [16, 17] width 13 height 13
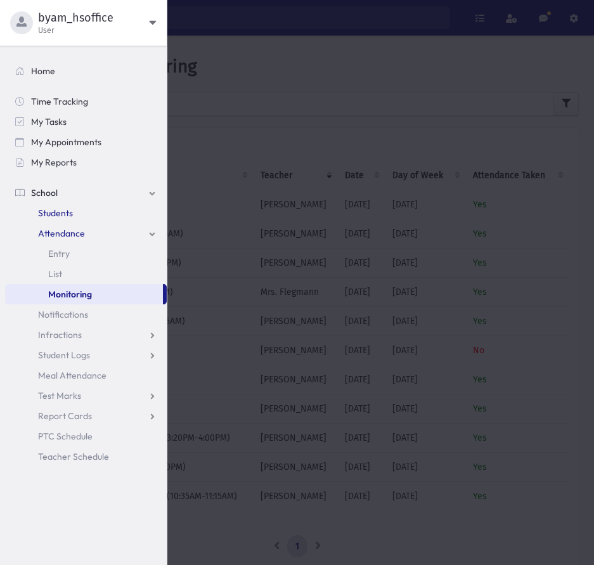
click at [63, 215] on span "Students" at bounding box center [55, 212] width 35 height 11
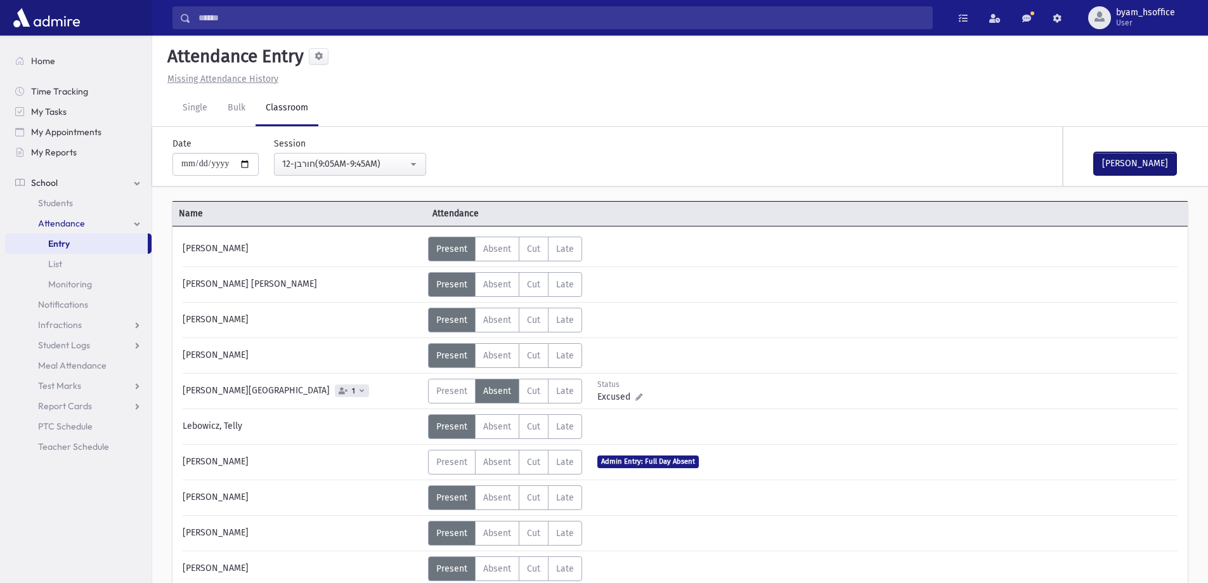
click at [1142, 161] on button "[PERSON_NAME]" at bounding box center [1135, 163] width 82 height 23
click at [66, 226] on span "Attendance" at bounding box center [61, 222] width 47 height 11
click at [68, 221] on span "Attendance" at bounding box center [61, 222] width 47 height 11
click at [65, 228] on span "Attendance" at bounding box center [61, 222] width 47 height 11
click at [65, 230] on link "Attendance" at bounding box center [78, 223] width 146 height 20
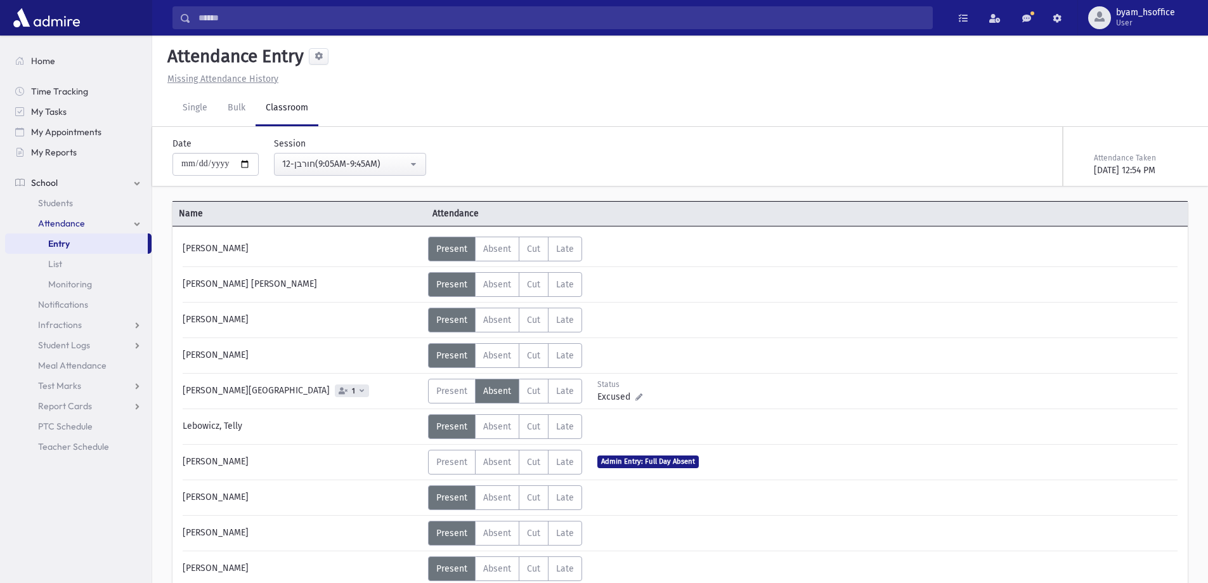
click at [67, 242] on span "Entry" at bounding box center [59, 243] width 22 height 11
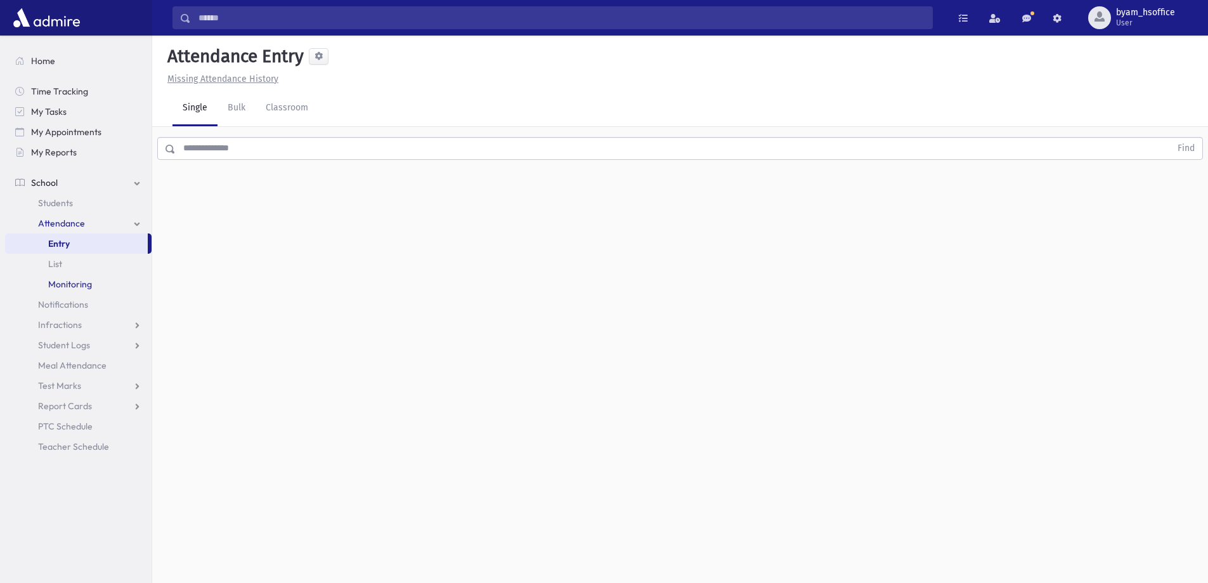
click at [56, 282] on span "Monitoring" at bounding box center [70, 283] width 44 height 11
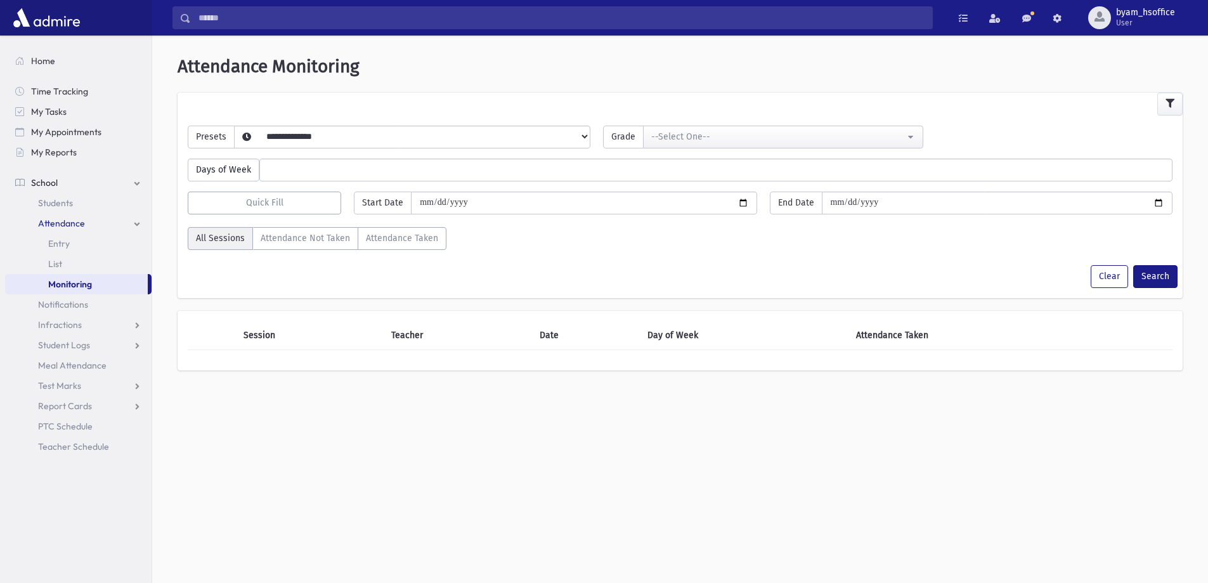
select select
click at [56, 271] on link "List" at bounding box center [78, 264] width 146 height 20
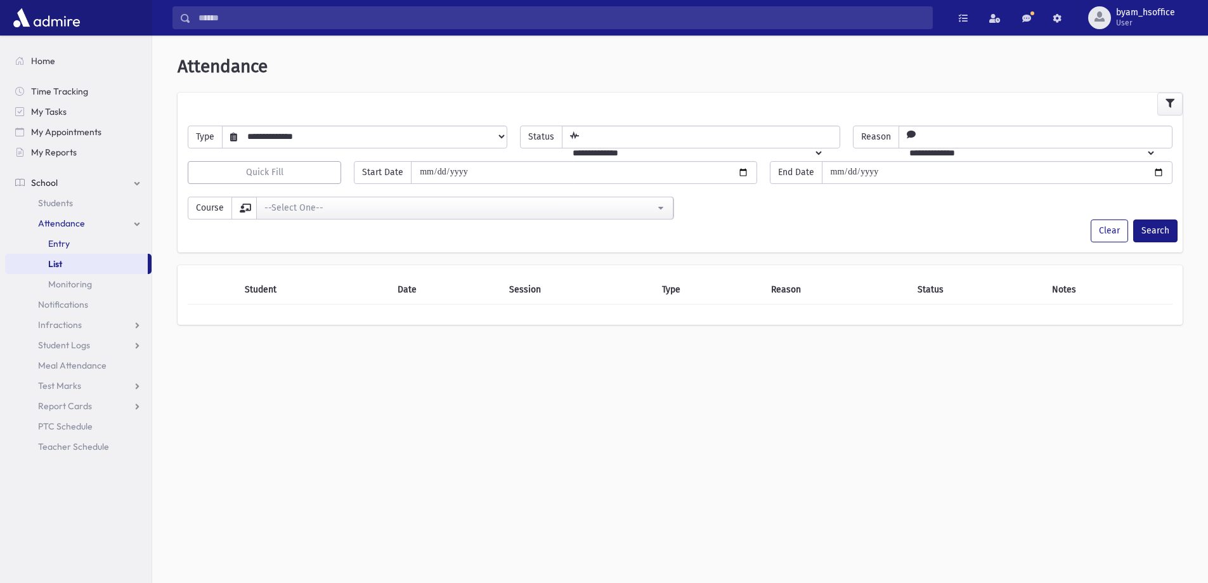
click at [74, 235] on link "Entry" at bounding box center [78, 243] width 146 height 20
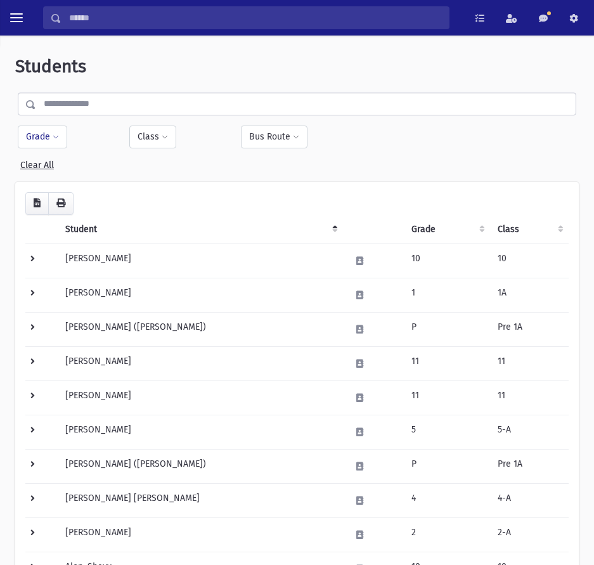
click at [51, 147] on button "Grade" at bounding box center [42, 137] width 49 height 23
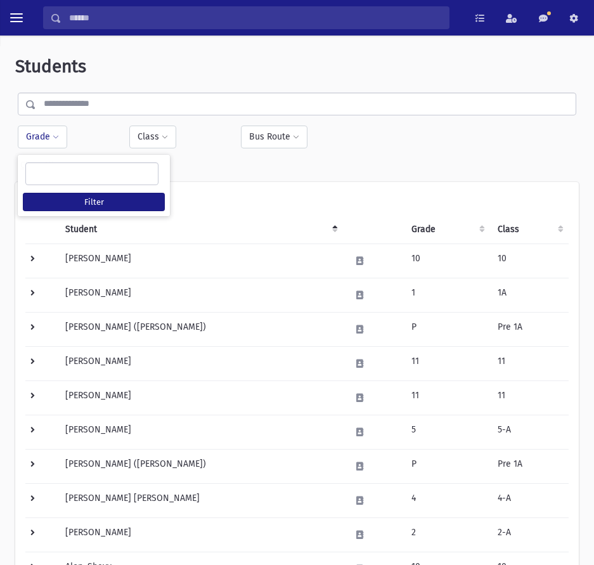
click at [70, 179] on ul at bounding box center [92, 172] width 132 height 19
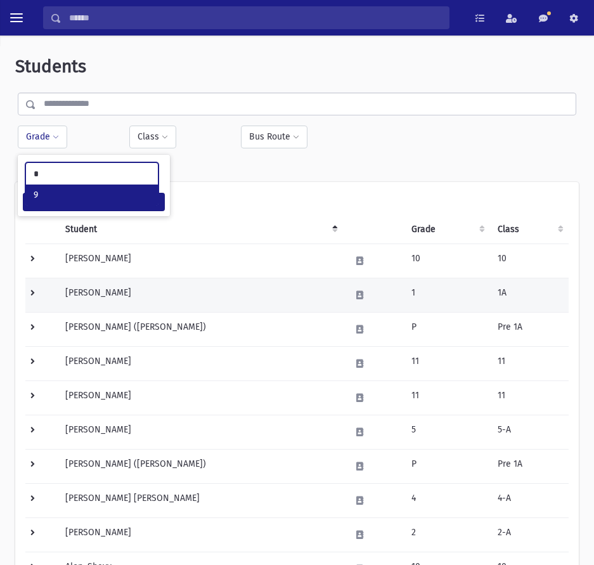
type input "*"
select select "**"
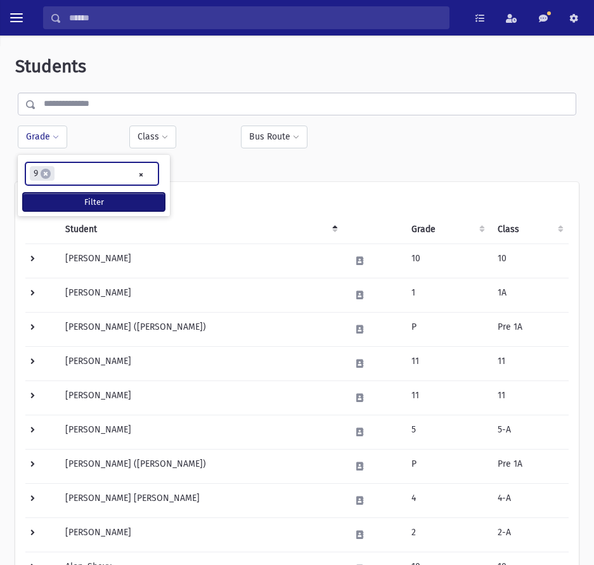
click at [104, 201] on button "Filter" at bounding box center [94, 202] width 142 height 18
